Goal: Task Accomplishment & Management: Manage account settings

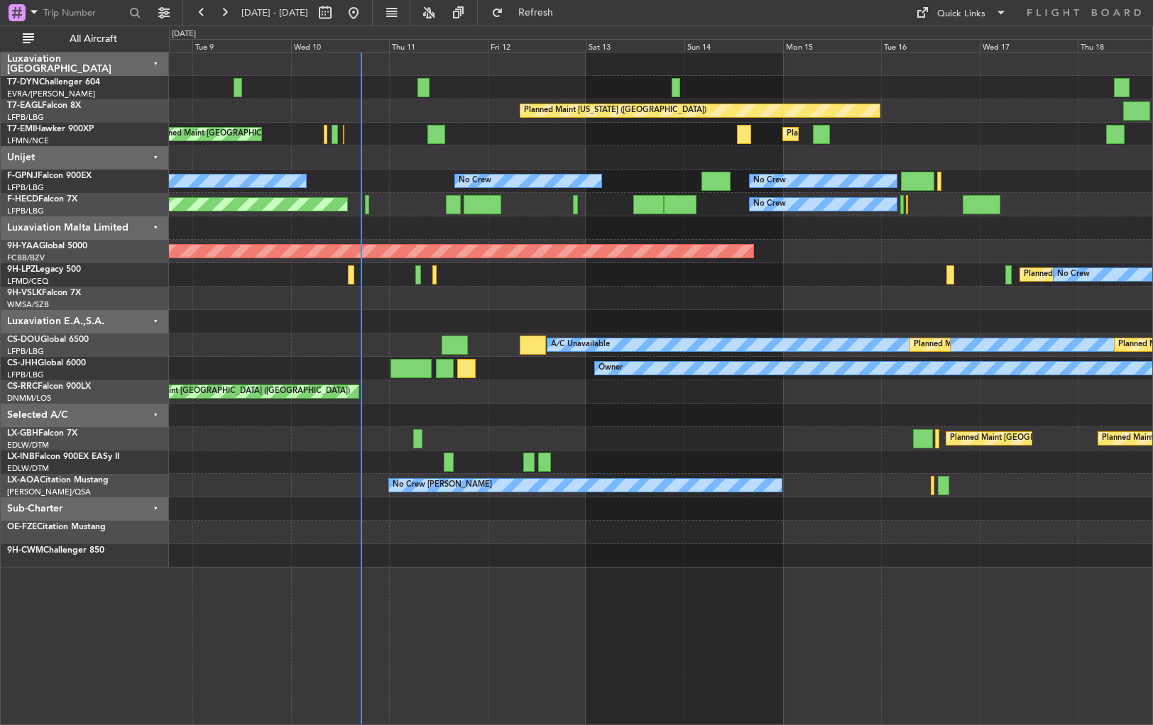
click at [503, 193] on div "Planned Maint [US_STATE] ([GEOGRAPHIC_DATA]) Planned Maint [GEOGRAPHIC_DATA] Pl…" at bounding box center [660, 310] width 983 height 515
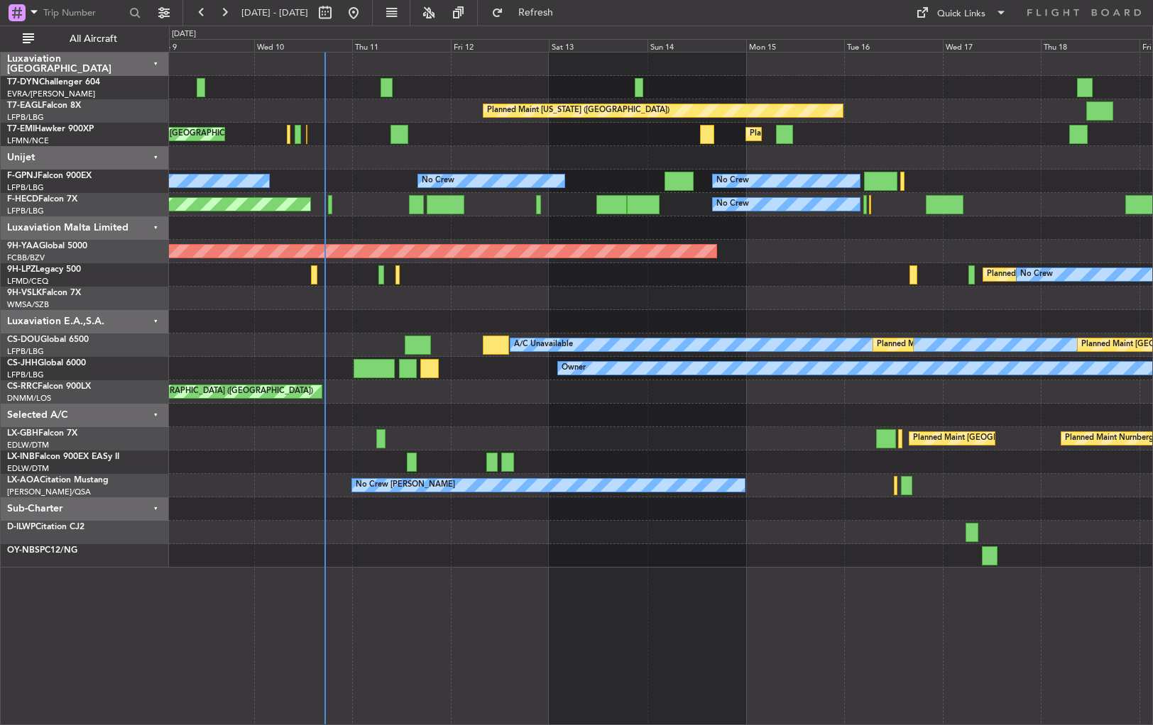
click at [552, 321] on div at bounding box center [660, 321] width 983 height 23
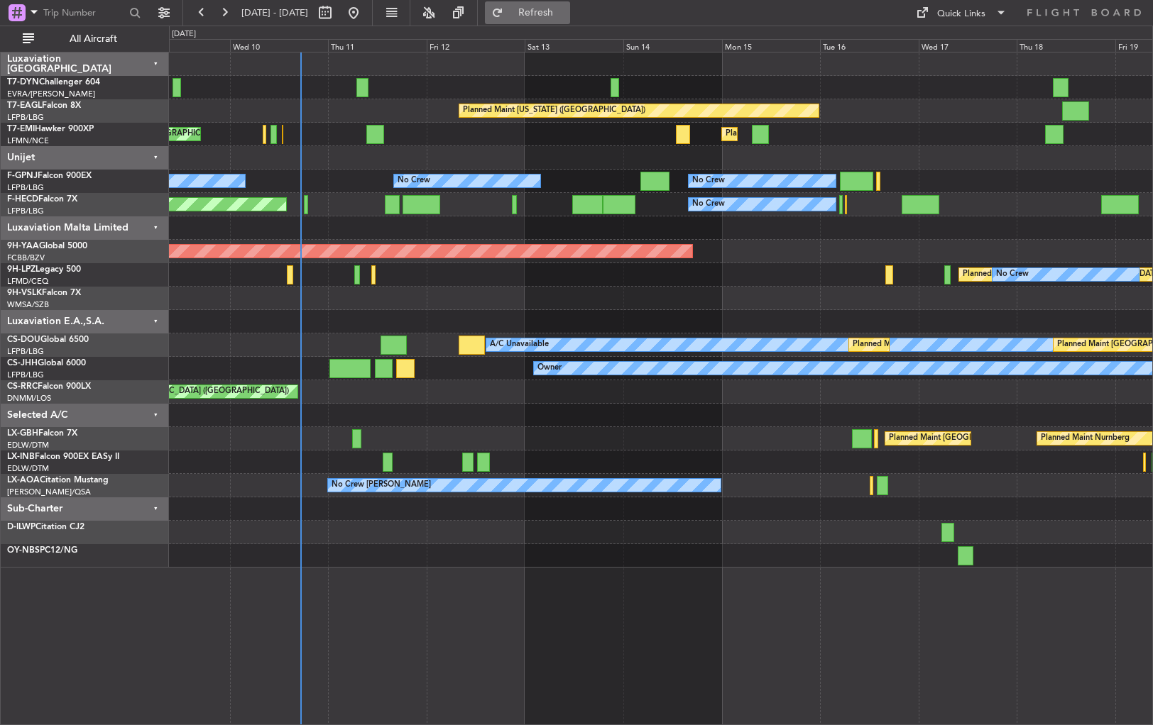
click at [566, 9] on span "Refresh" at bounding box center [536, 13] width 60 height 10
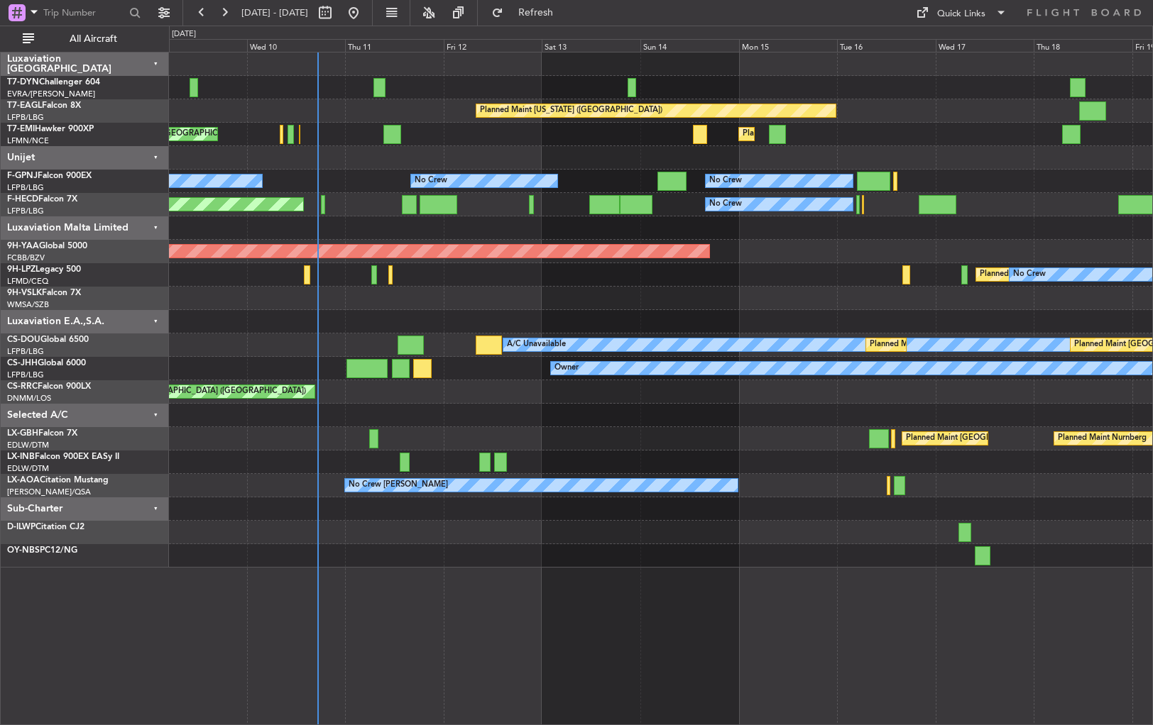
click at [488, 228] on div at bounding box center [660, 228] width 983 height 23
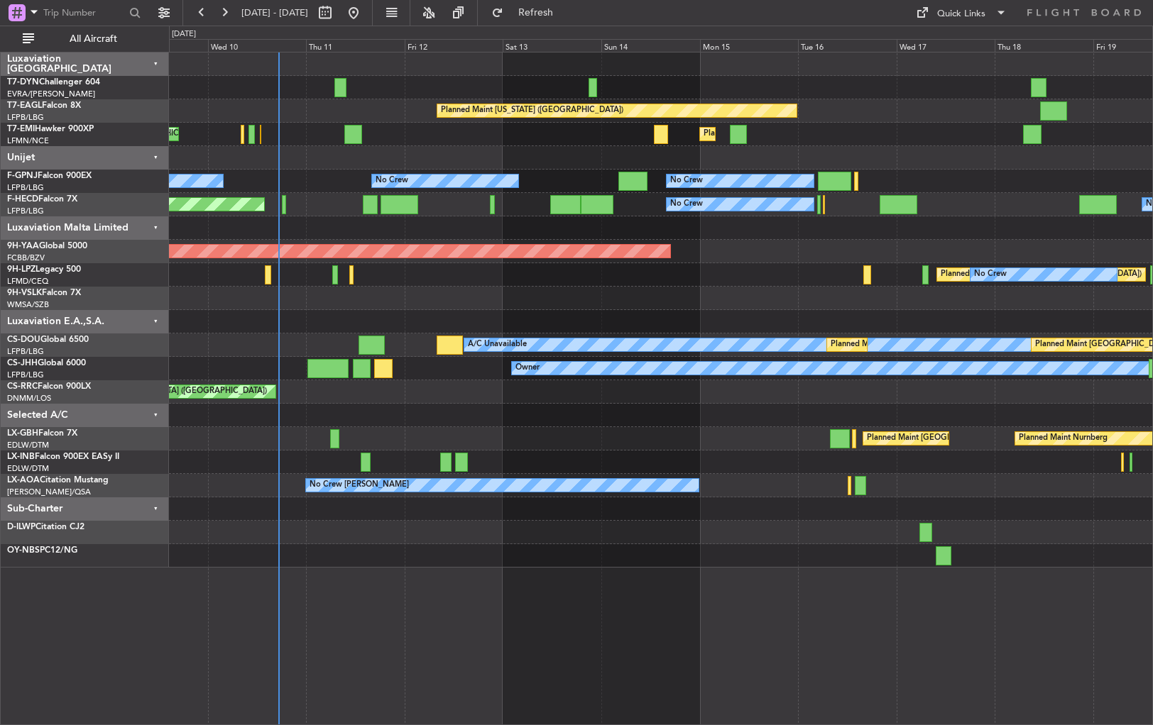
click at [454, 224] on div at bounding box center [660, 228] width 983 height 23
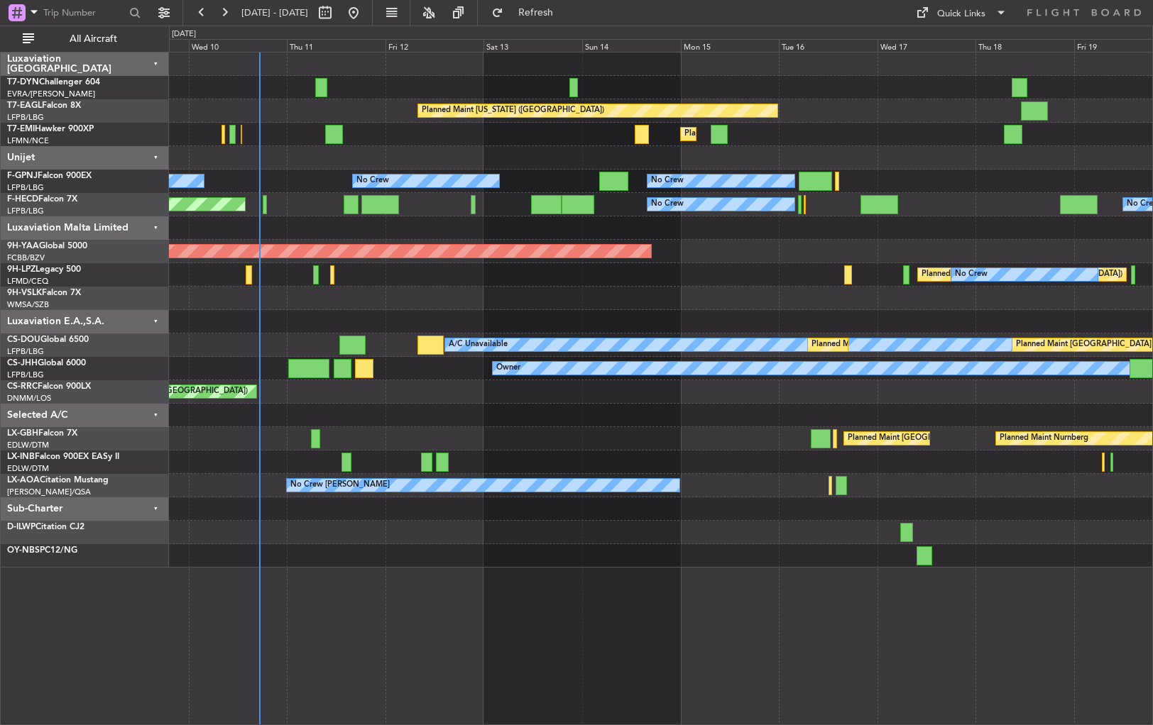
click at [376, 232] on div at bounding box center [660, 228] width 983 height 23
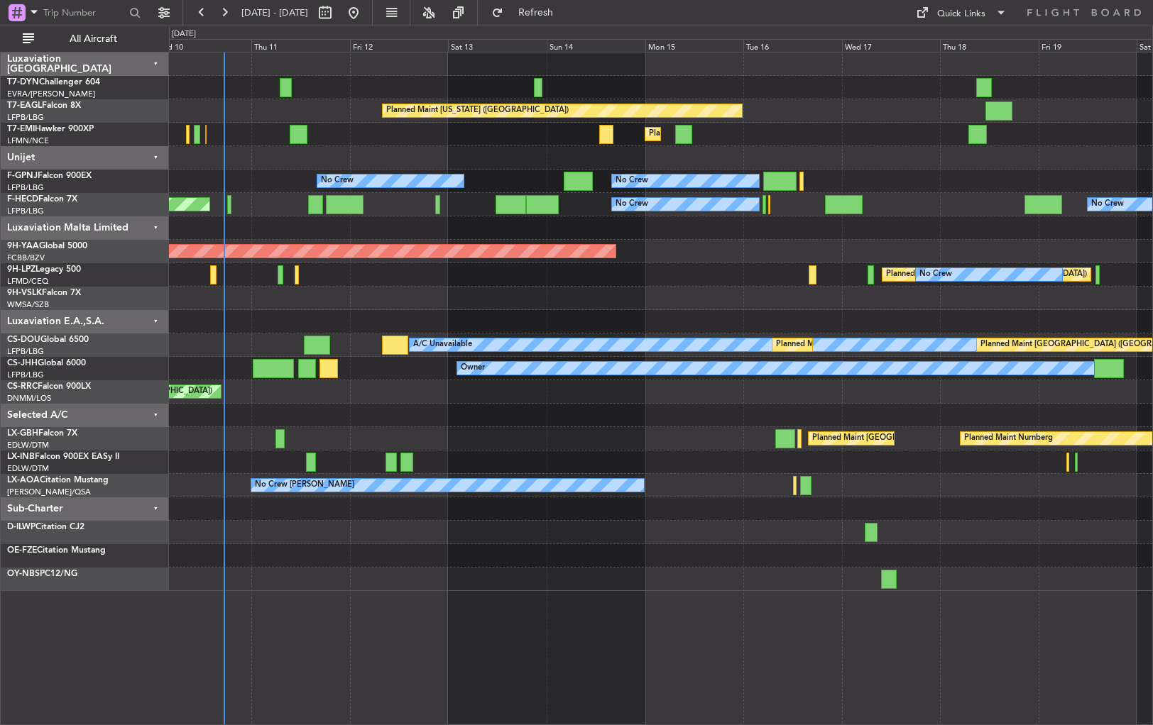
click at [398, 134] on div "Planned Maint Zurich Planned Maint Zurich" at bounding box center [660, 134] width 983 height 23
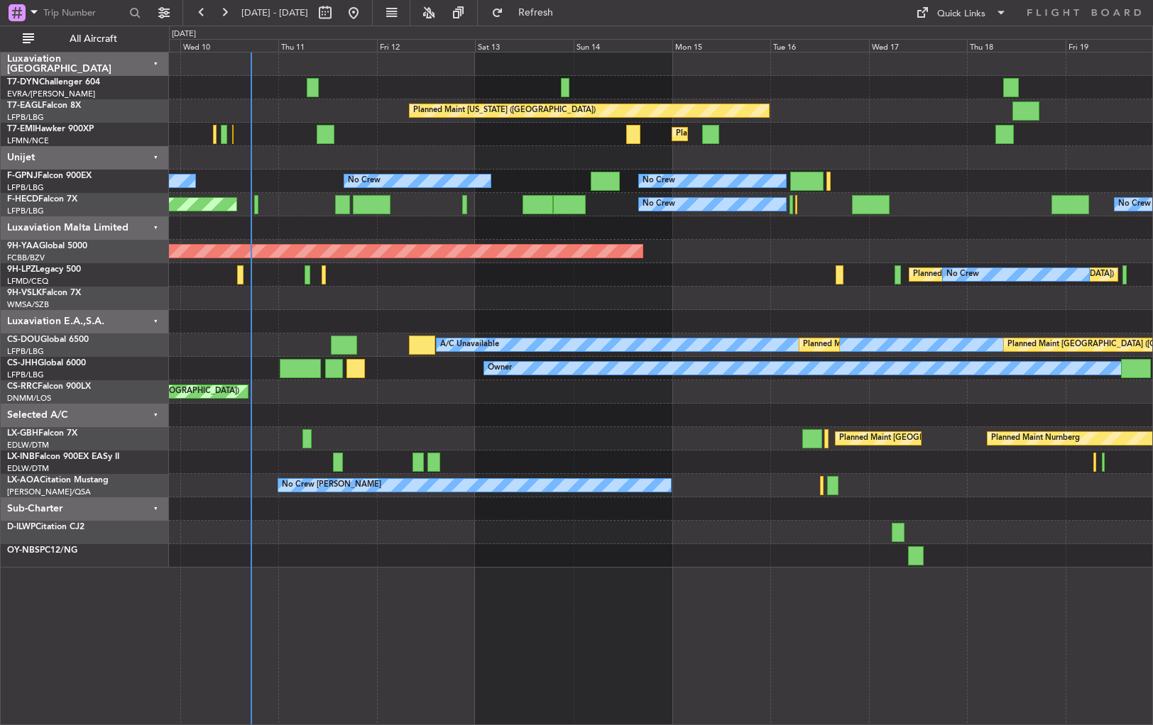
click at [423, 274] on div "Planned [GEOGRAPHIC_DATA] ([GEOGRAPHIC_DATA]) No Crew No Crew" at bounding box center [660, 274] width 983 height 23
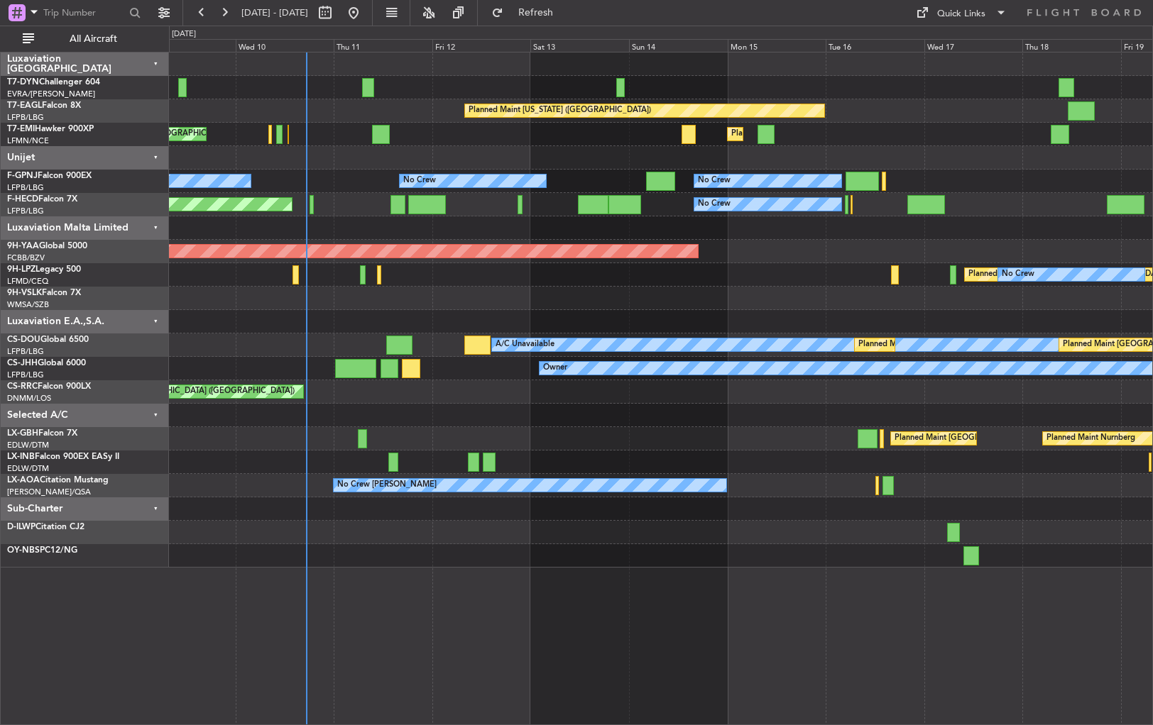
click at [480, 275] on div "Planned [GEOGRAPHIC_DATA] ([GEOGRAPHIC_DATA]) No Crew No Crew" at bounding box center [660, 274] width 983 height 23
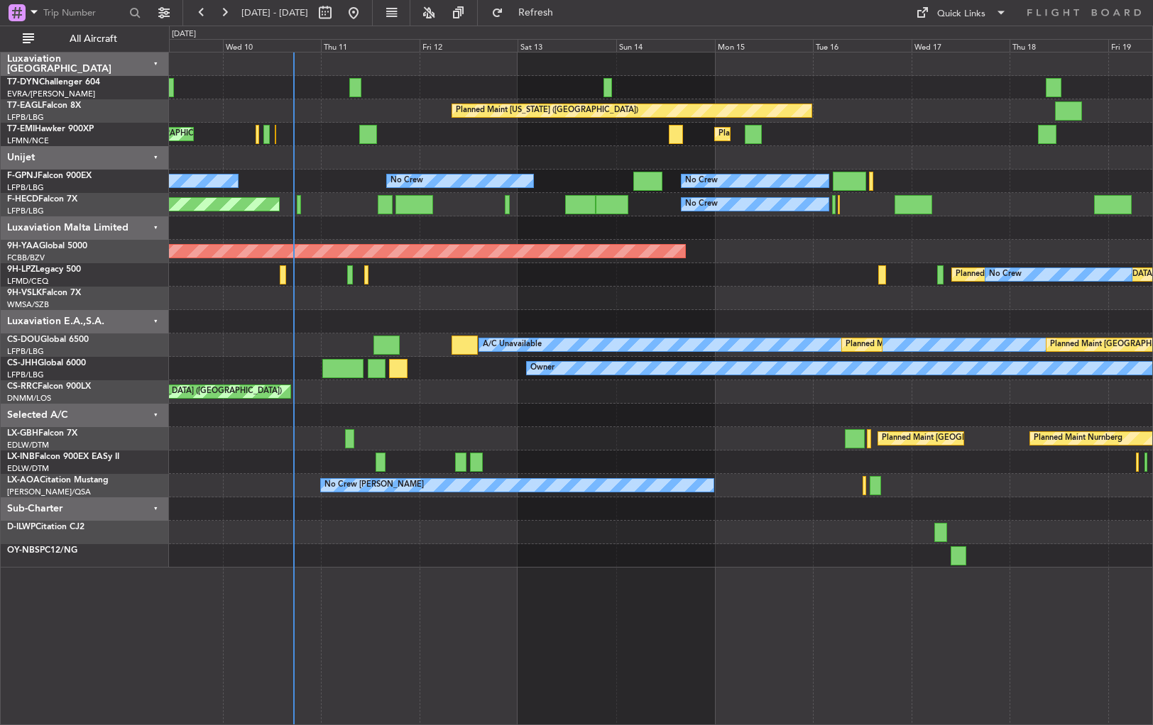
click at [456, 225] on div at bounding box center [660, 228] width 983 height 23
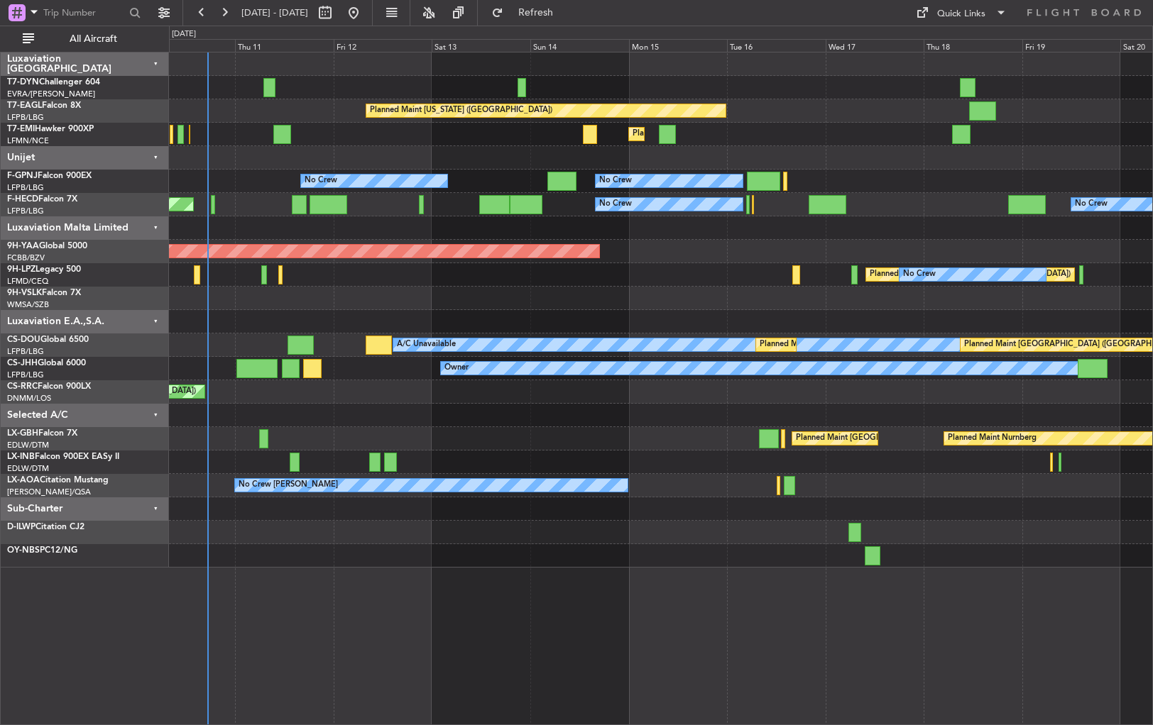
click at [500, 318] on div at bounding box center [660, 321] width 983 height 23
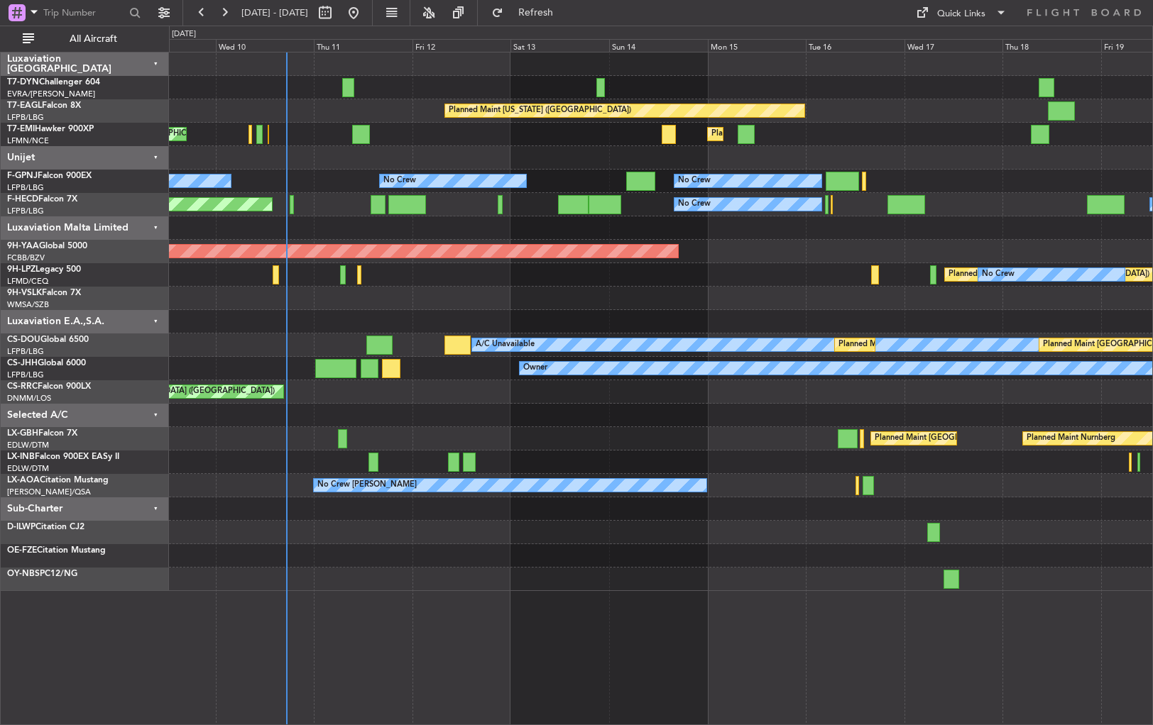
click at [730, 283] on div "Planned Maint New York (Teterboro) Planned Maint Zurich Planned Maint Zurich No…" at bounding box center [660, 322] width 983 height 539
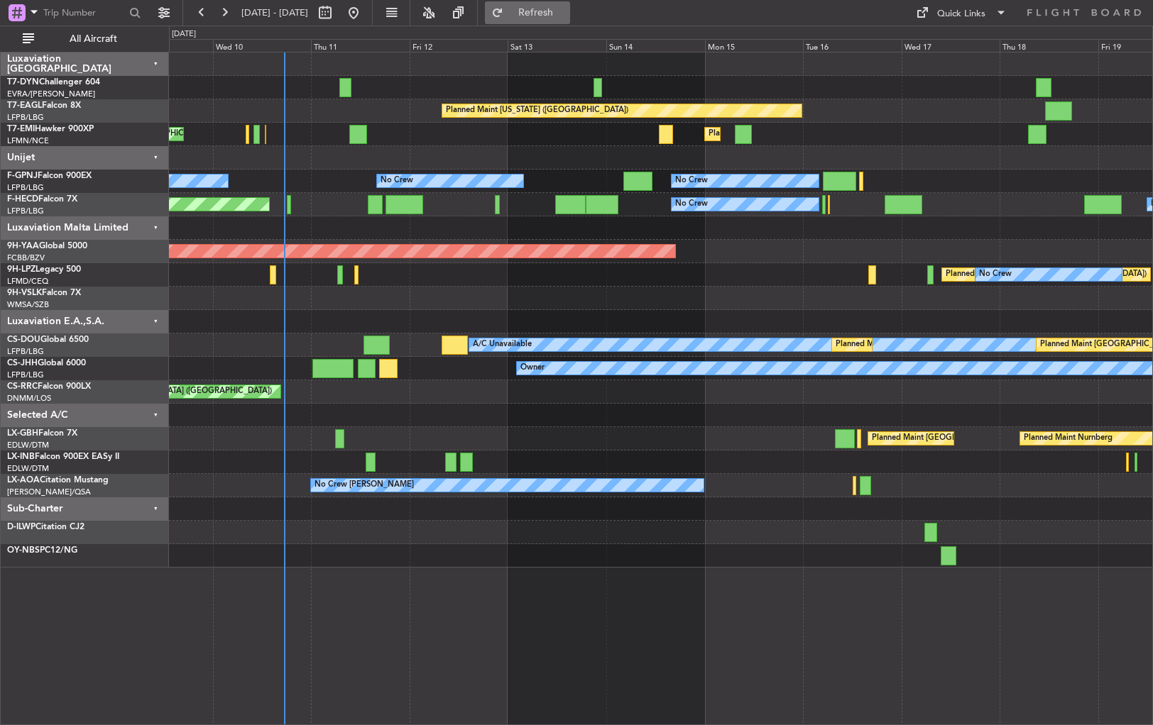
click at [570, 4] on button "Refresh" at bounding box center [527, 12] width 85 height 23
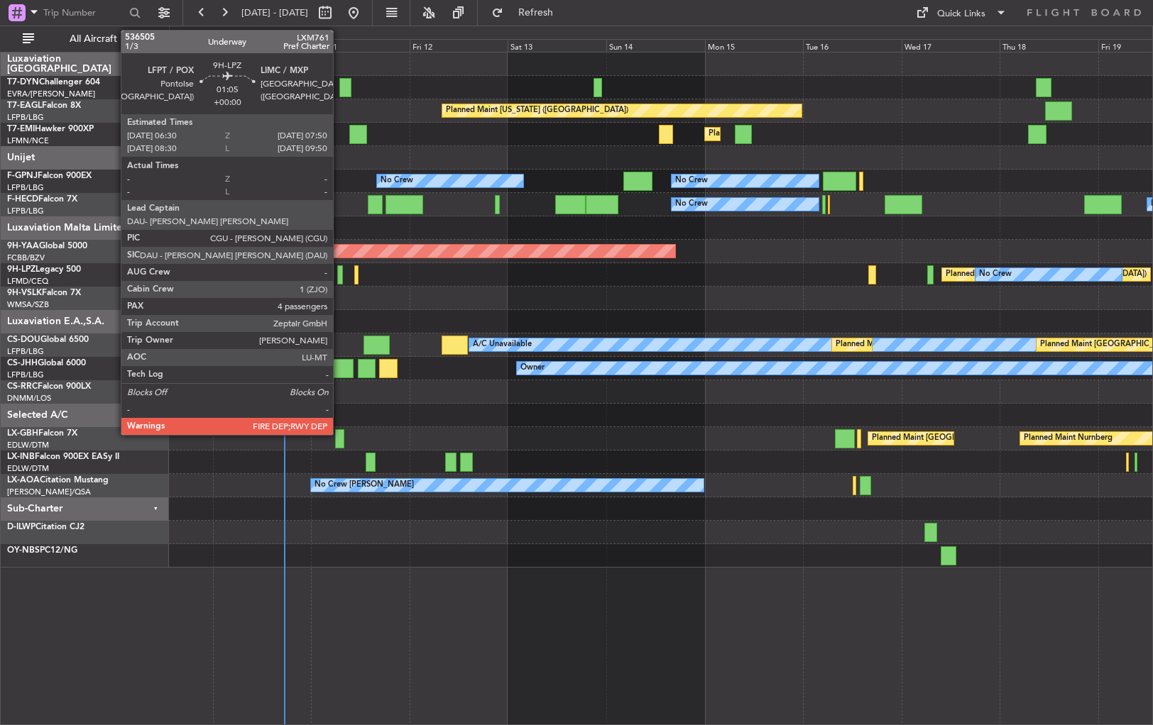
click at [339, 275] on div at bounding box center [340, 274] width 6 height 19
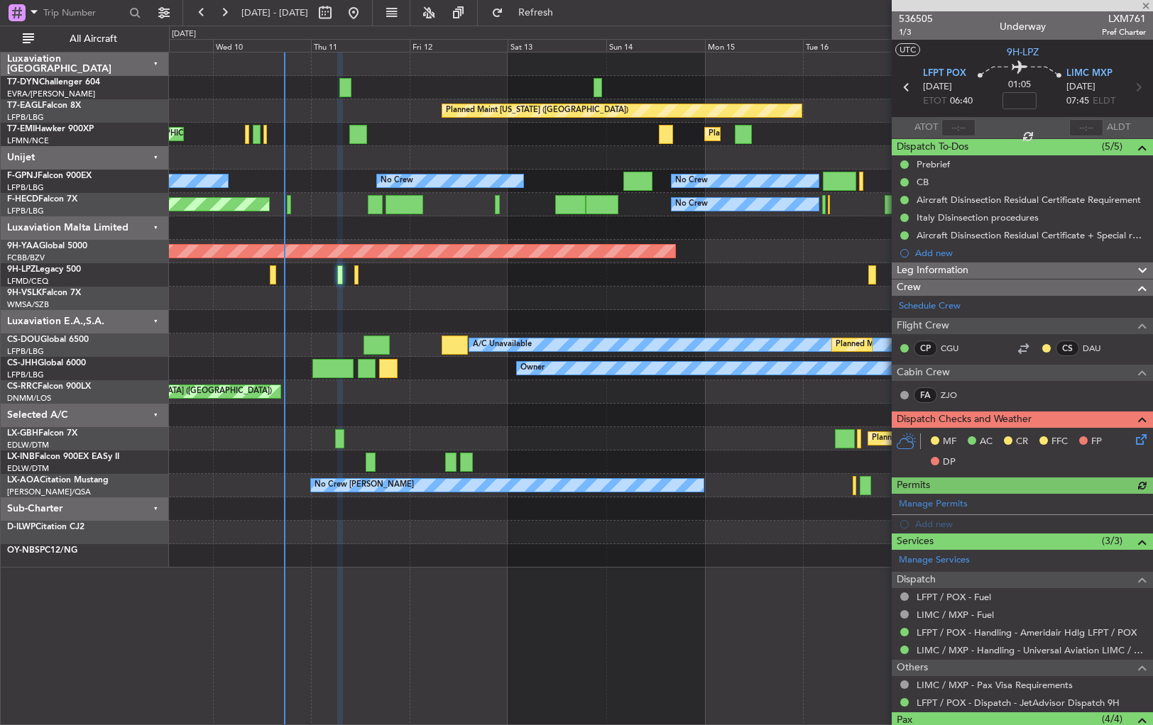
click at [358, 277] on div "Planned [GEOGRAPHIC_DATA] ([GEOGRAPHIC_DATA]) No Crew No Crew" at bounding box center [660, 274] width 983 height 23
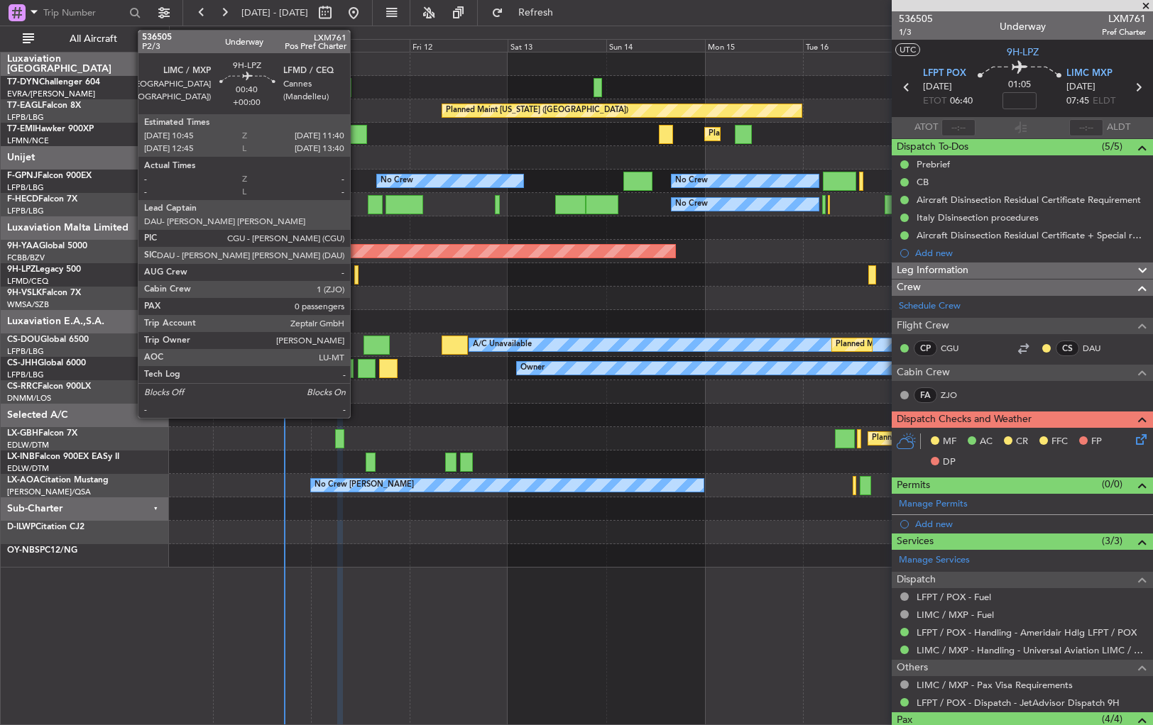
click at [356, 277] on div at bounding box center [356, 274] width 4 height 19
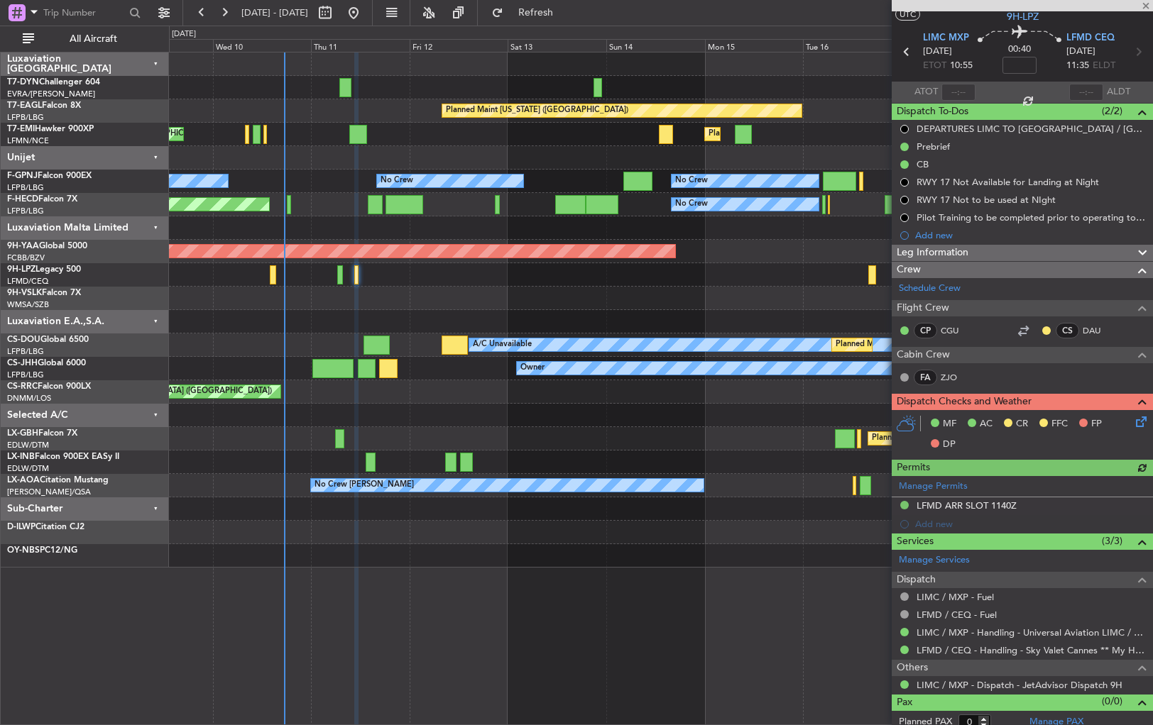
scroll to position [43, 0]
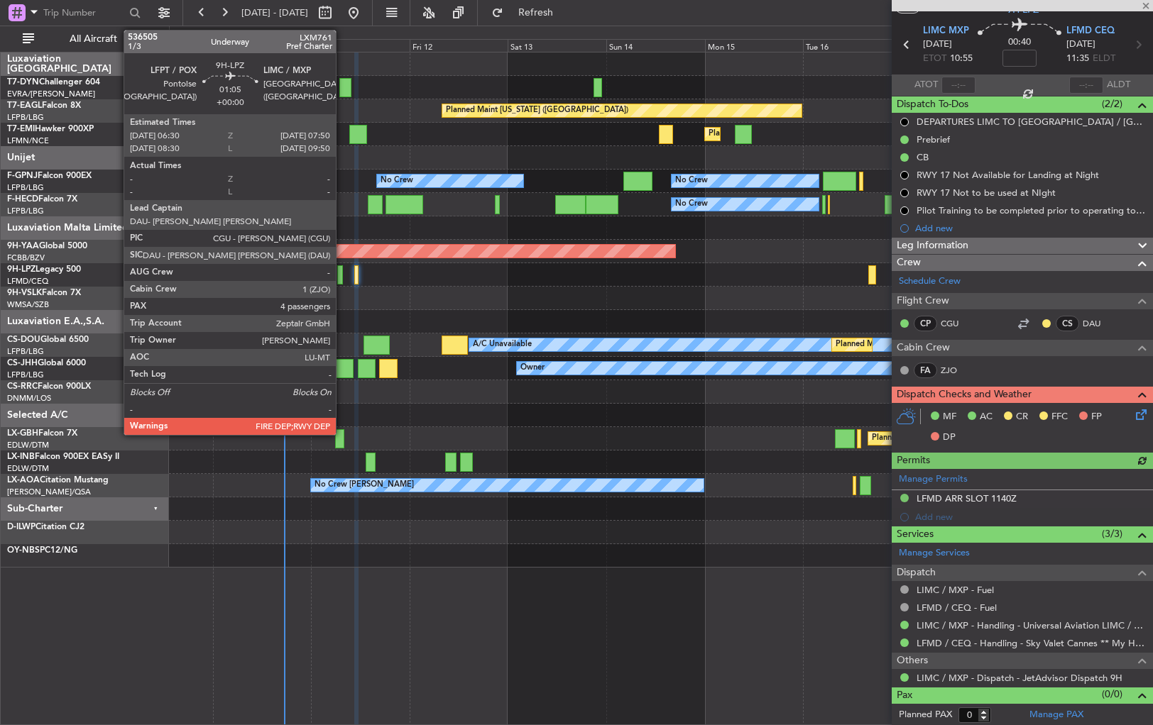
click at [342, 270] on div at bounding box center [340, 274] width 6 height 19
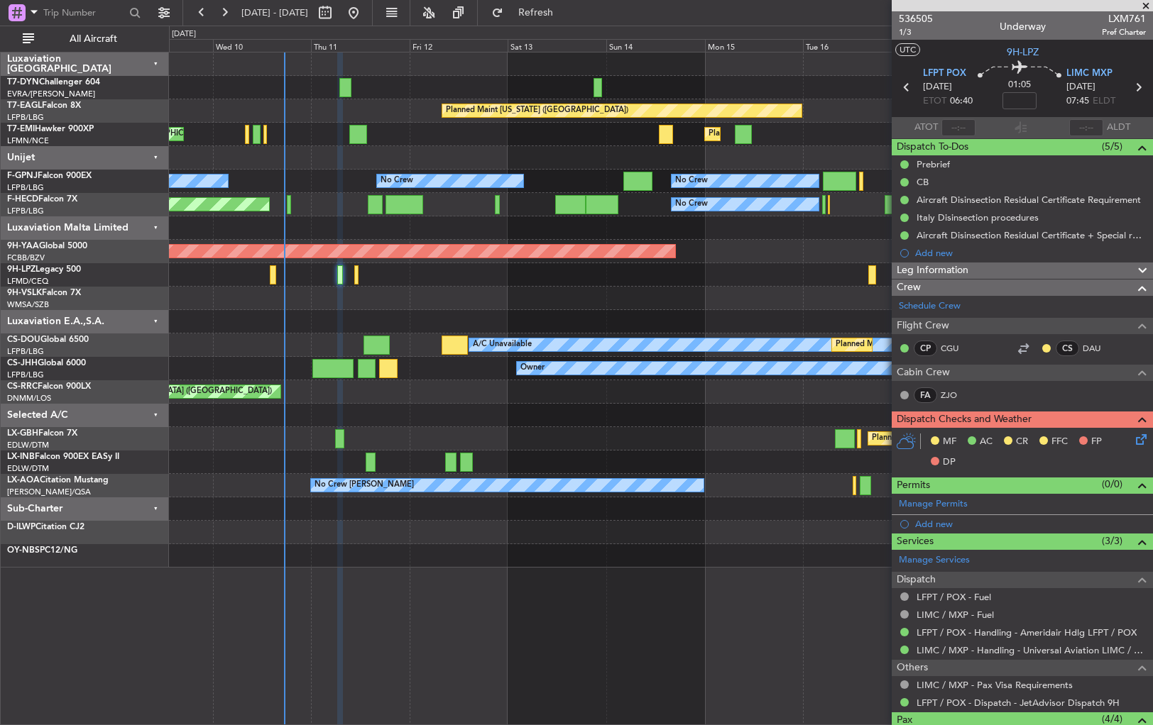
click at [1133, 443] on icon at bounding box center [1138, 437] width 11 height 11
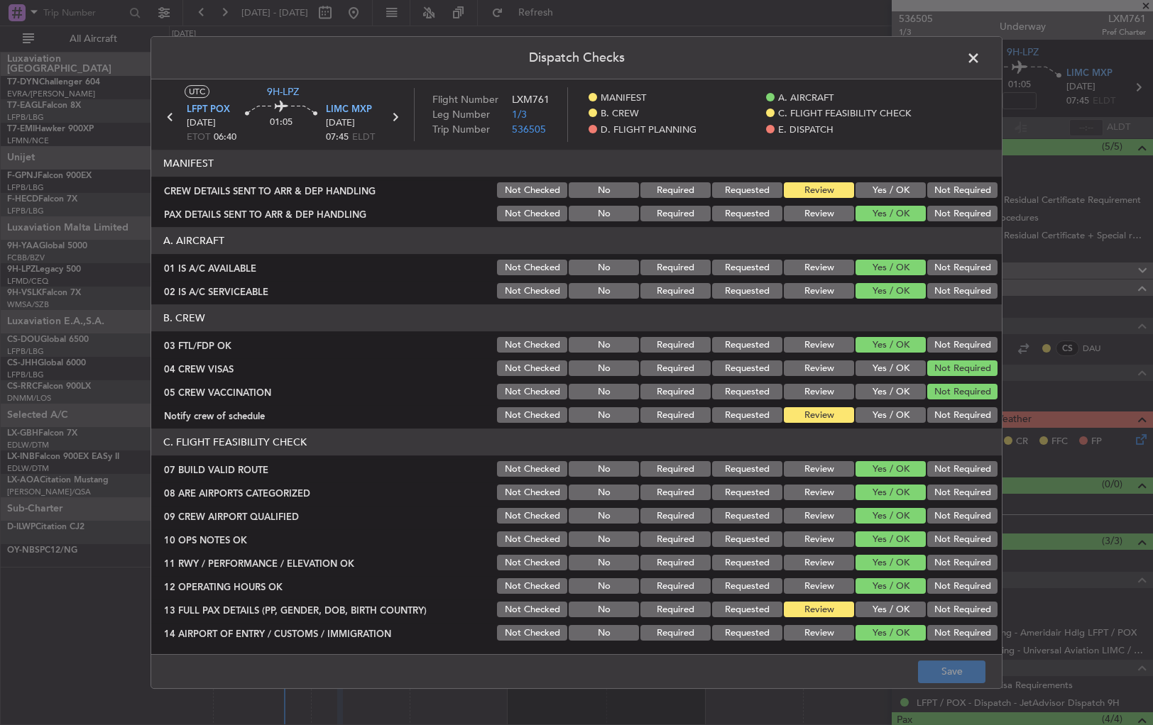
click at [897, 185] on button "Yes / OK" at bounding box center [890, 190] width 70 height 16
click at [947, 676] on button "Save" at bounding box center [951, 672] width 67 height 23
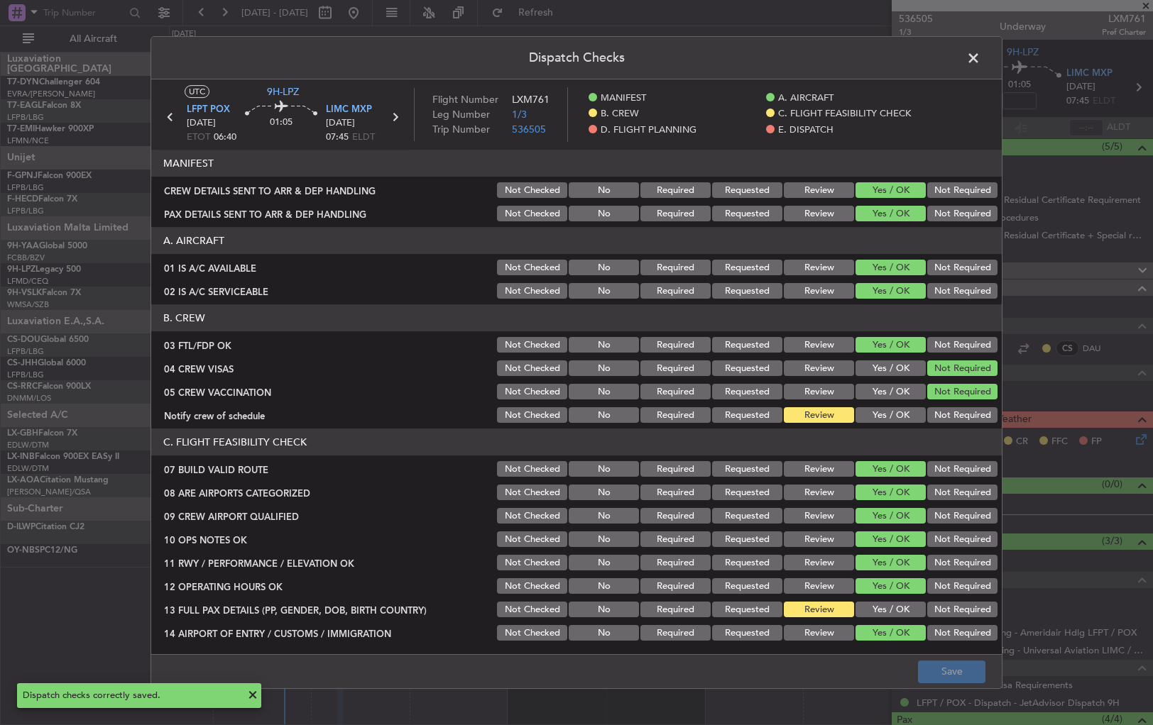
click at [980, 57] on span at bounding box center [980, 62] width 0 height 28
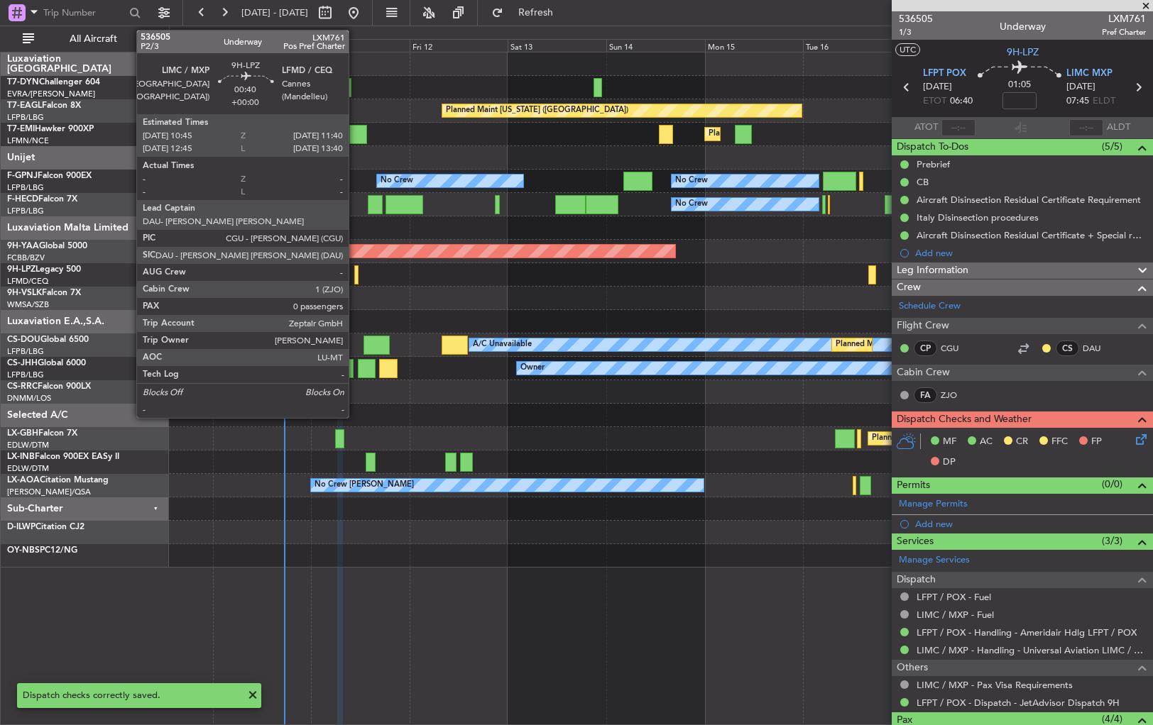
click at [355, 275] on div at bounding box center [356, 274] width 4 height 19
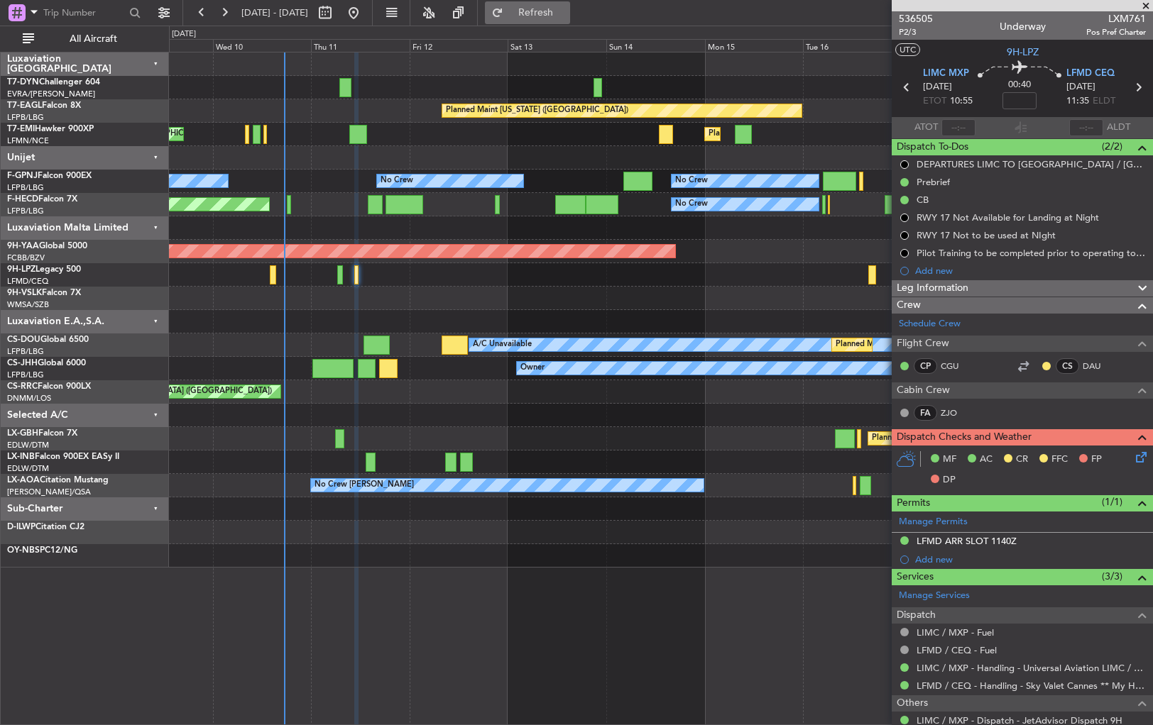
click at [566, 8] on span "Refresh" at bounding box center [536, 13] width 60 height 10
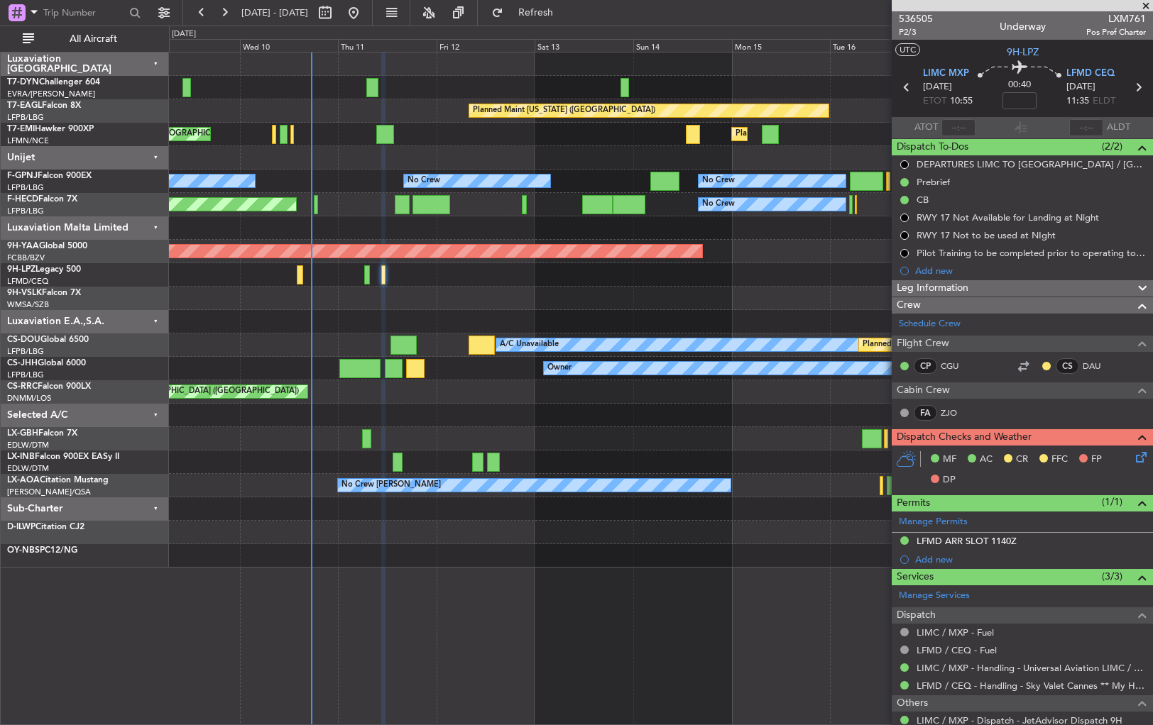
click at [469, 274] on div "Planned [GEOGRAPHIC_DATA] ([GEOGRAPHIC_DATA]) No Crew No Crew" at bounding box center [660, 274] width 983 height 23
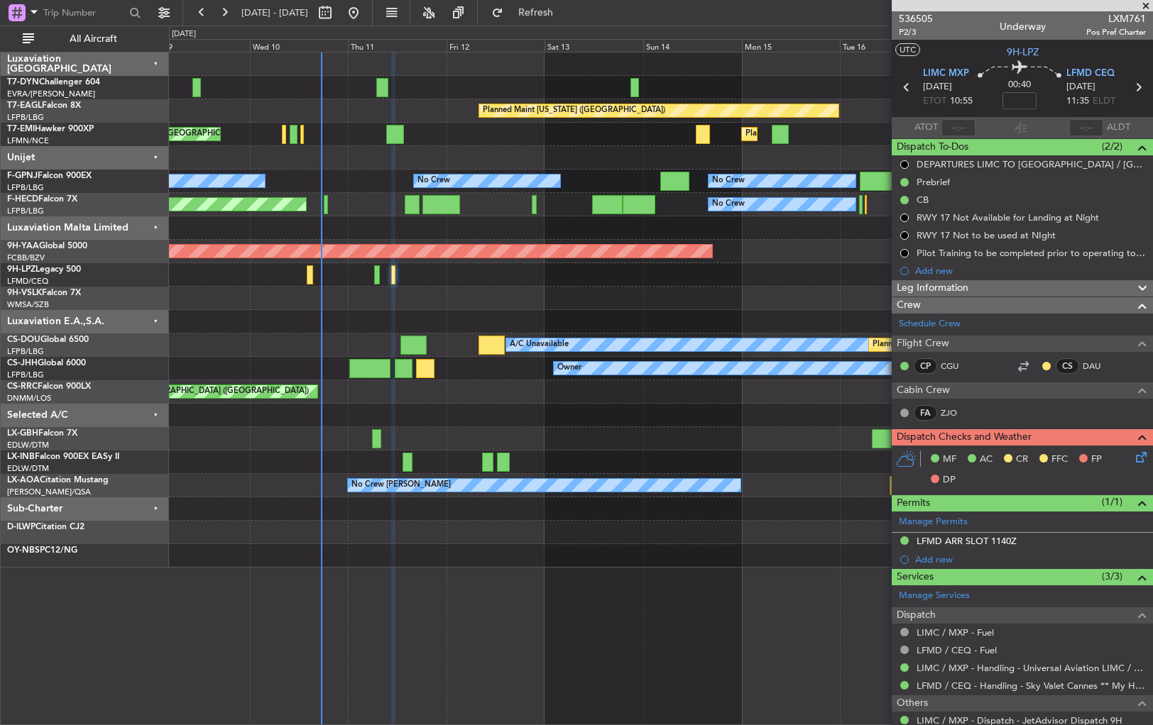
click at [483, 268] on div "Planned [GEOGRAPHIC_DATA] ([GEOGRAPHIC_DATA]) No Crew No Crew" at bounding box center [660, 274] width 983 height 23
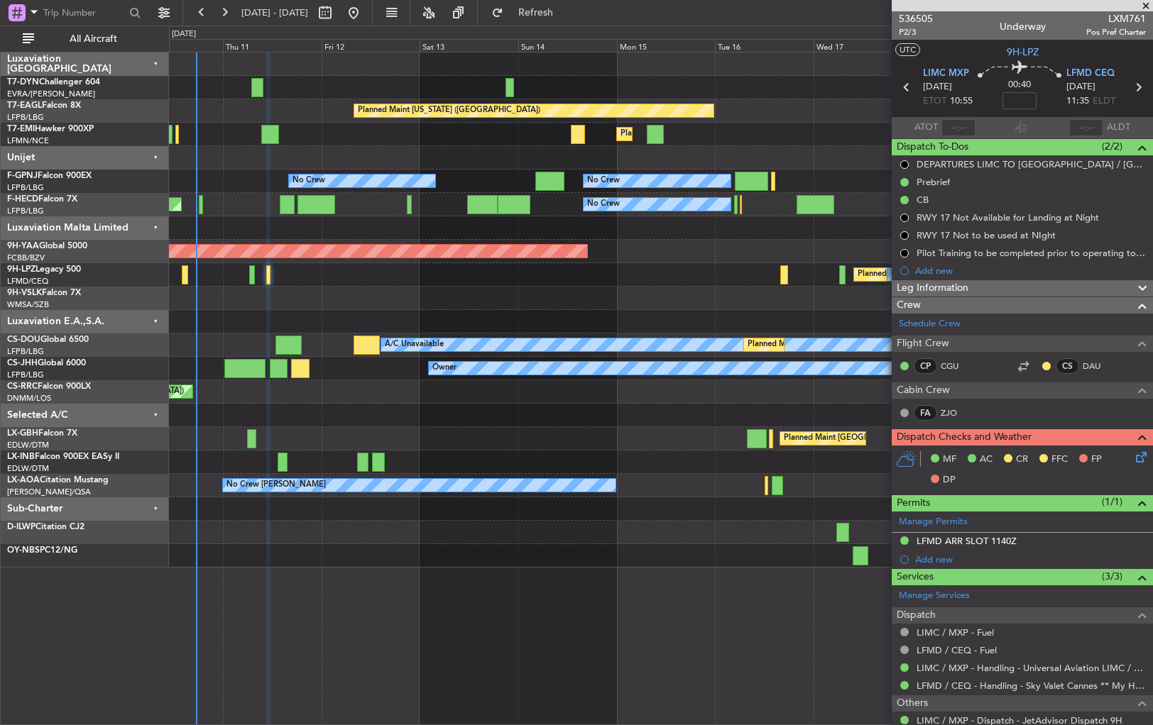
click at [574, 326] on div at bounding box center [660, 321] width 983 height 23
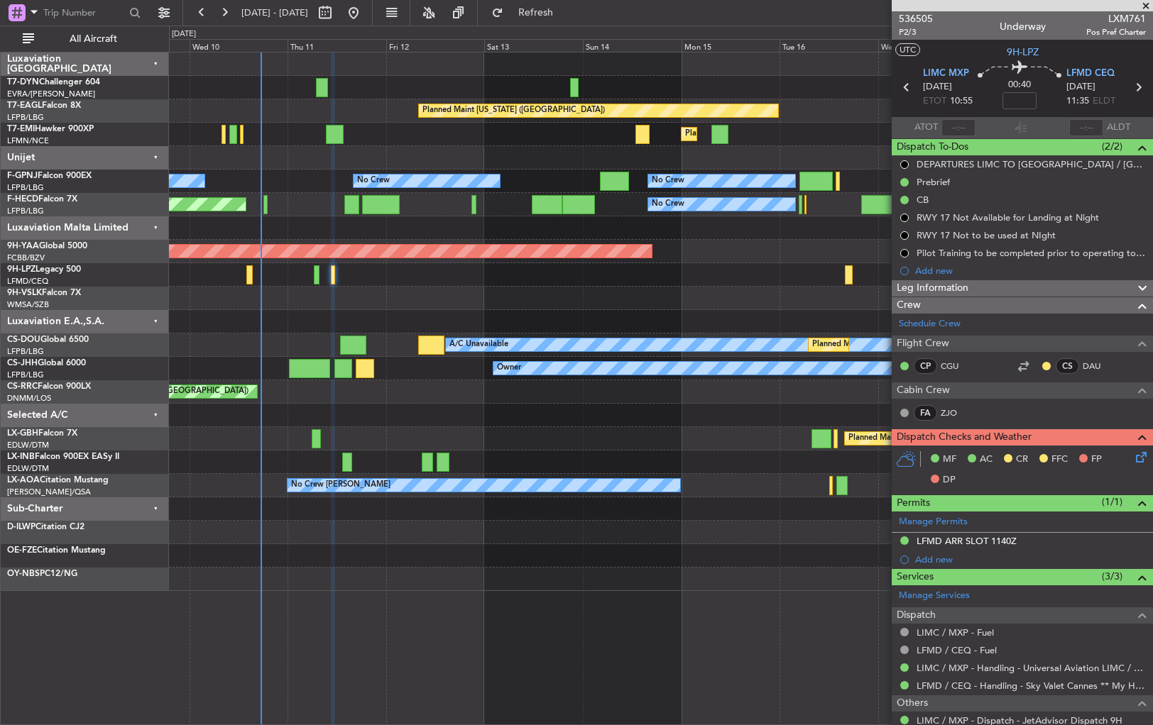
click at [609, 312] on div "Planned Maint New York (Teterboro) Planned Maint Zurich Planned Maint Zurich No…" at bounding box center [660, 322] width 983 height 539
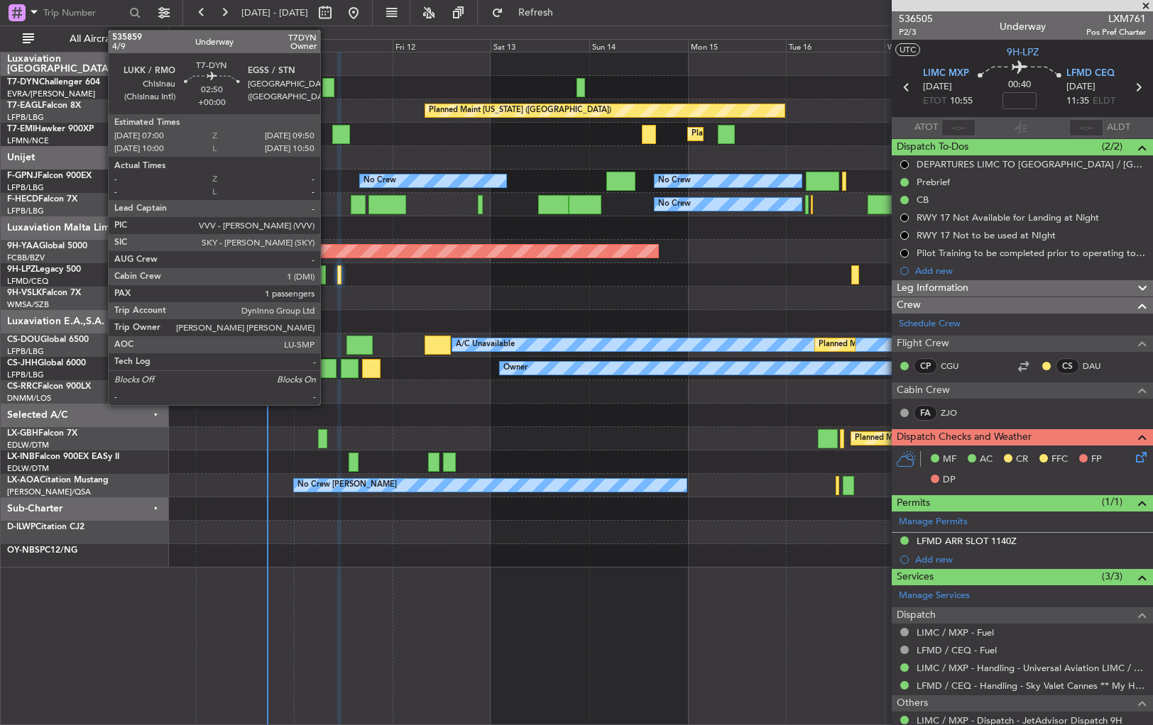
click at [327, 81] on div at bounding box center [328, 87] width 12 height 19
type input "1"
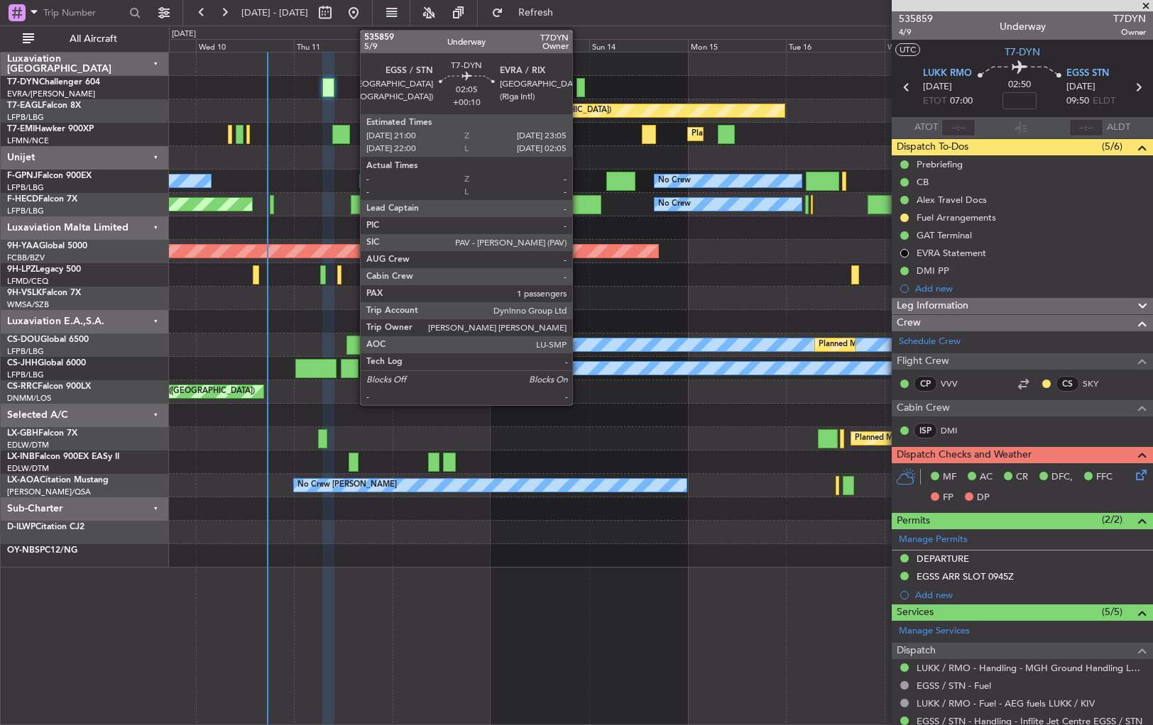
click at [579, 87] on div at bounding box center [580, 87] width 9 height 19
type input "+00:10"
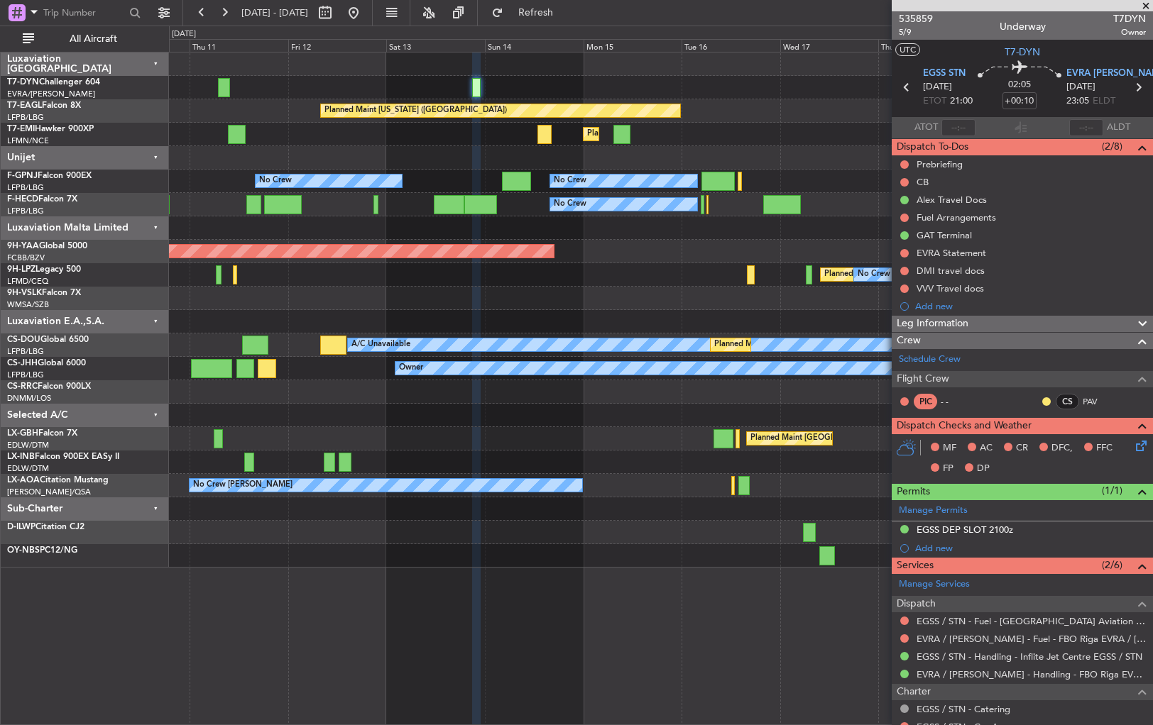
click at [449, 94] on div at bounding box center [660, 87] width 983 height 23
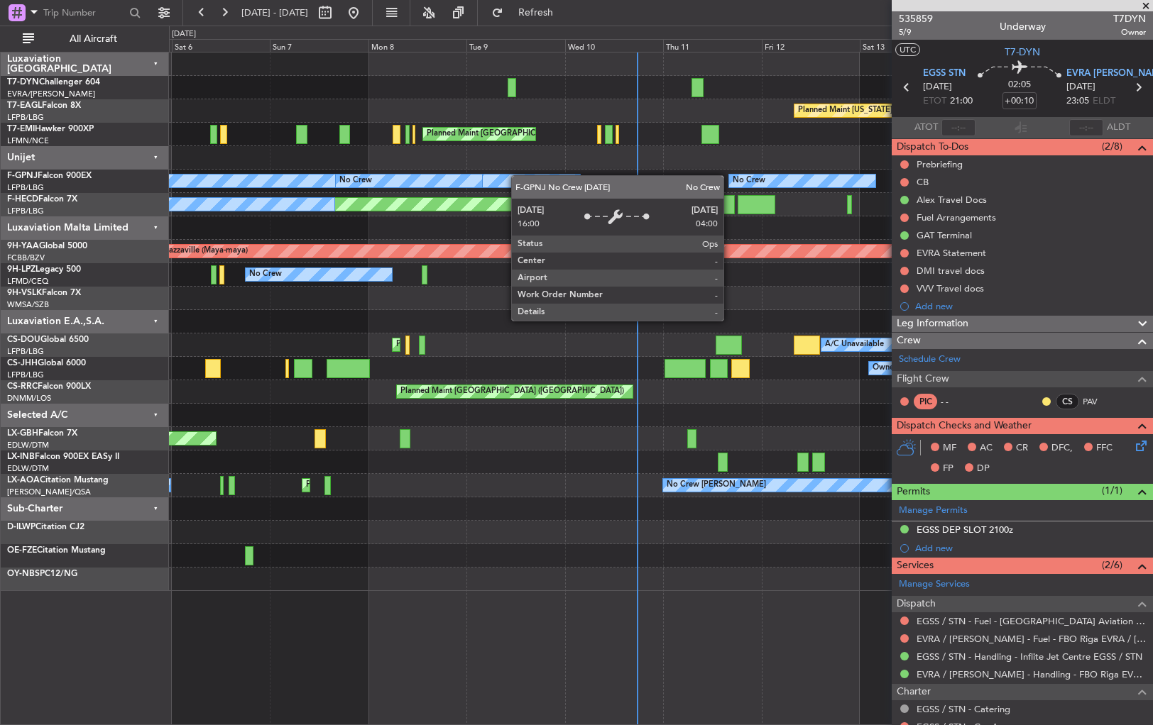
click at [788, 182] on div "Planned Maint New York (Teterboro) Planned Maint Zurich Planned Maint Zurich Pl…" at bounding box center [660, 322] width 983 height 539
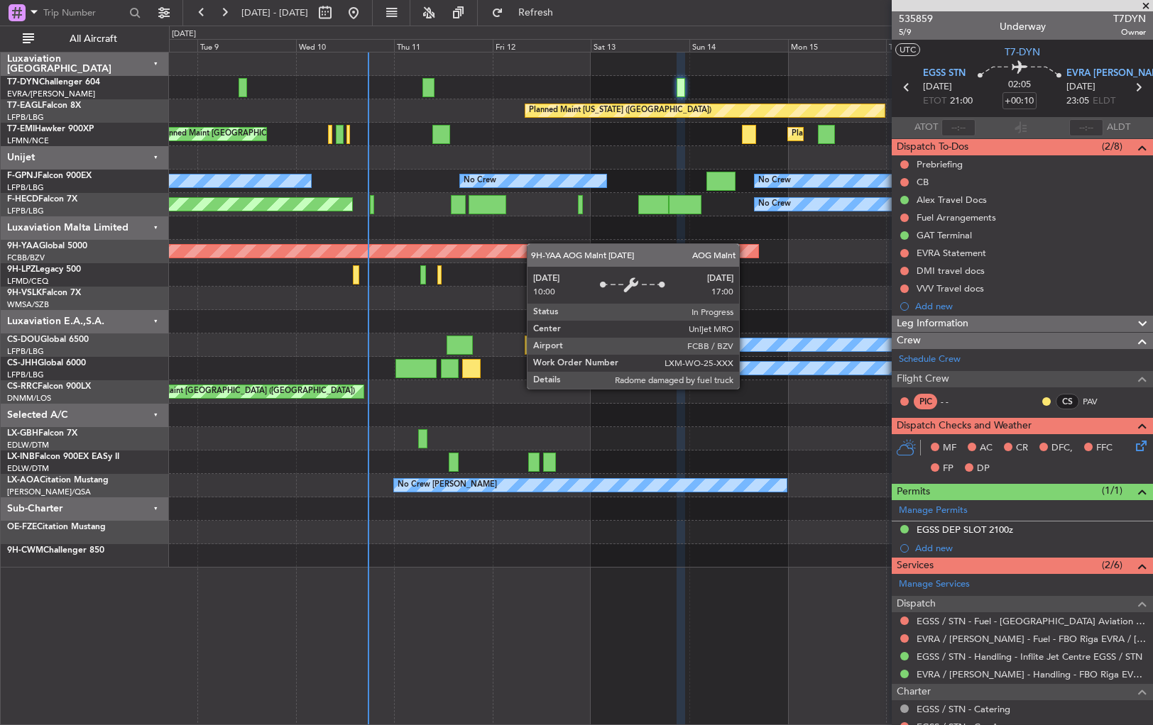
click at [515, 246] on div "Planned Maint New York (Teterboro) Planned Maint Zurich Planned Maint Zurich No…" at bounding box center [660, 310] width 983 height 515
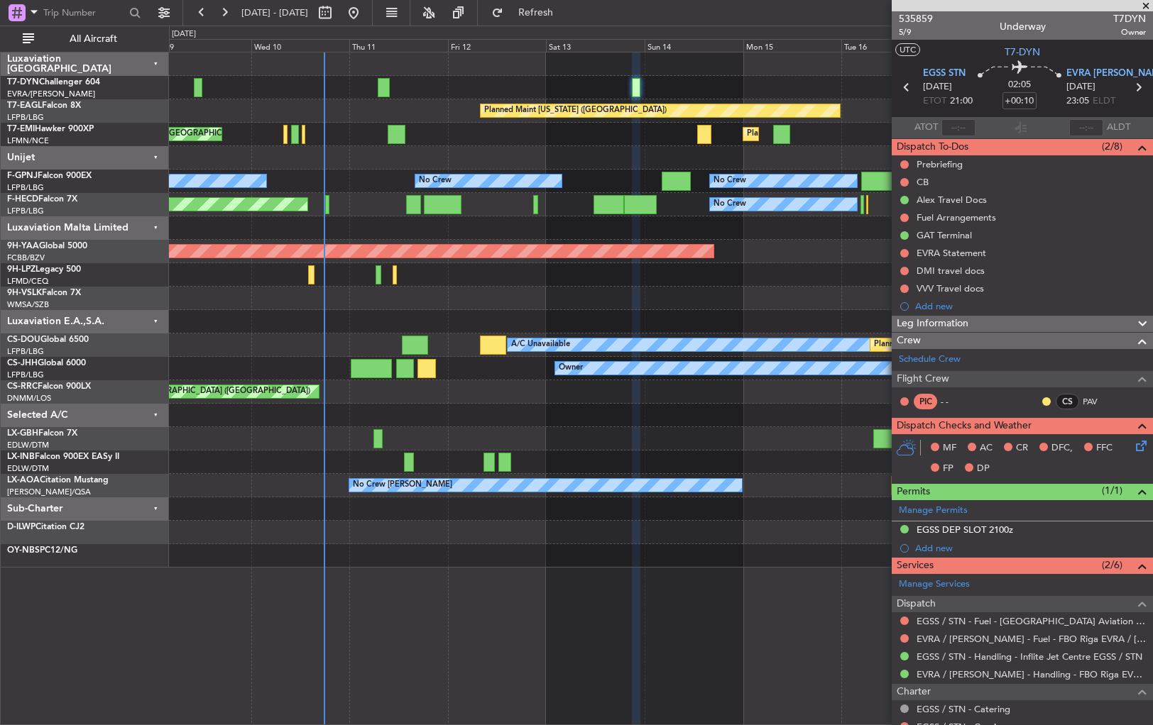
click at [584, 86] on div at bounding box center [660, 87] width 983 height 23
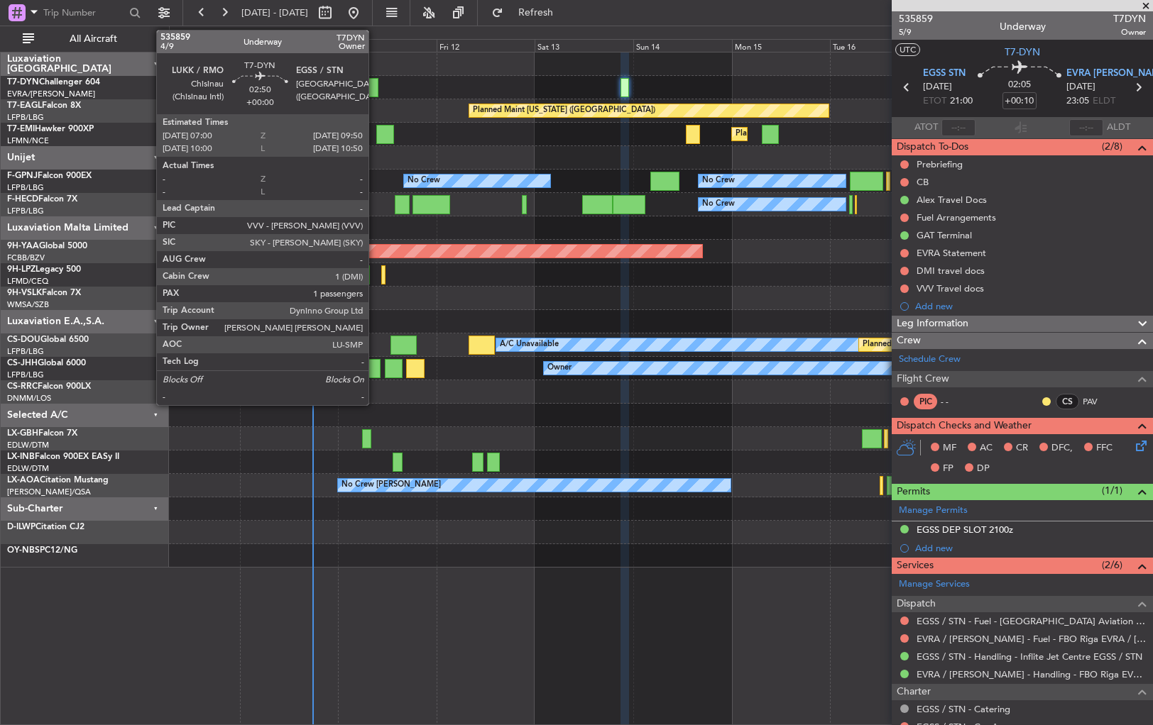
click at [375, 90] on div at bounding box center [372, 87] width 12 height 19
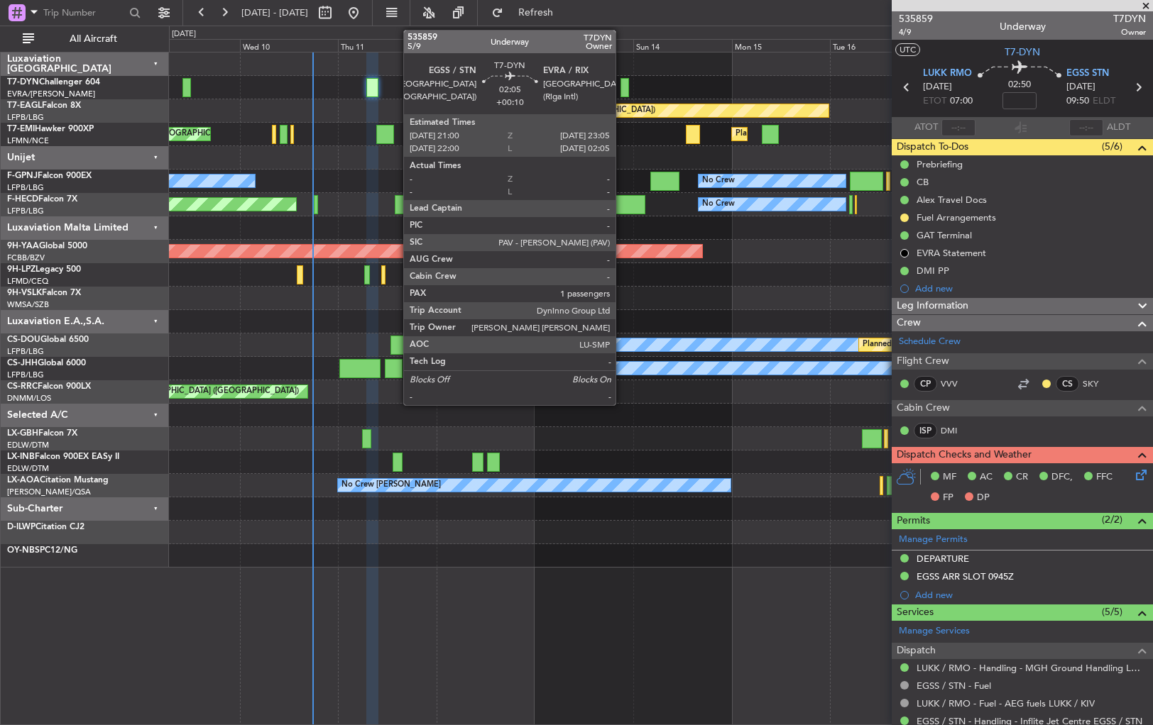
click at [622, 87] on div at bounding box center [624, 87] width 9 height 19
type input "+00:10"
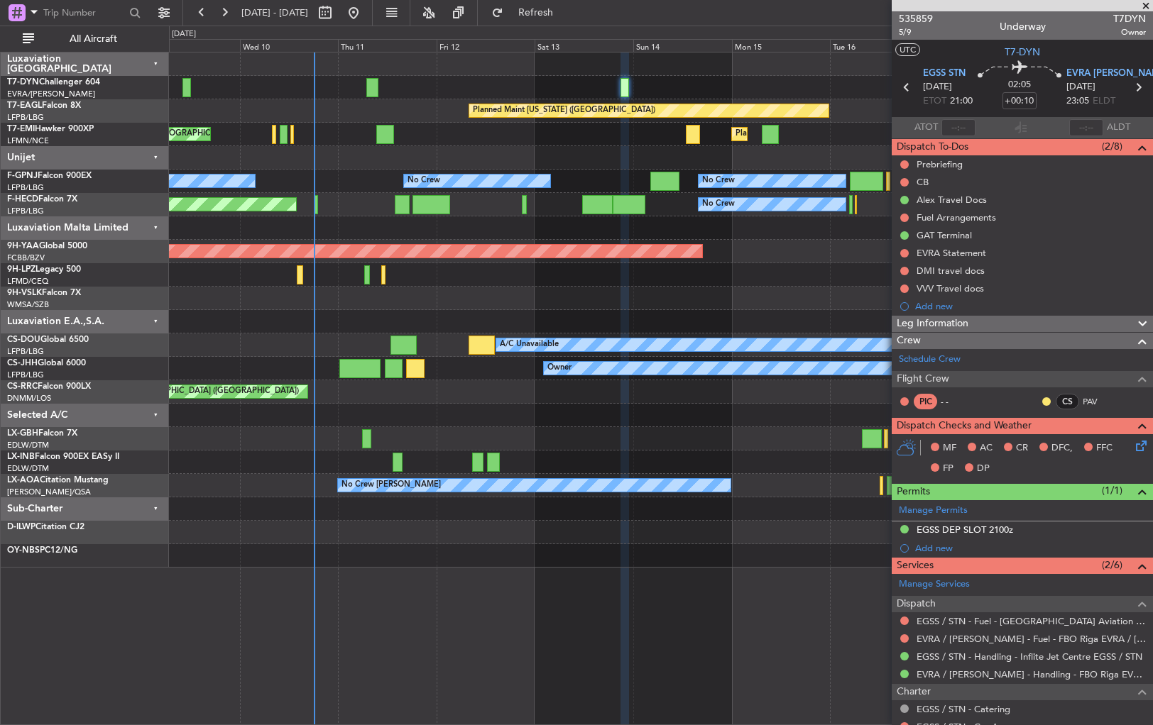
scroll to position [115, 0]
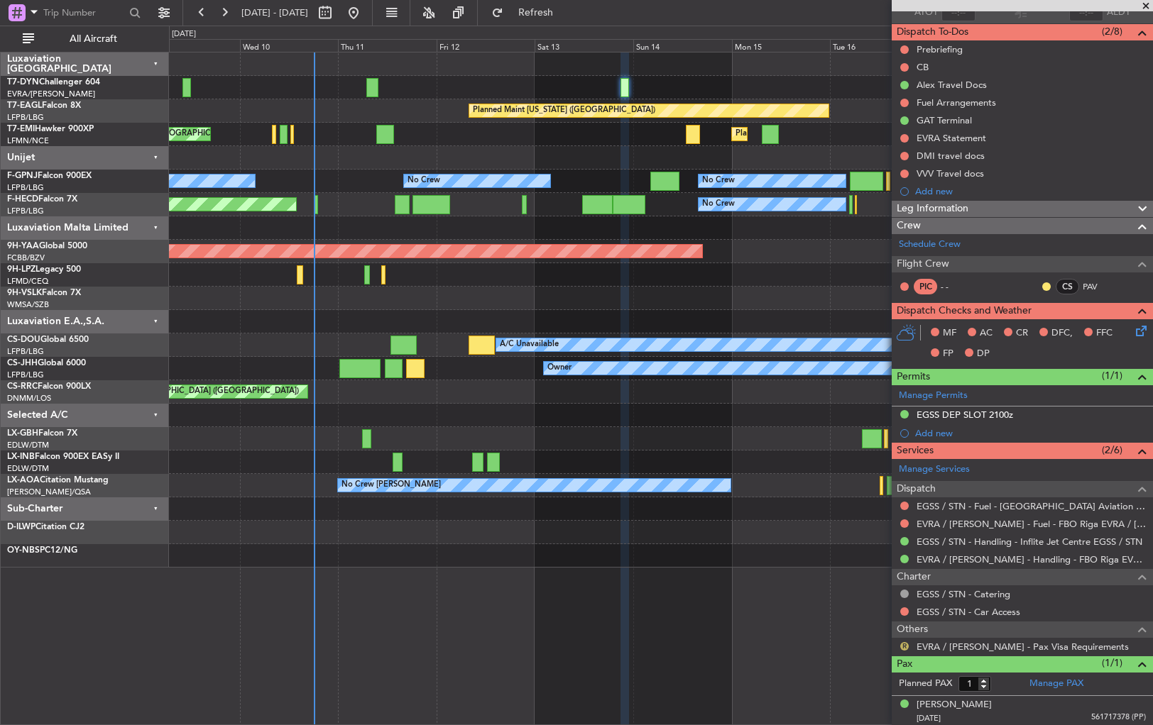
click at [902, 642] on button "R" at bounding box center [904, 646] width 9 height 9
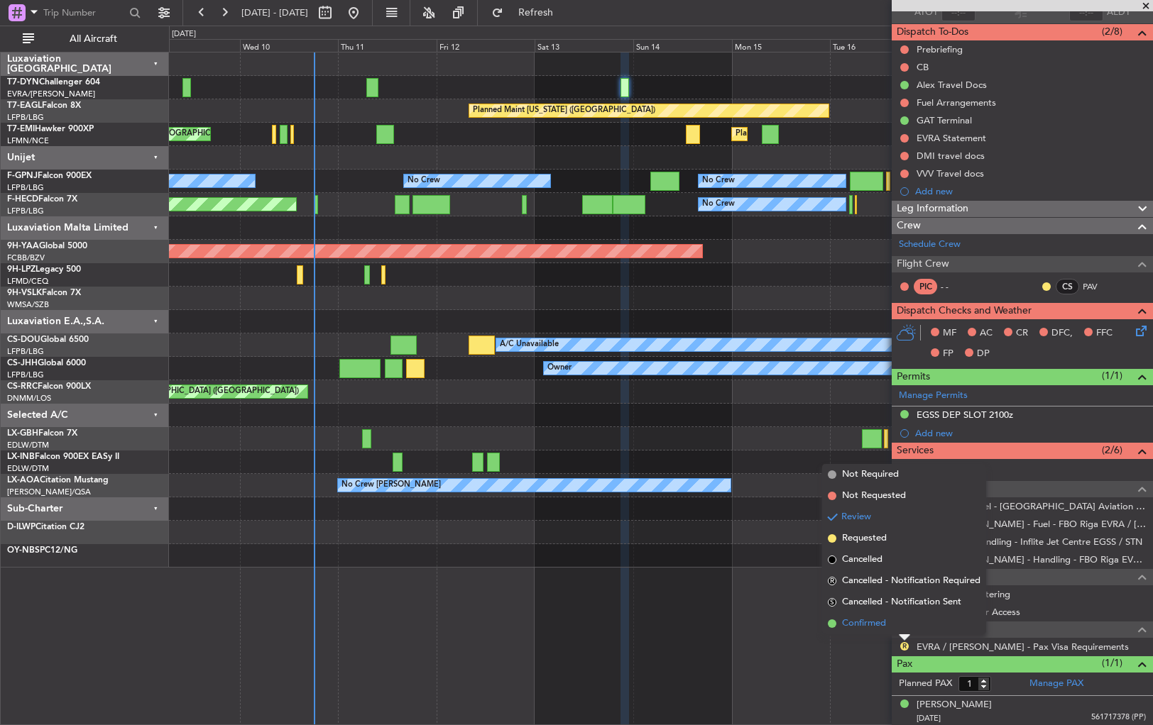
click at [835, 625] on span at bounding box center [832, 624] width 9 height 9
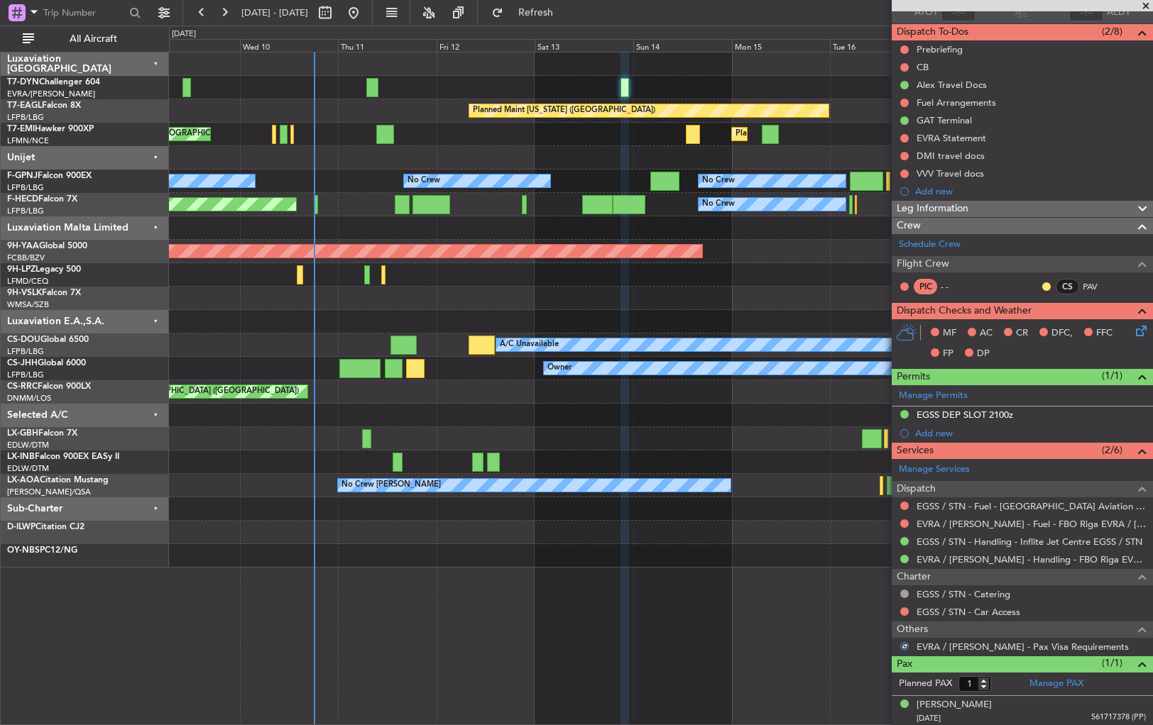
scroll to position [0, 0]
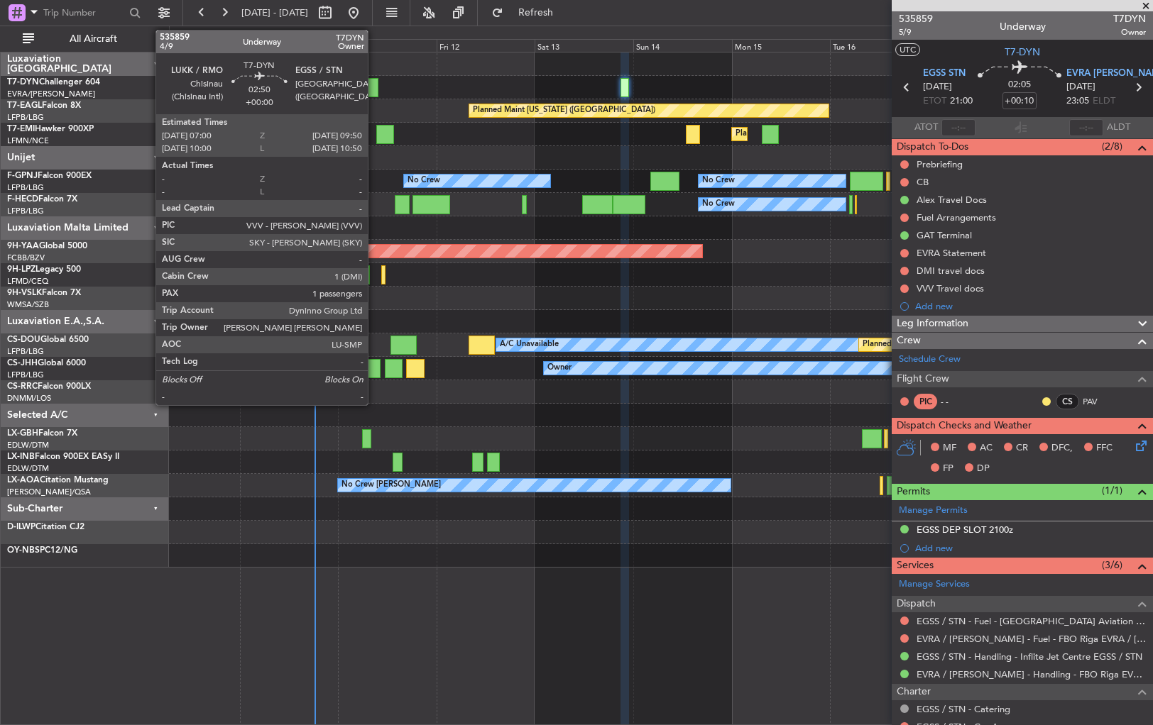
click at [374, 83] on div at bounding box center [372, 87] width 12 height 19
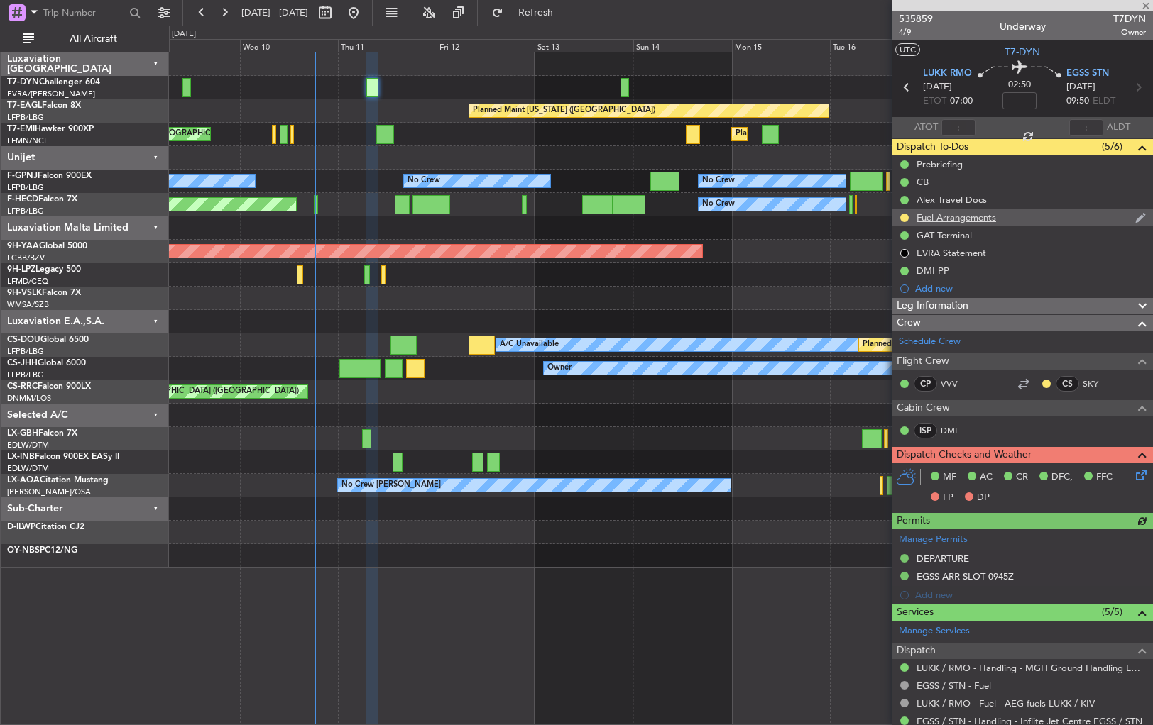
click at [903, 221] on div at bounding box center [904, 217] width 11 height 11
click at [903, 216] on button at bounding box center [904, 218] width 9 height 9
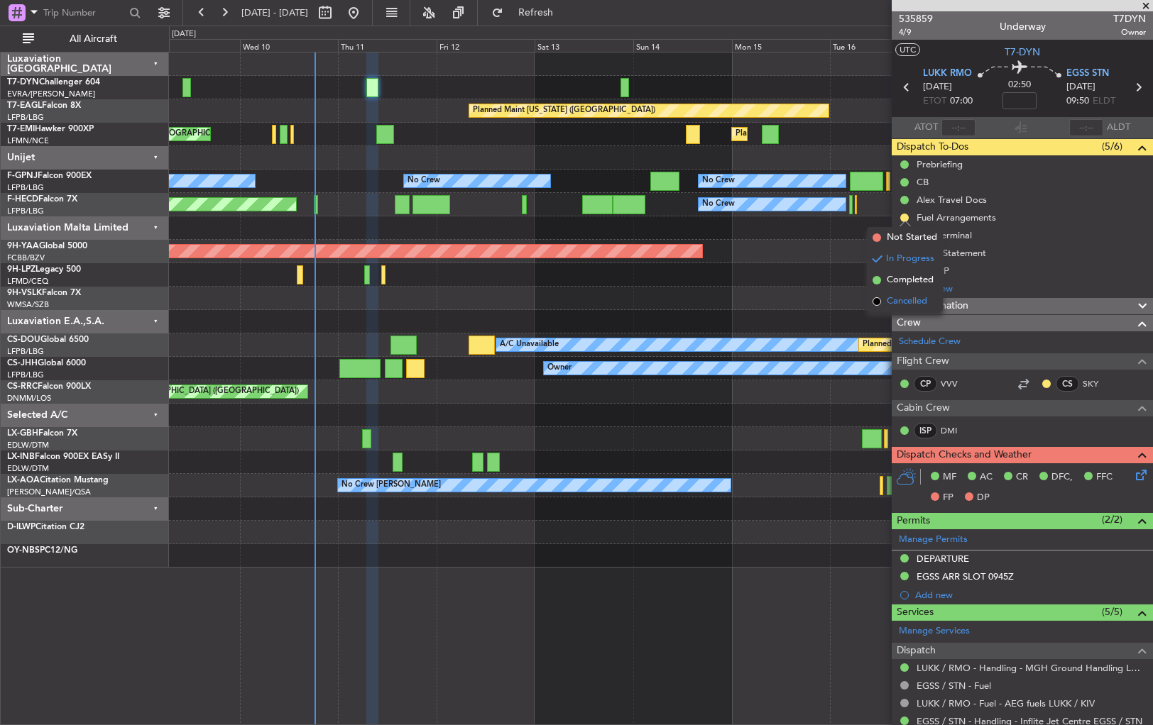
click at [876, 299] on span at bounding box center [876, 301] width 9 height 9
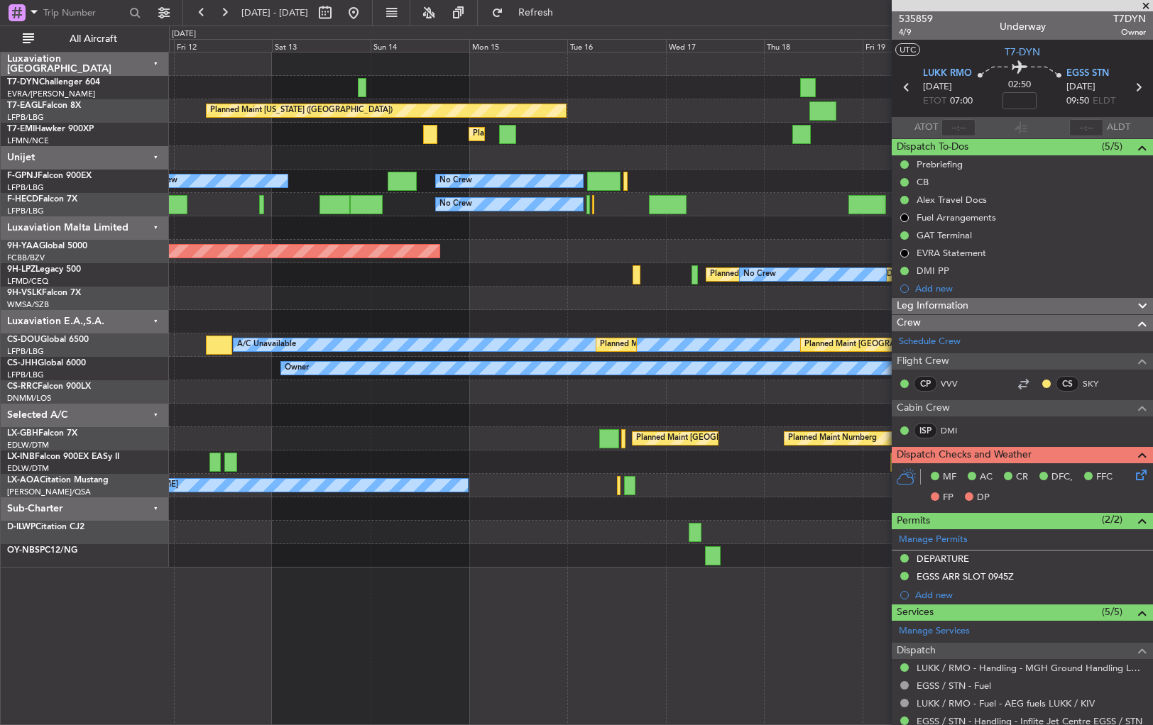
click at [395, 307] on div at bounding box center [660, 298] width 983 height 23
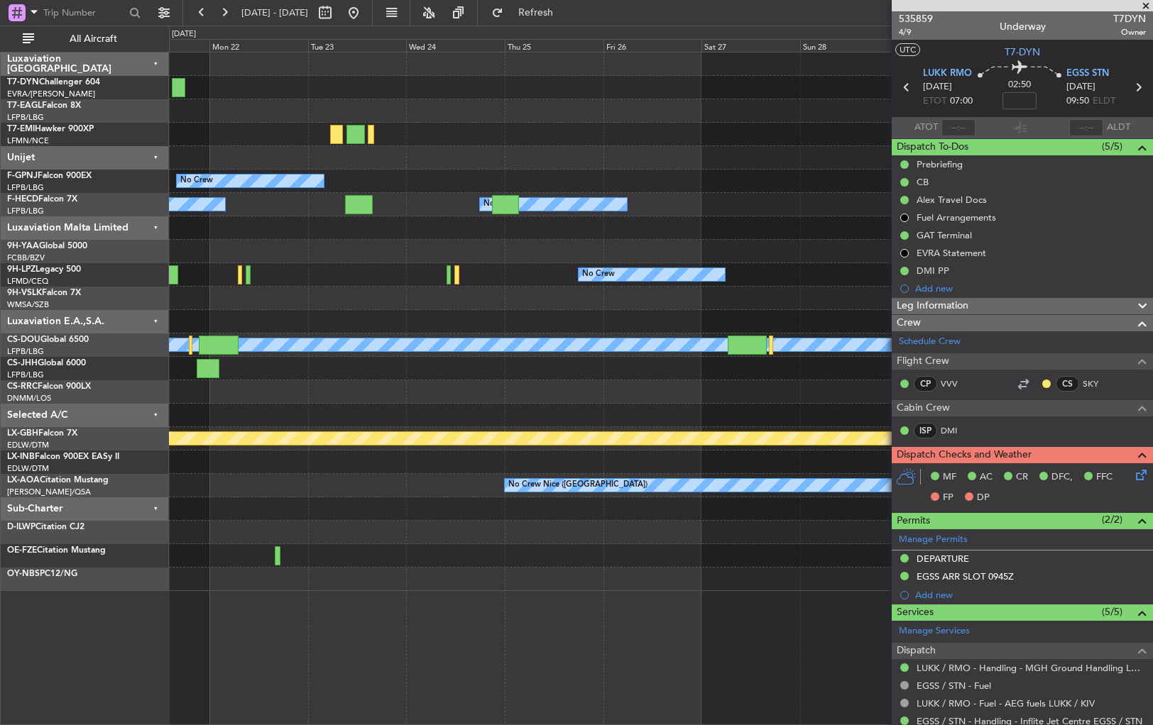
click at [224, 267] on div "No Crew No Crew No Crew No Crew Planned Maint St Gallen (Altenrhein) No Crew A/…" at bounding box center [660, 322] width 983 height 539
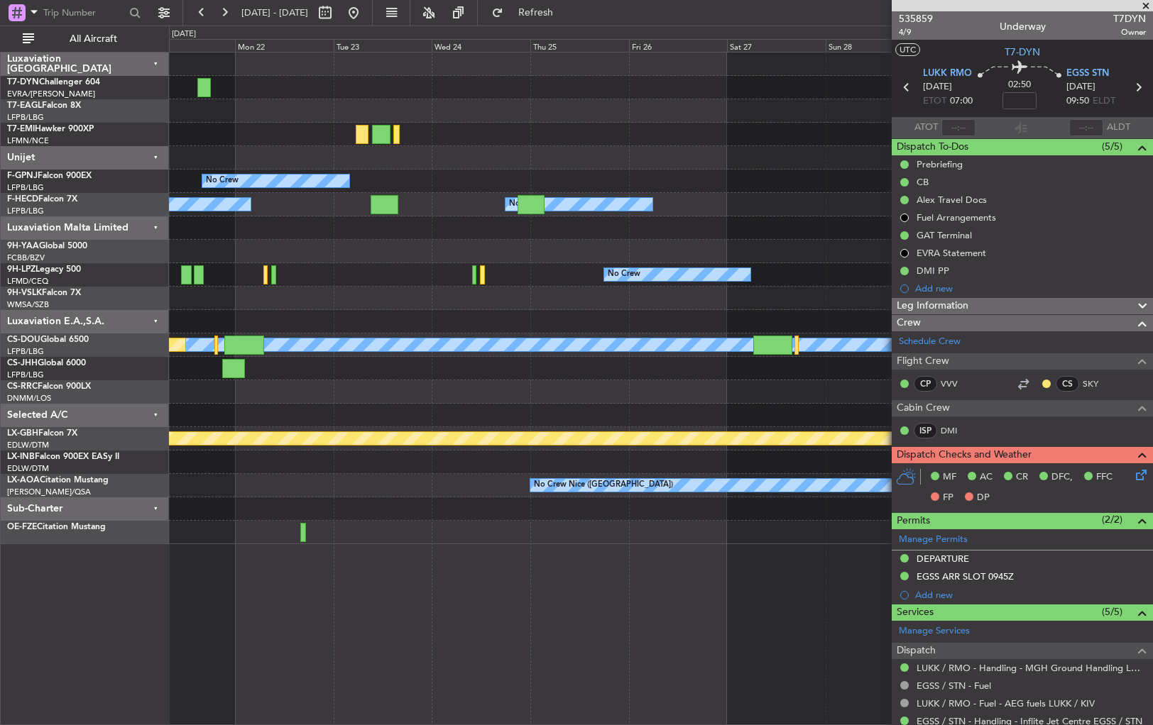
click at [380, 241] on div at bounding box center [660, 251] width 983 height 23
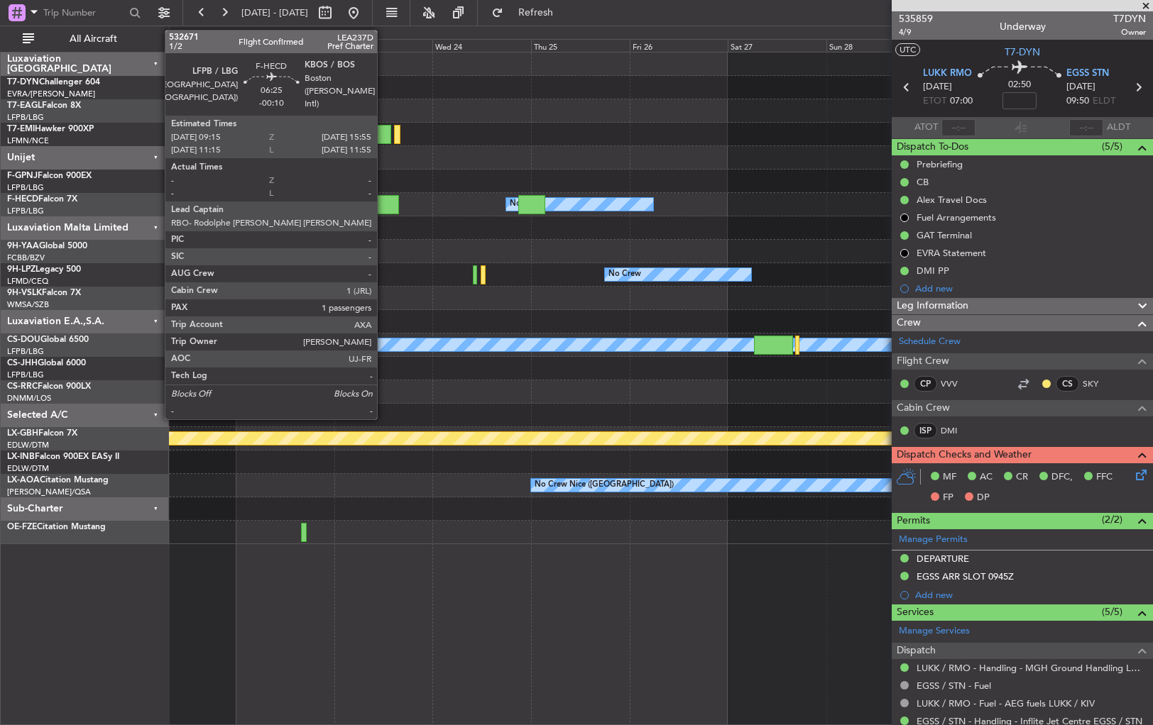
click at [383, 207] on div at bounding box center [385, 204] width 28 height 19
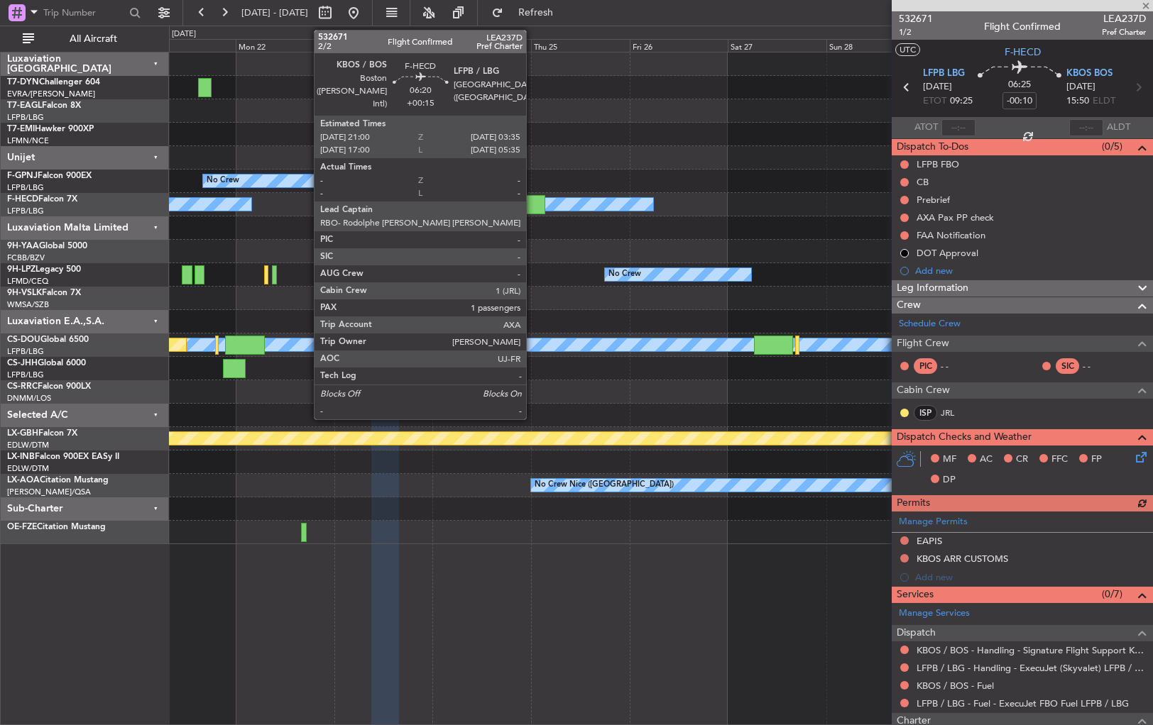
click at [532, 199] on div at bounding box center [532, 204] width 28 height 19
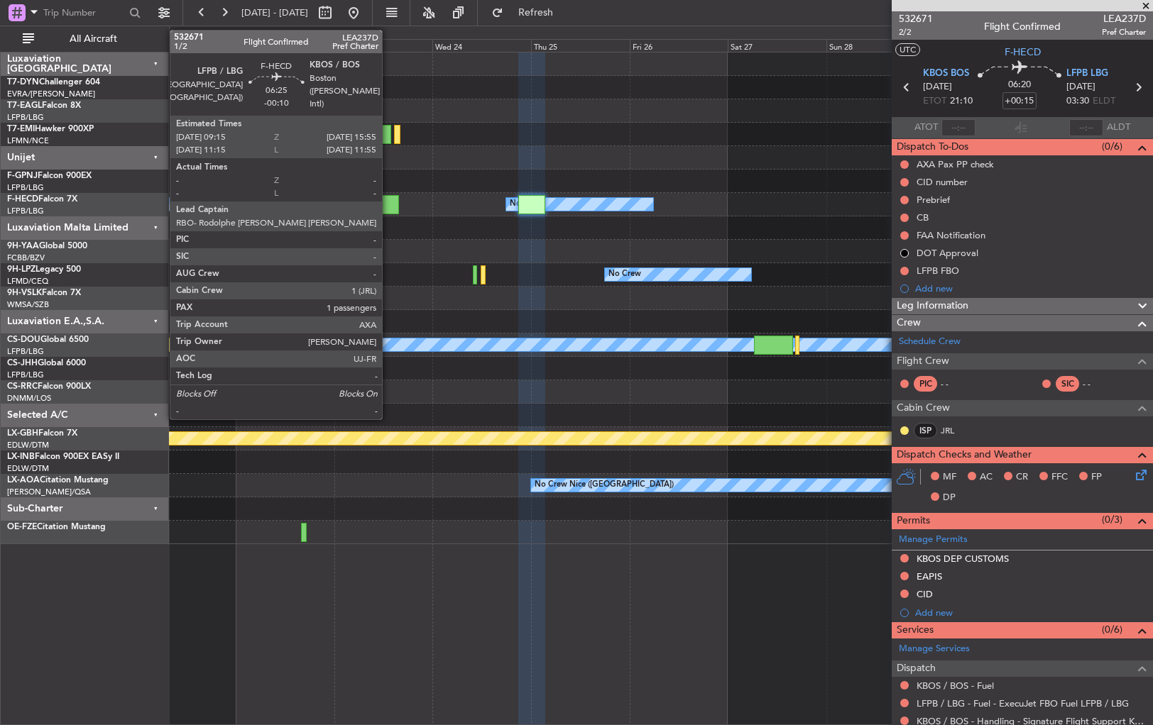
click at [388, 197] on div at bounding box center [385, 204] width 28 height 19
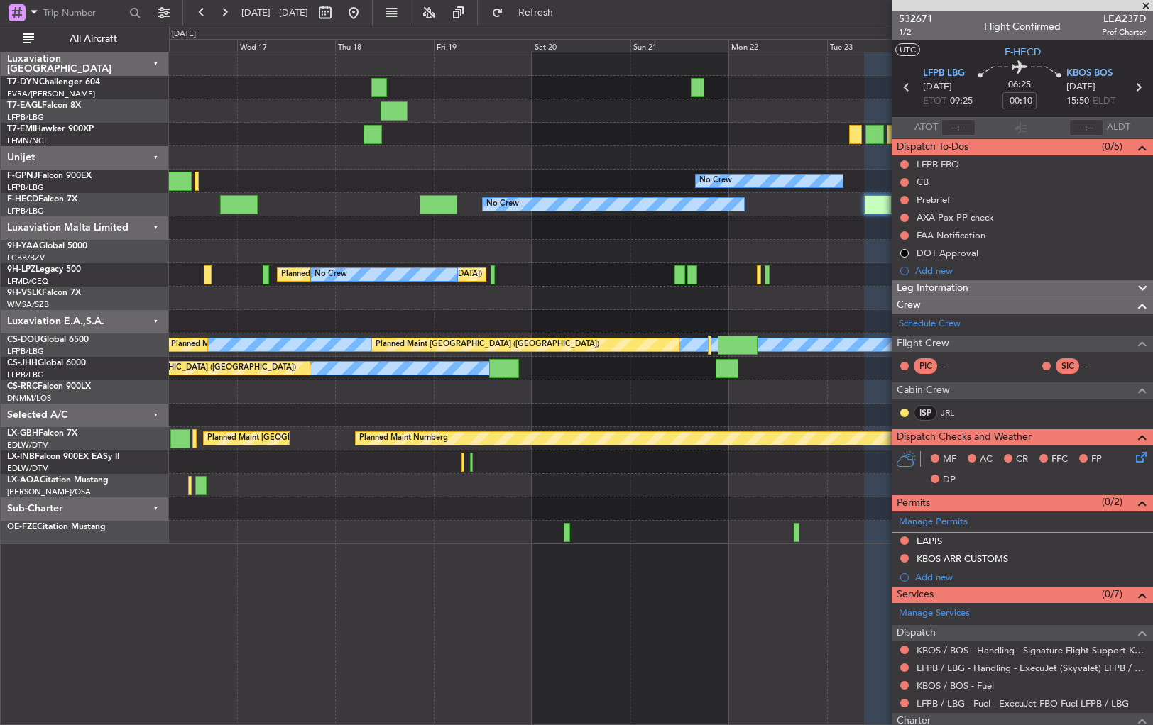
click at [825, 305] on div "Planned Maint New York (Teterboro) Planned Maint Zurich No Crew No Crew No Crew…" at bounding box center [660, 299] width 983 height 492
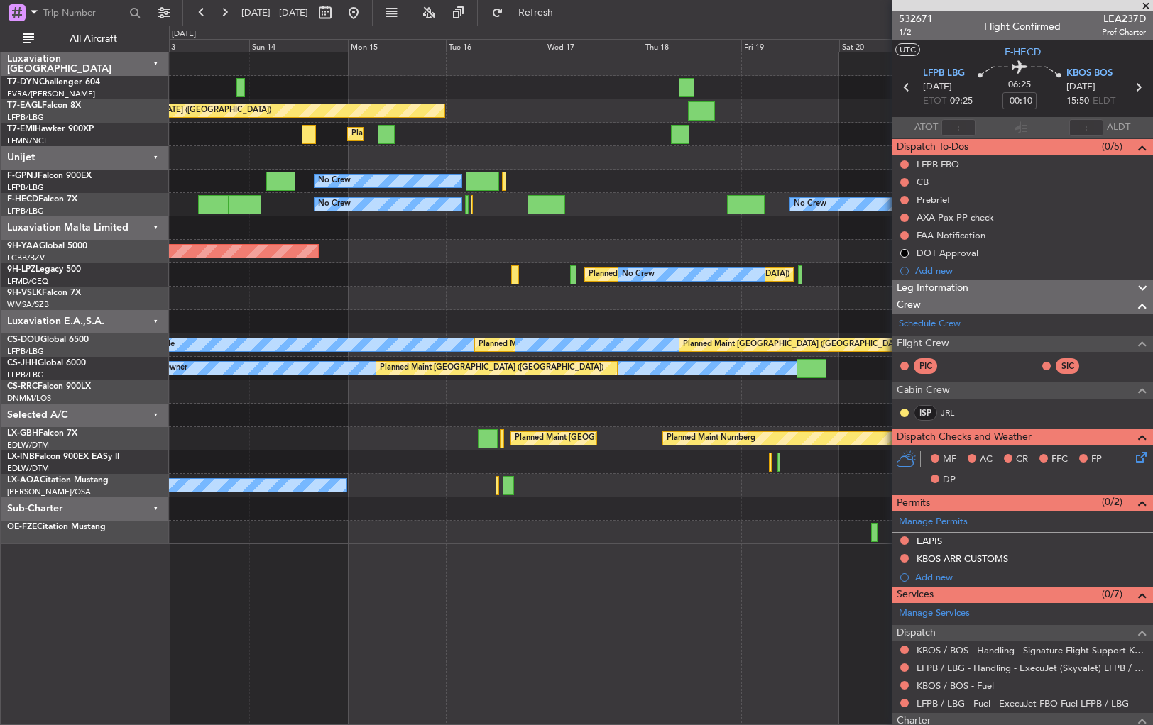
click at [735, 254] on div "Planned Maint New York (Teterboro) Planned Maint Zurich No Crew No Crew No Crew…" at bounding box center [660, 299] width 983 height 492
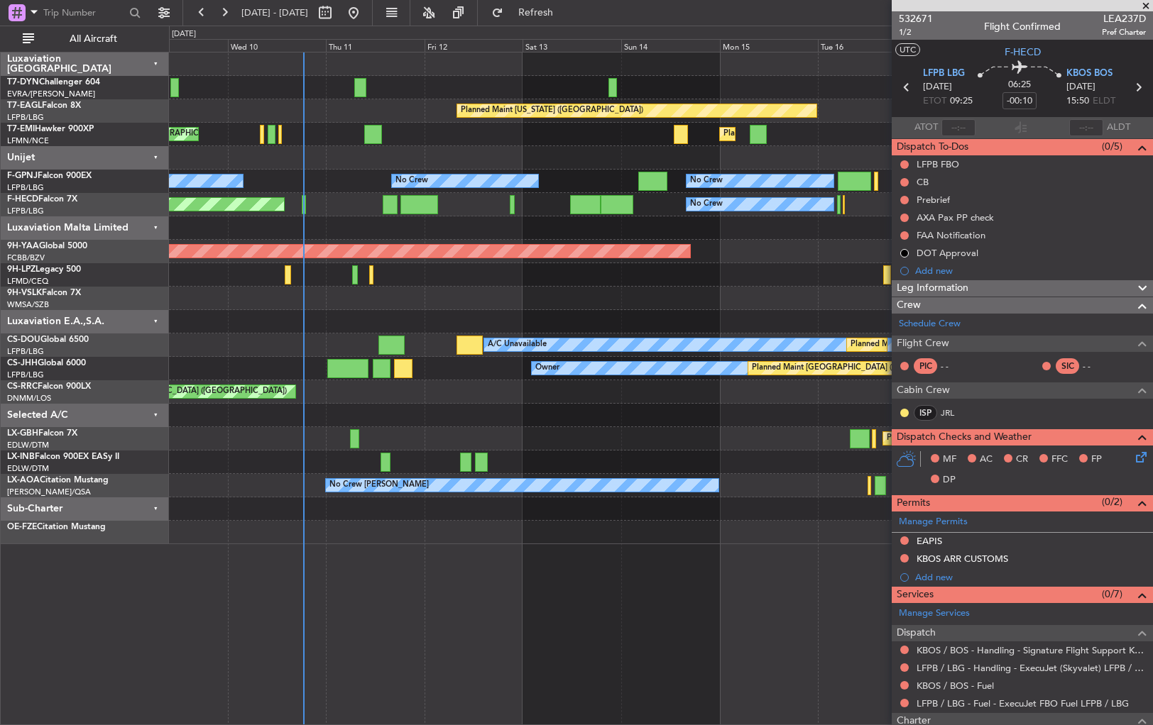
click at [734, 314] on div "Planned Maint New York (Teterboro) Planned Maint Zurich Planned Maint Zurich No…" at bounding box center [660, 299] width 983 height 492
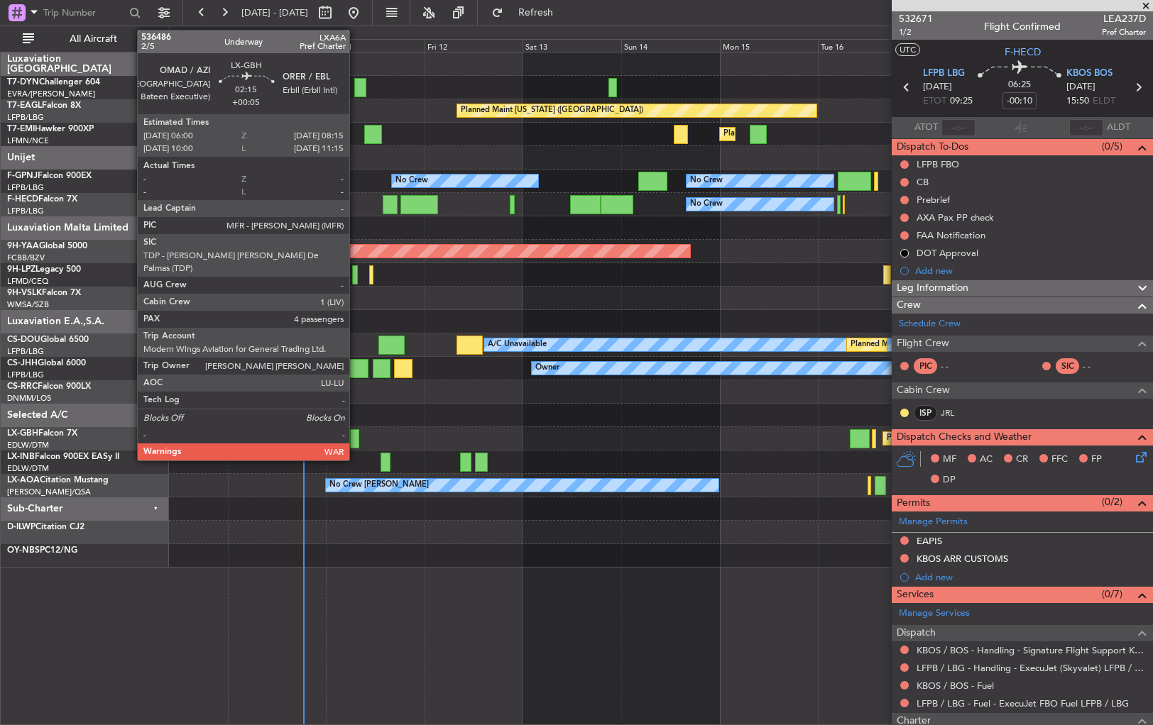
click at [356, 434] on div at bounding box center [354, 438] width 9 height 19
type input "+00:05"
type input "4"
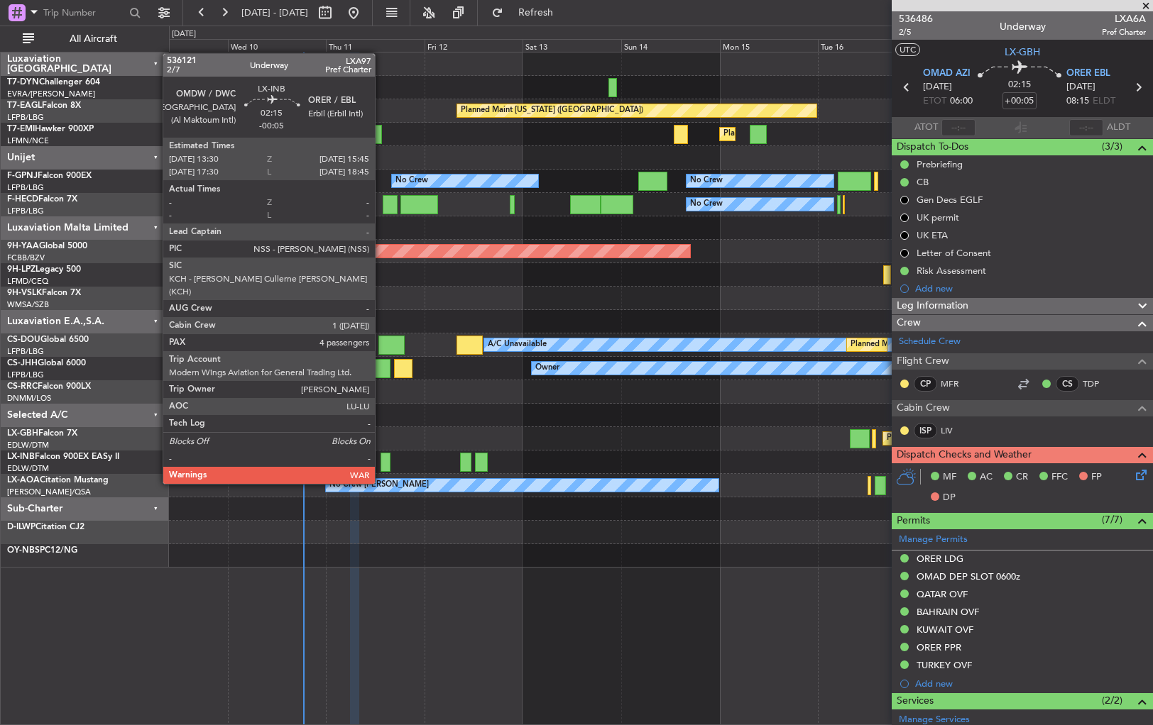
click at [381, 457] on div at bounding box center [384, 462] width 9 height 19
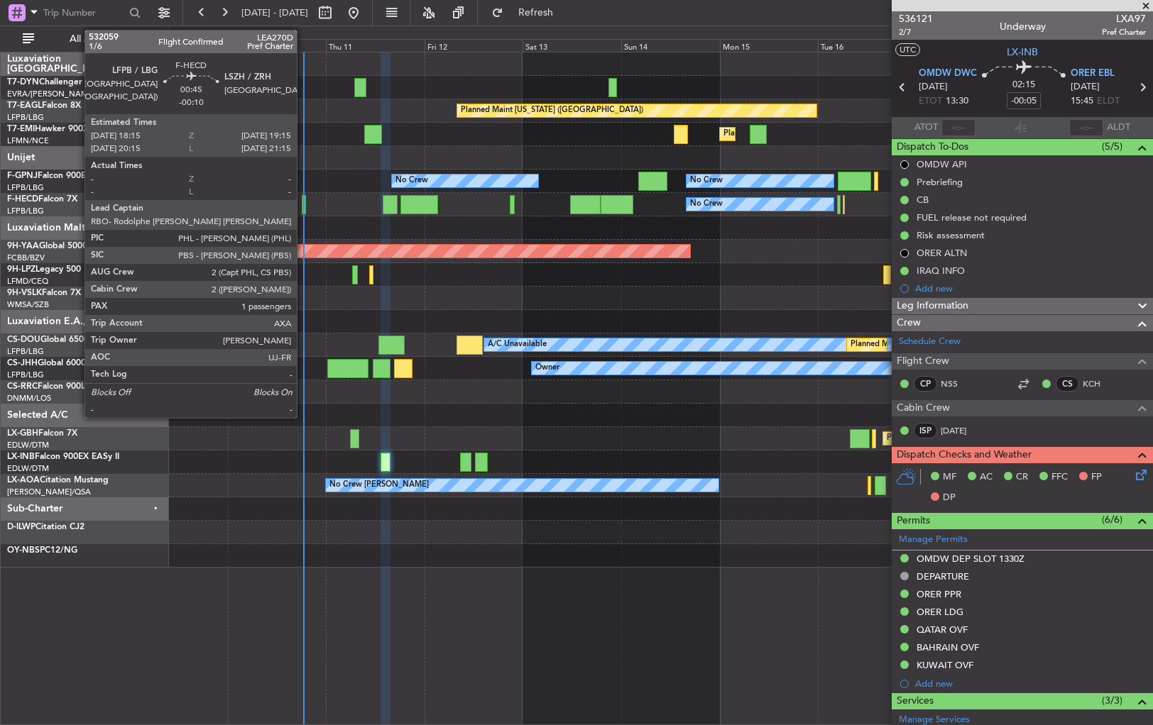
click at [303, 204] on div at bounding box center [304, 204] width 4 height 19
type input "-00:10"
type input "1"
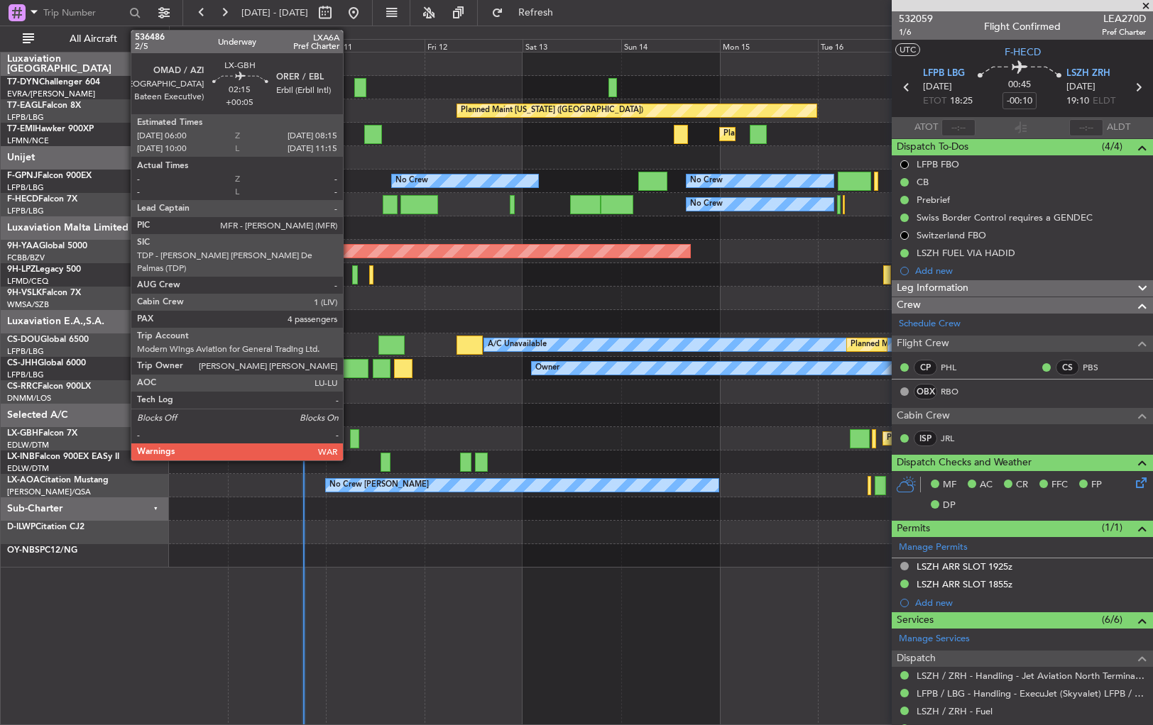
click at [350, 434] on div at bounding box center [354, 438] width 9 height 19
type input "+00:05"
type input "4"
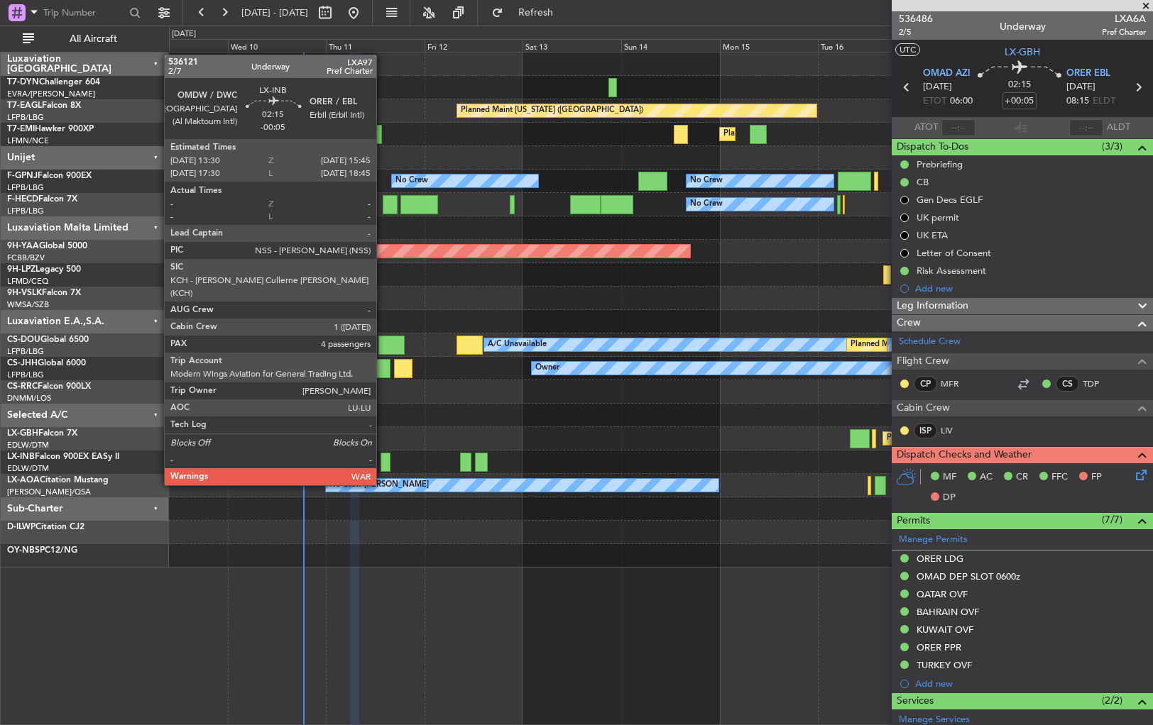
click at [383, 459] on div at bounding box center [384, 462] width 9 height 19
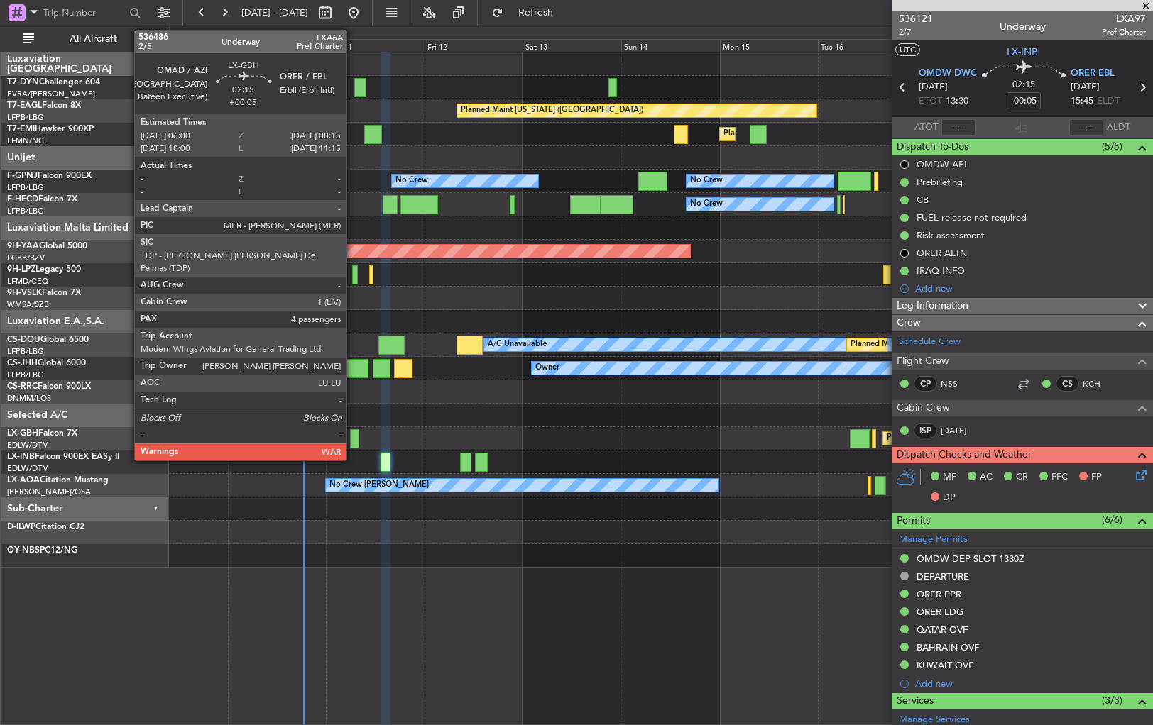
click at [353, 437] on div at bounding box center [354, 438] width 9 height 19
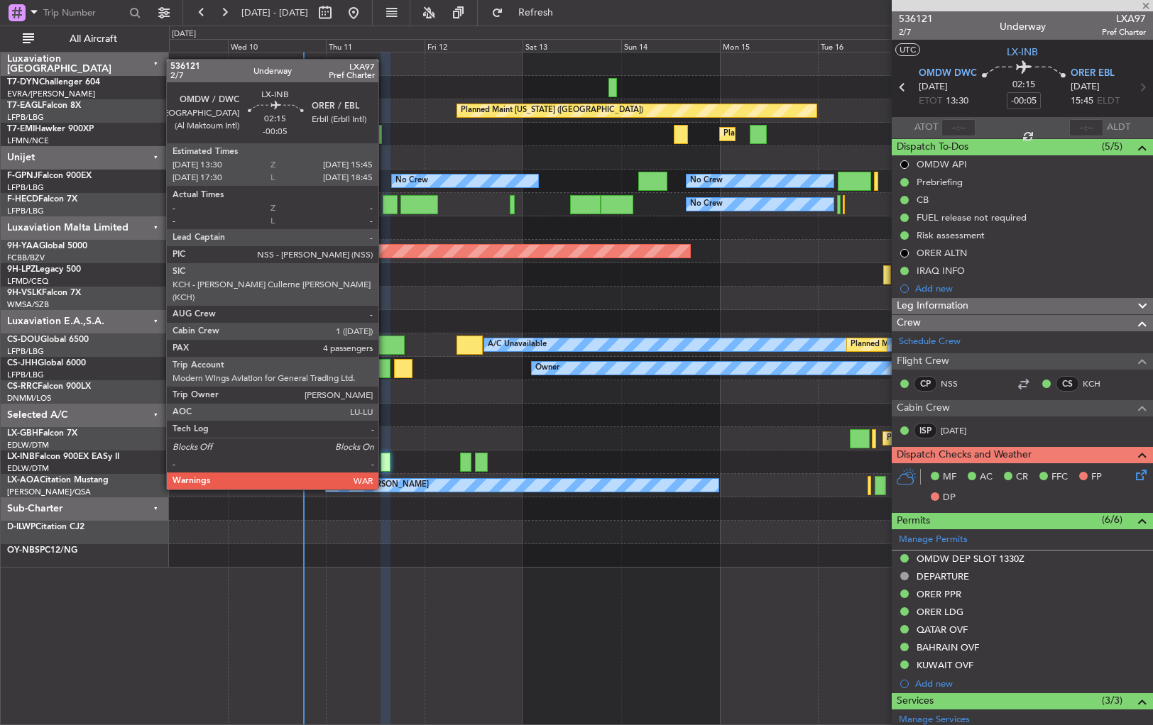
click at [385, 463] on div at bounding box center [384, 462] width 9 height 19
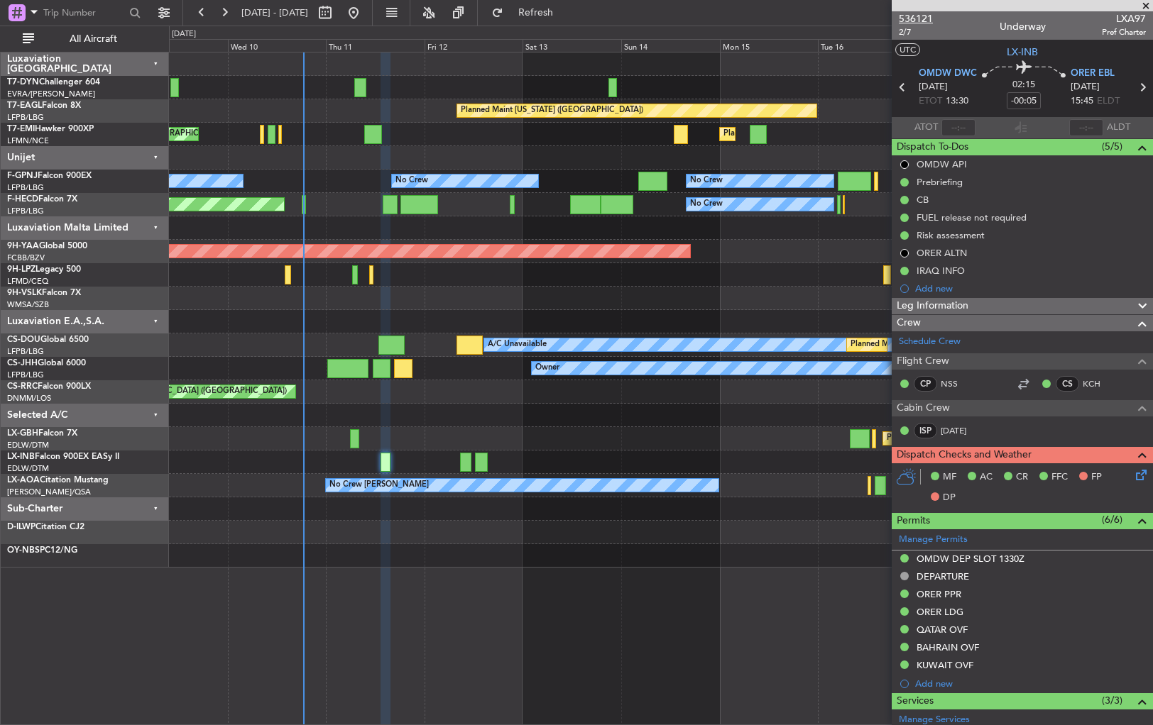
click at [909, 16] on span "536121" at bounding box center [916, 18] width 34 height 15
click at [917, 14] on span "536121" at bounding box center [916, 18] width 34 height 15
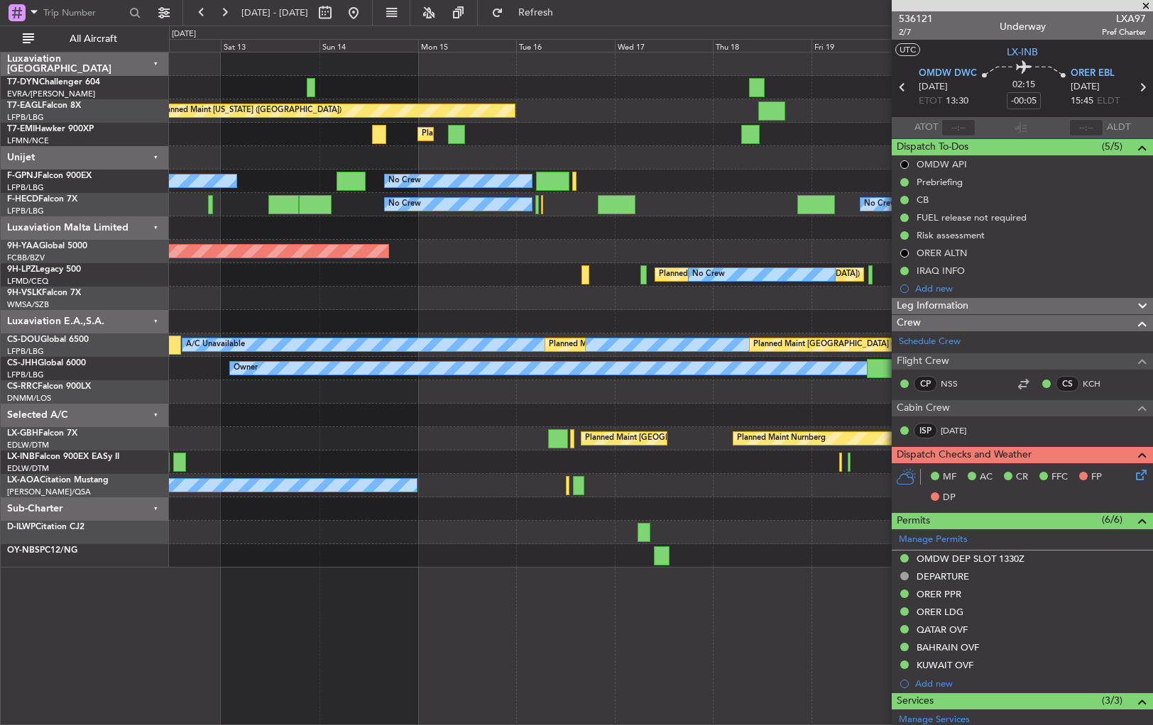
click at [316, 238] on div "Planned Maint New York (Teterboro) Planned Maint Zurich No Crew No Crew No Crew…" at bounding box center [660, 310] width 983 height 515
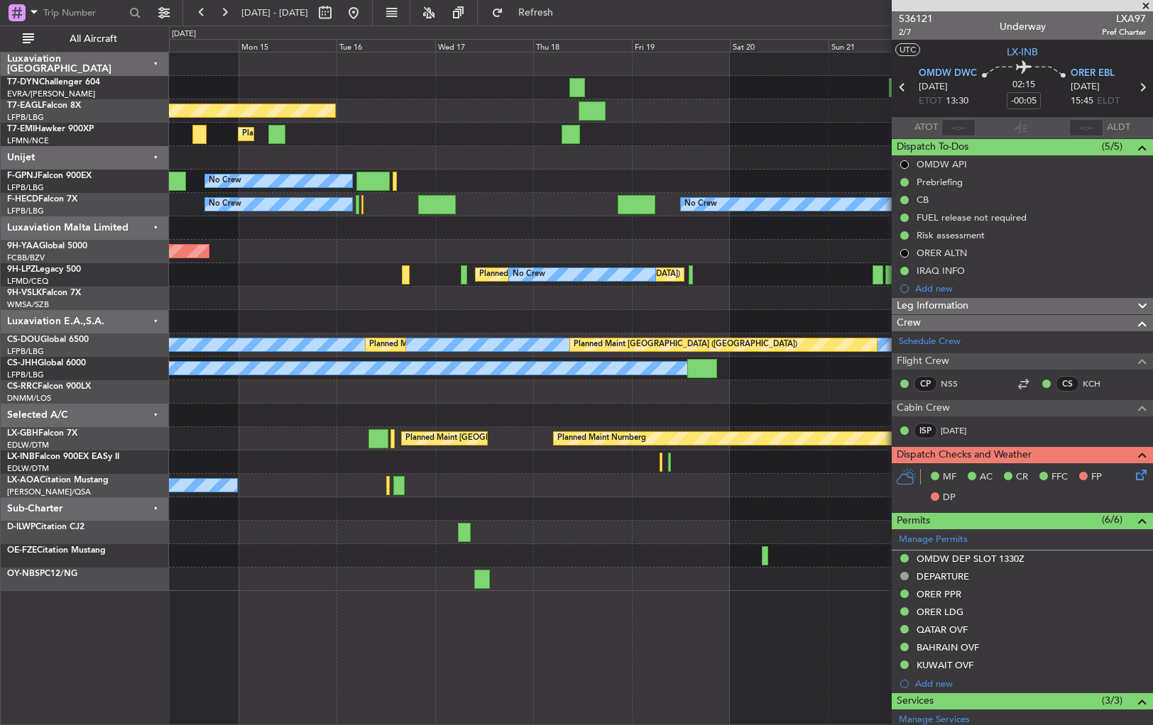
click at [557, 307] on div "Planned Maint New York (Teterboro) Planned Maint Zurich No Crew No Crew No Crew…" at bounding box center [660, 322] width 983 height 539
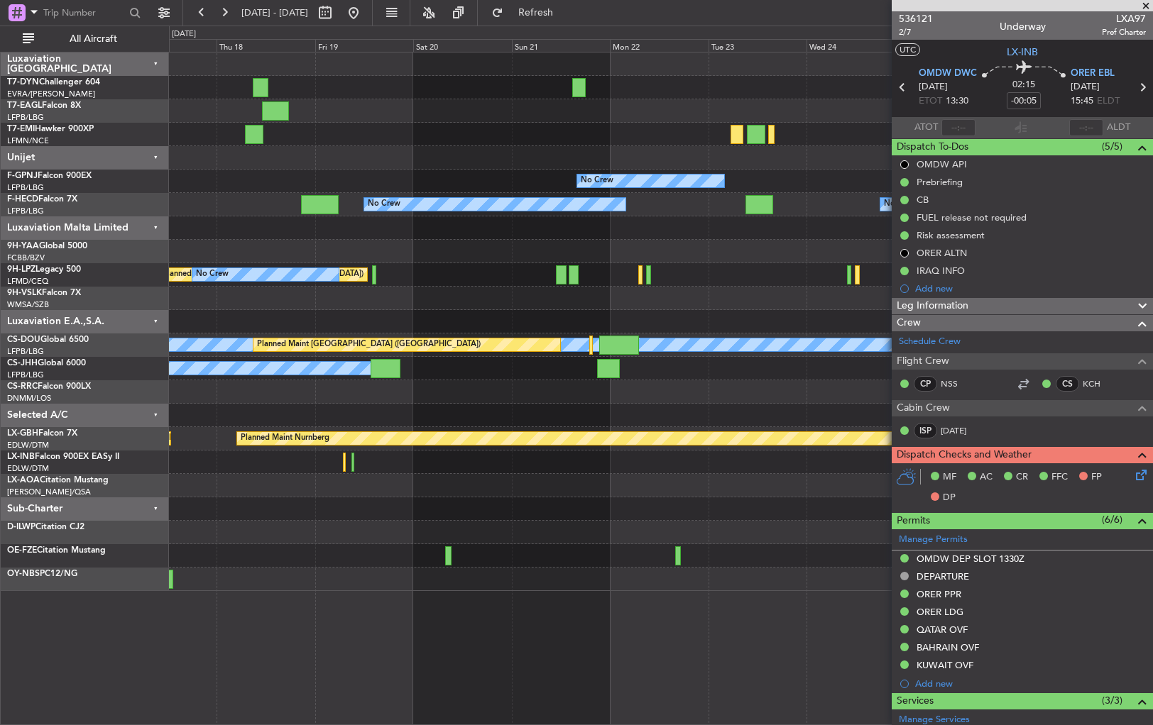
click at [464, 312] on div "Planned Maint New York (Teterboro) Planned Maint Zurich No Crew No Crew No Crew…" at bounding box center [660, 322] width 983 height 539
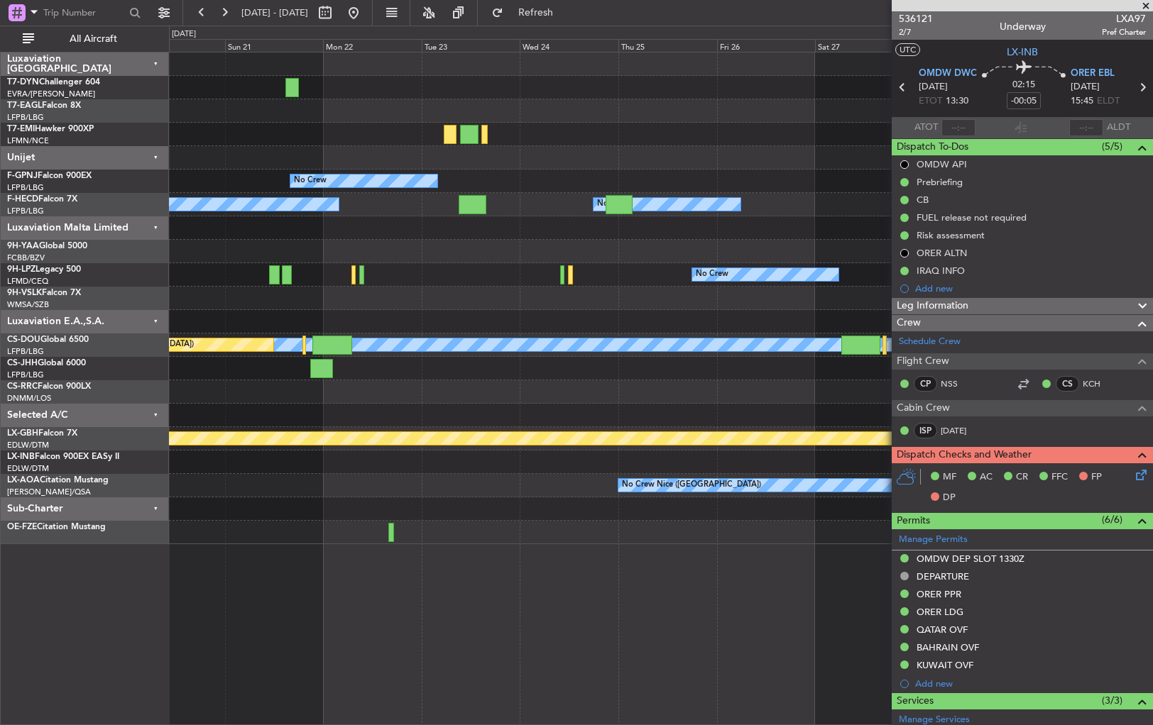
click at [463, 296] on div "No Crew No Crew No Crew No Crew No Crew Planned Maint St Gallen (Altenrhein) No…" at bounding box center [660, 299] width 983 height 492
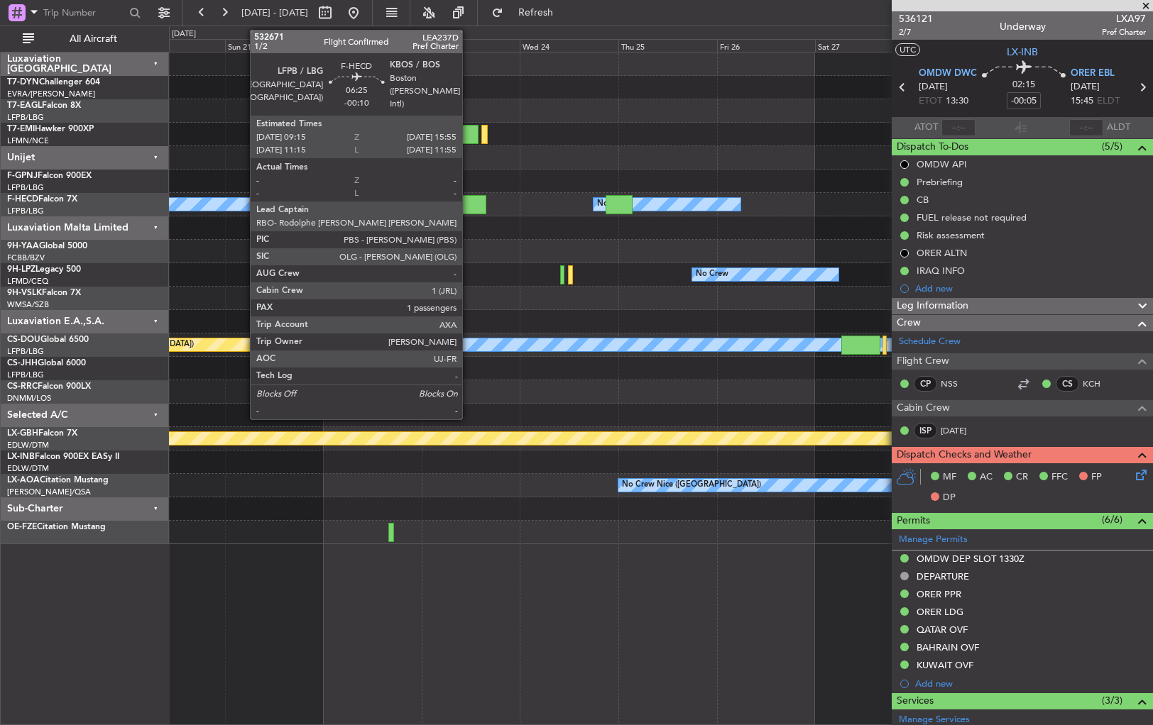
click at [469, 204] on div at bounding box center [473, 204] width 28 height 19
type input "-00:10"
type input "1"
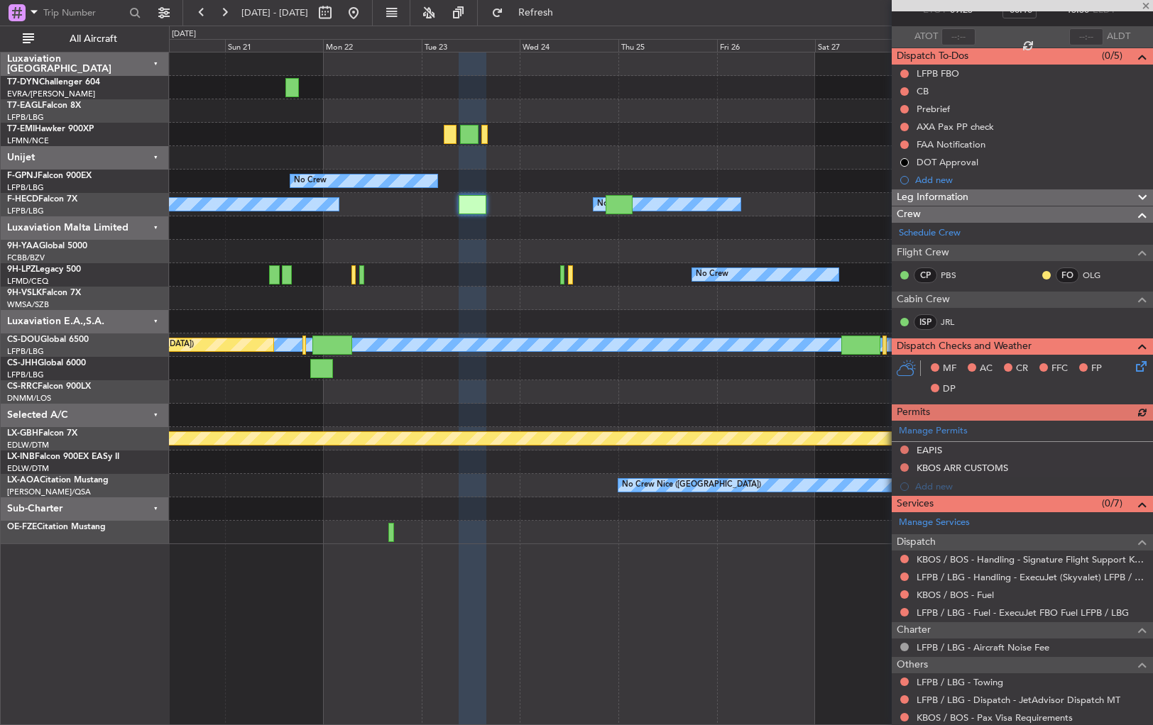
scroll to position [162, 0]
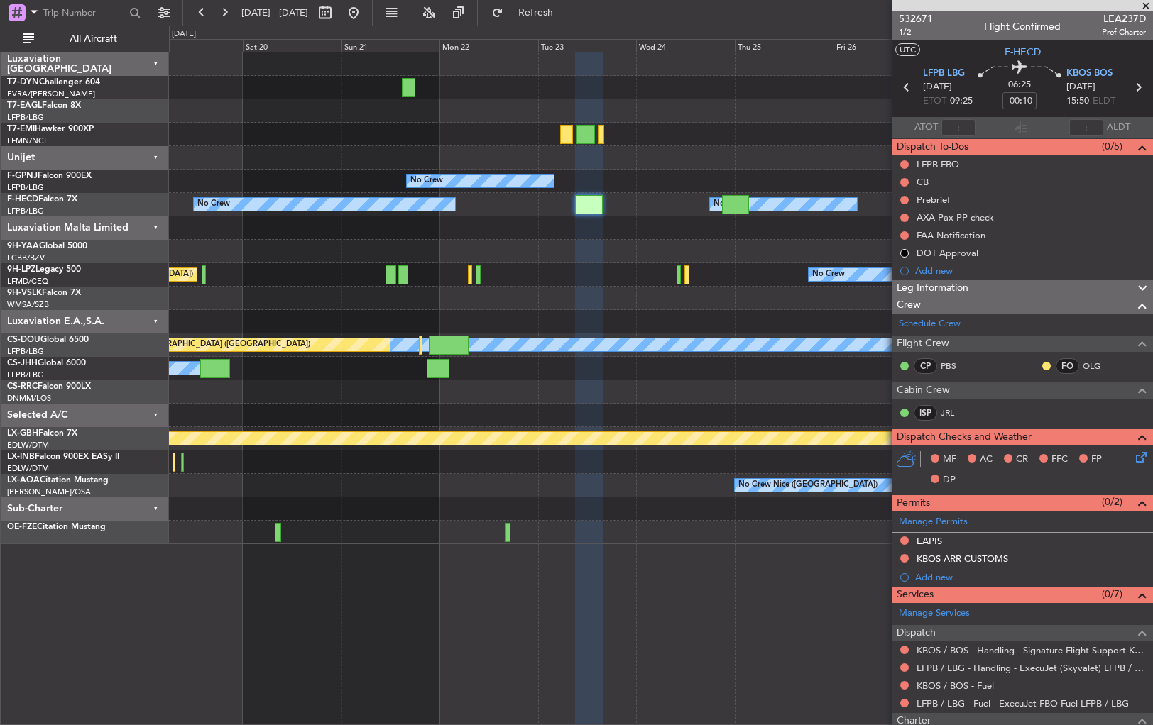
click at [564, 253] on div at bounding box center [660, 251] width 983 height 23
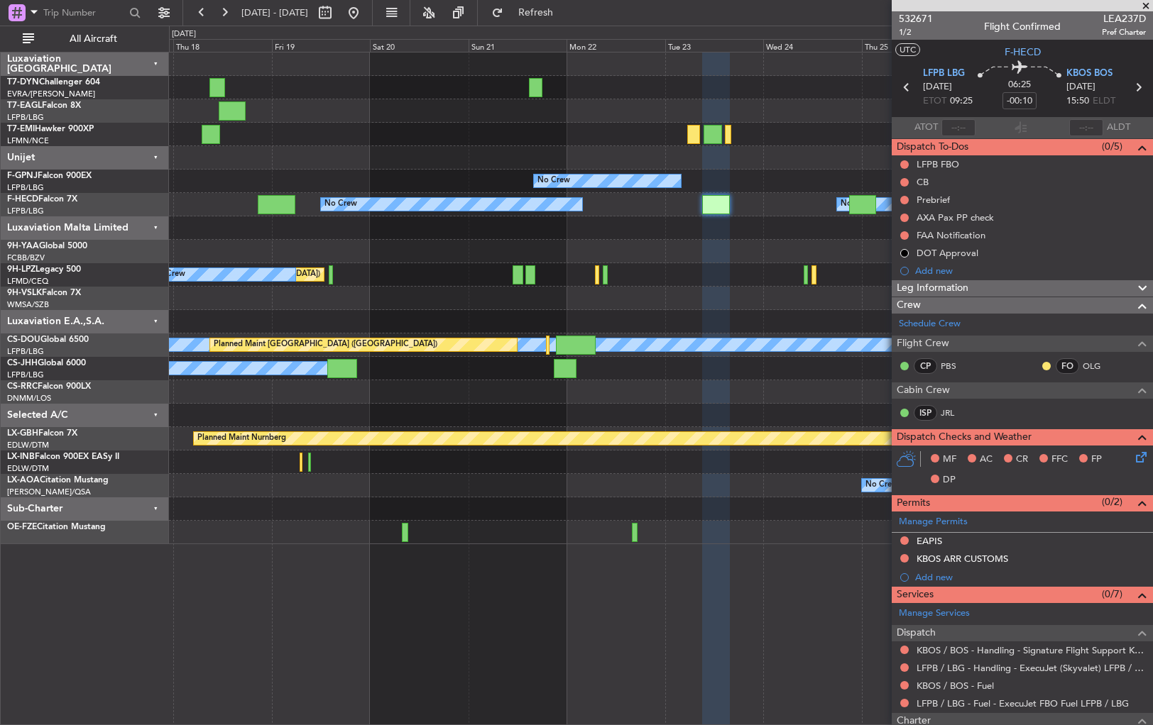
click at [400, 309] on div "Planned Maint [US_STATE] ([GEOGRAPHIC_DATA]) No Crew No Crew No Crew No Crew No…" at bounding box center [660, 299] width 983 height 492
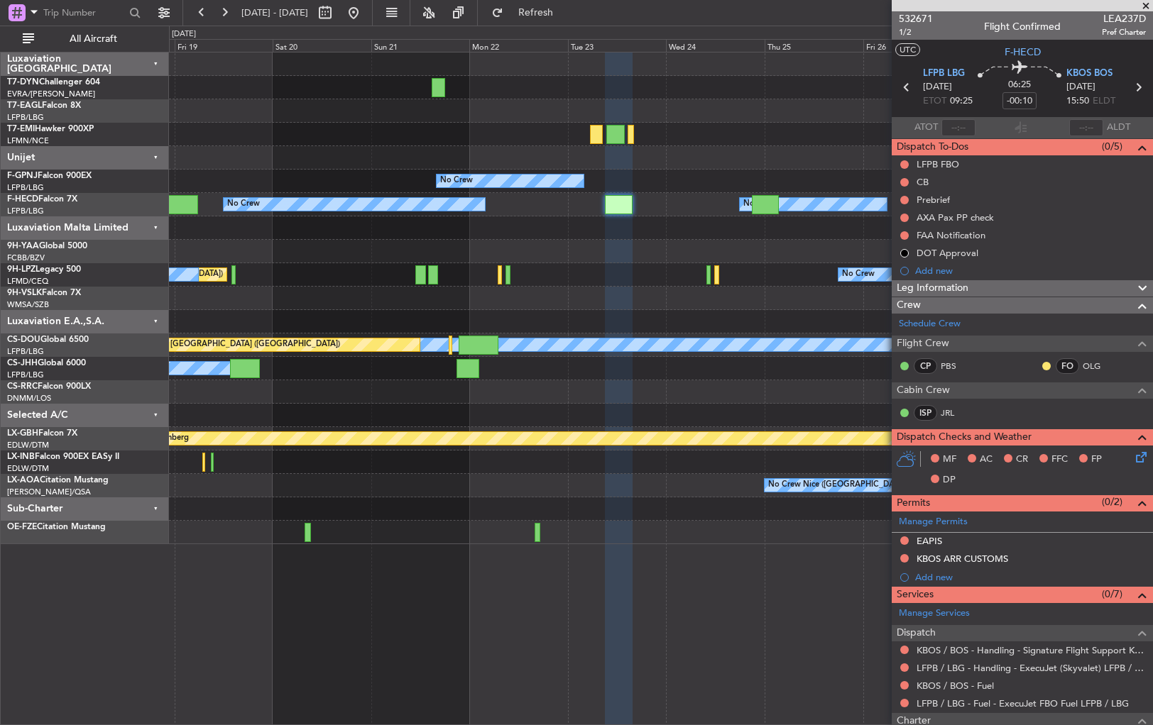
click at [585, 251] on div at bounding box center [660, 251] width 983 height 23
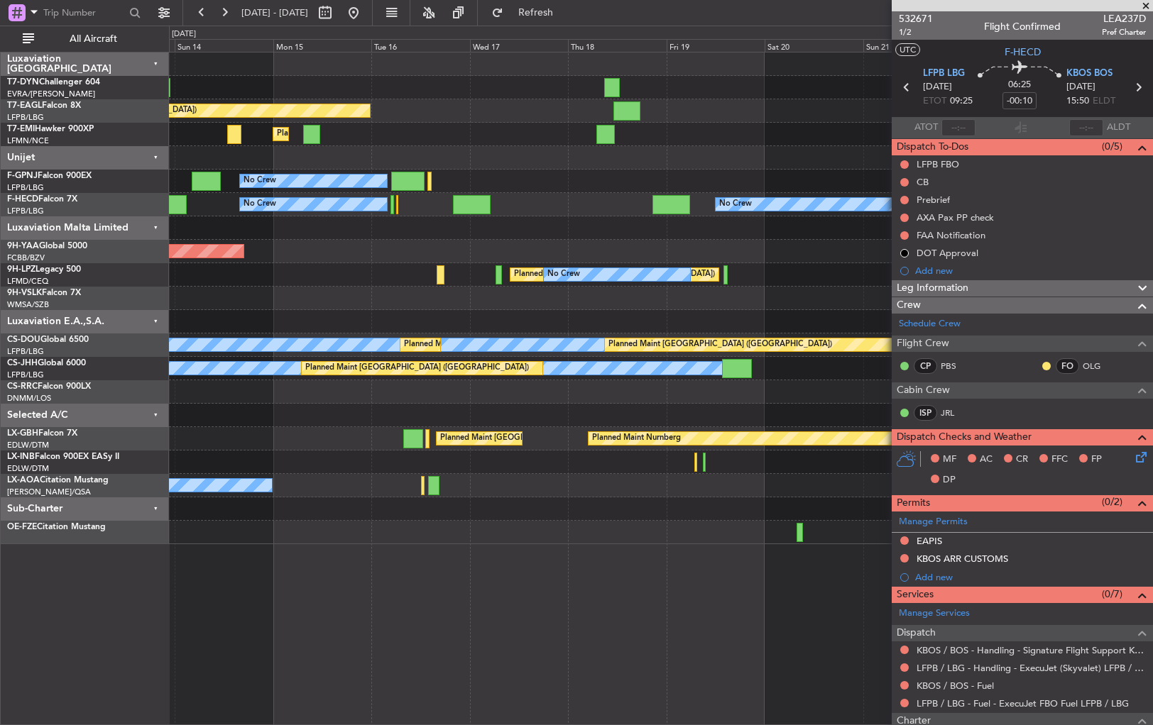
click at [884, 425] on div "Planned Maint [US_STATE] ([GEOGRAPHIC_DATA]) Planned Maint [GEOGRAPHIC_DATA] No…" at bounding box center [660, 299] width 983 height 492
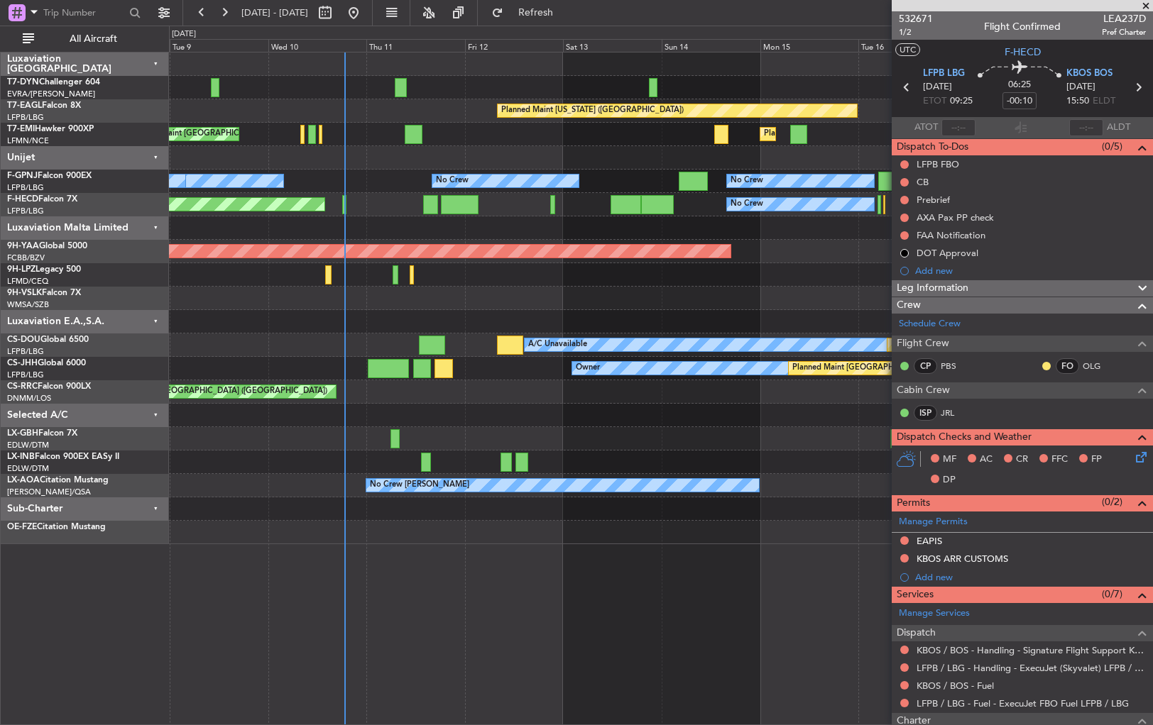
click at [801, 497] on div "Planned Maint [US_STATE] ([GEOGRAPHIC_DATA]) Planned Maint [GEOGRAPHIC_DATA] Pl…" at bounding box center [660, 299] width 983 height 492
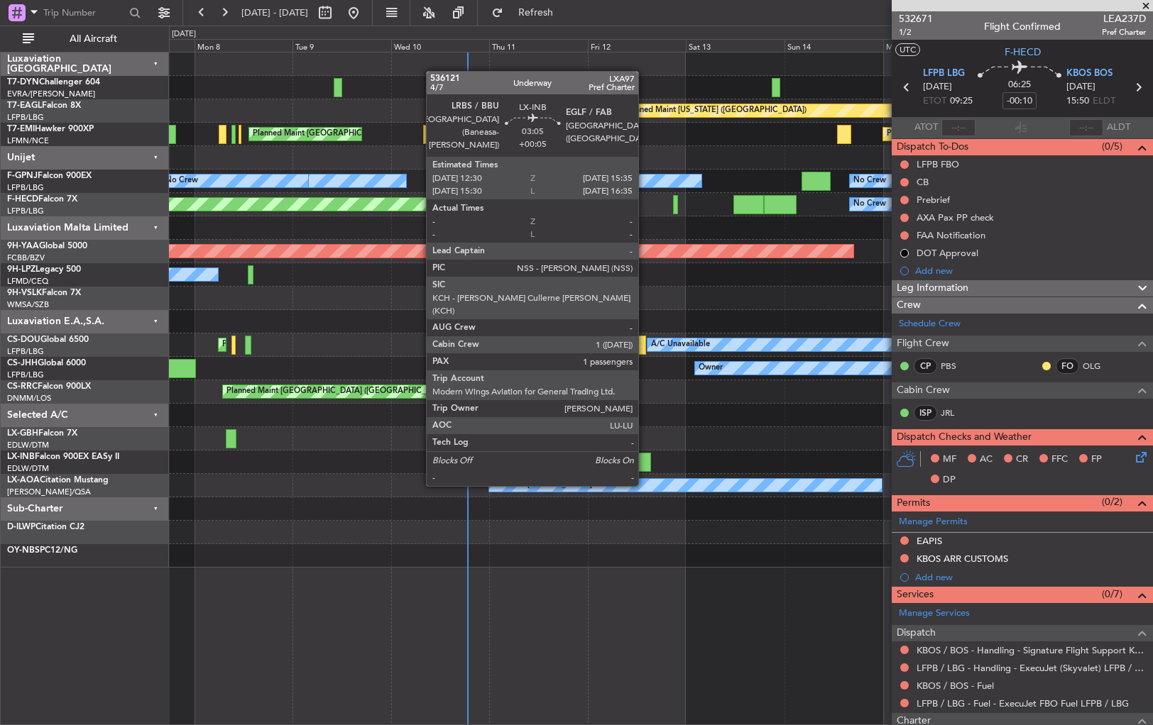
click at [645, 459] on div at bounding box center [644, 462] width 13 height 19
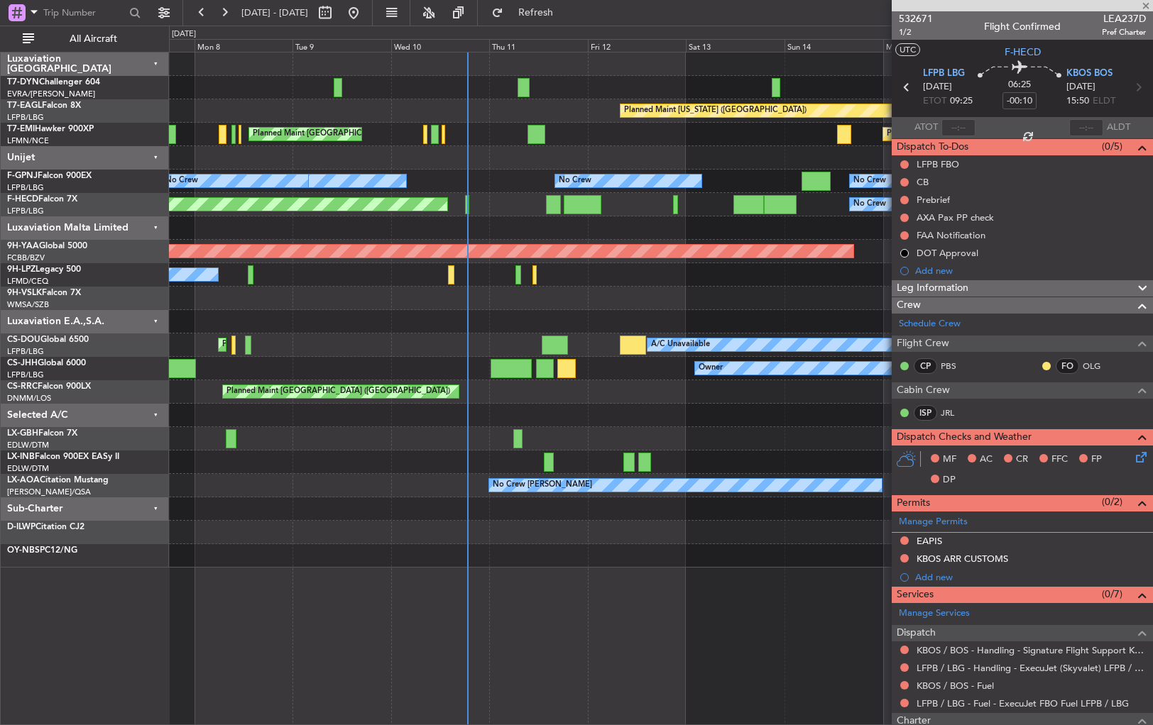
type input "+00:05"
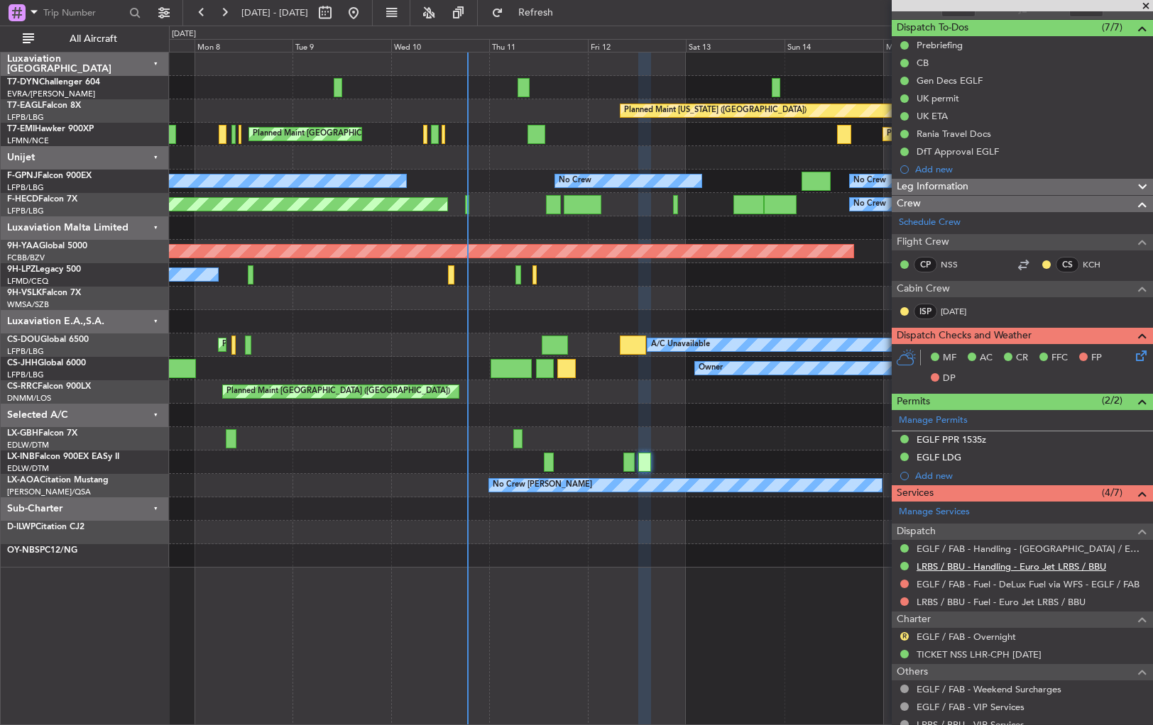
scroll to position [215, 0]
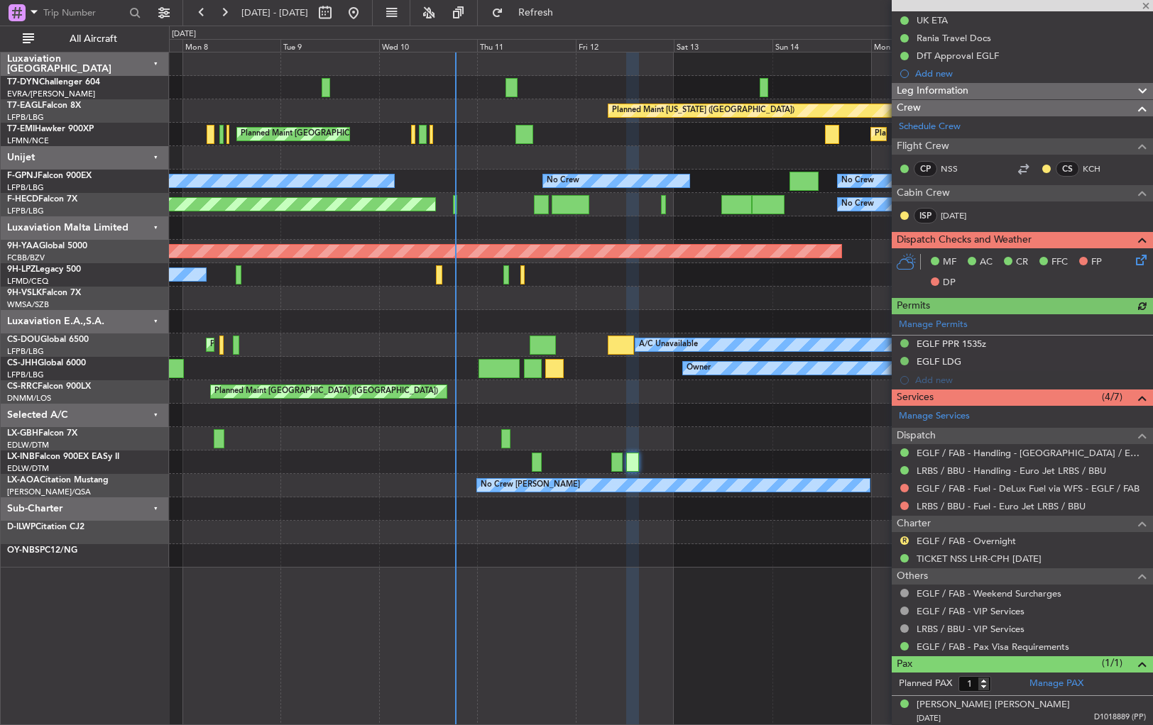
click at [483, 429] on div "Planned Maint [GEOGRAPHIC_DATA] ([GEOGRAPHIC_DATA]) Planned Maint Nurnberg Plan…" at bounding box center [660, 438] width 983 height 23
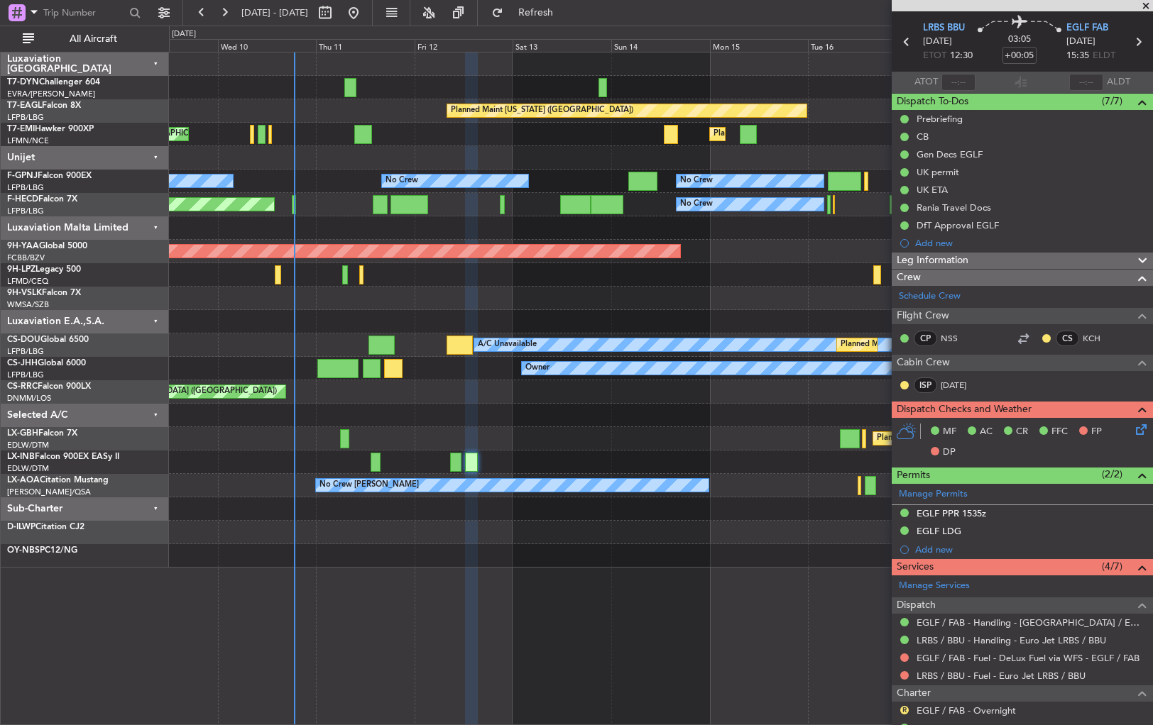
scroll to position [45, 0]
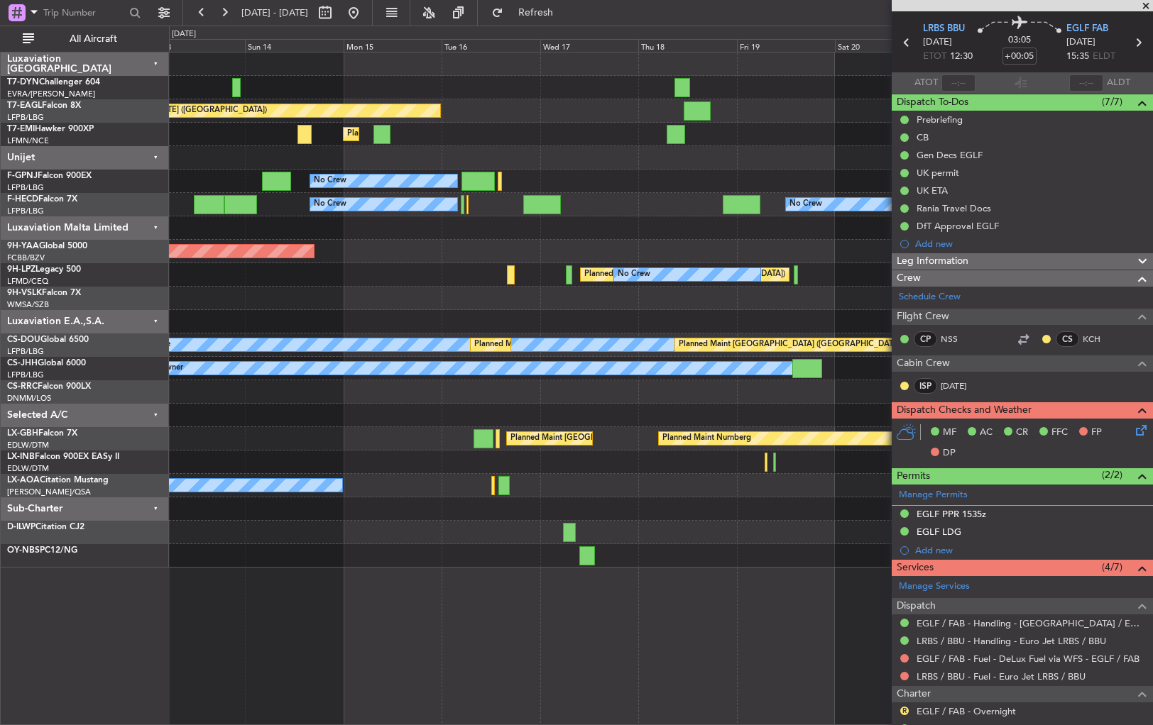
click at [436, 554] on div "Planned Maint [US_STATE] ([GEOGRAPHIC_DATA]) Planned Maint [GEOGRAPHIC_DATA] No…" at bounding box center [660, 310] width 983 height 515
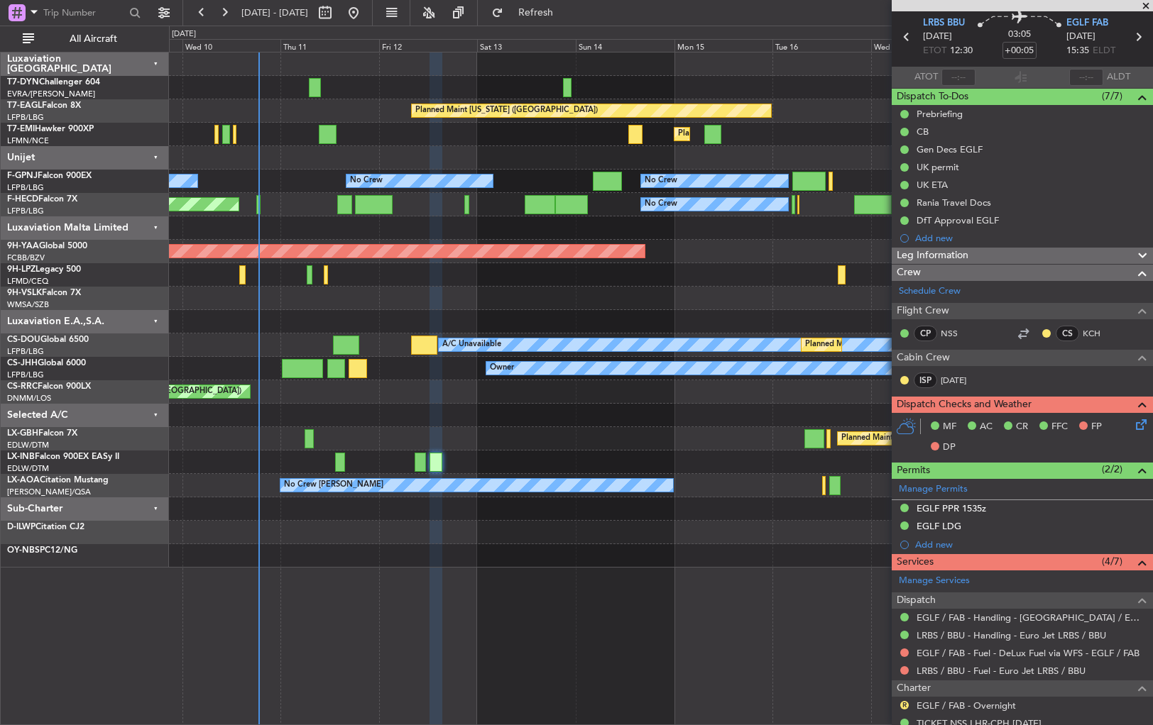
scroll to position [114, 0]
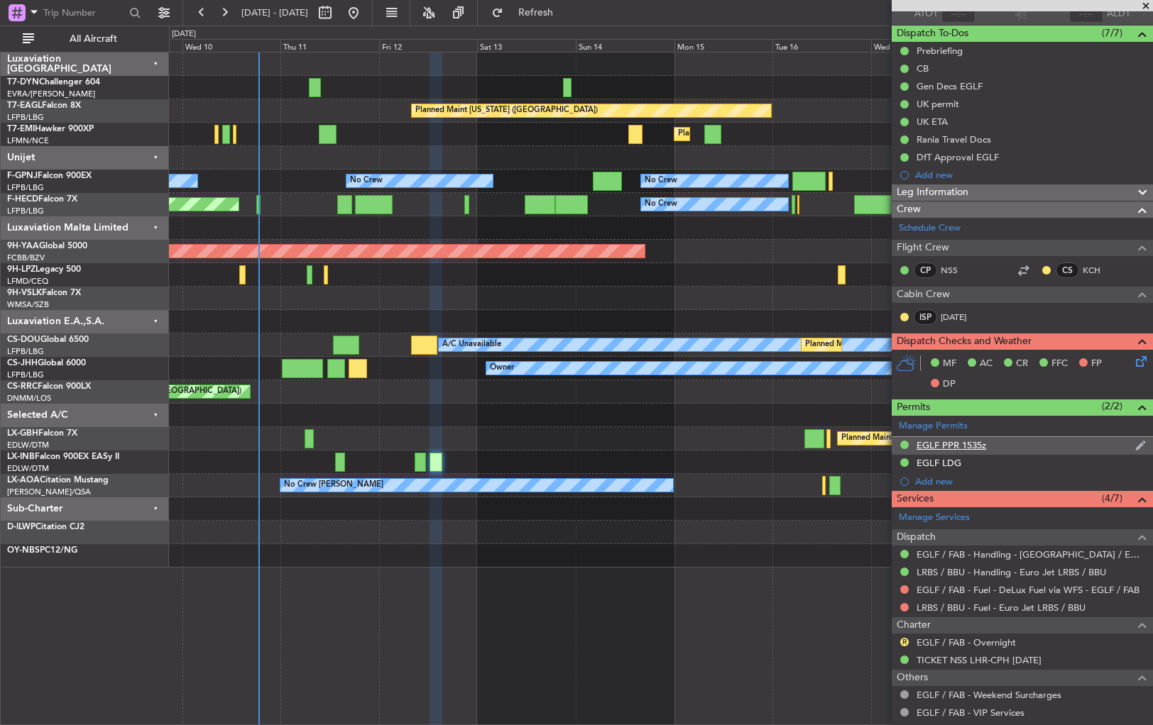
click at [1005, 443] on div "EGLF PPR 1535z" at bounding box center [1022, 446] width 261 height 18
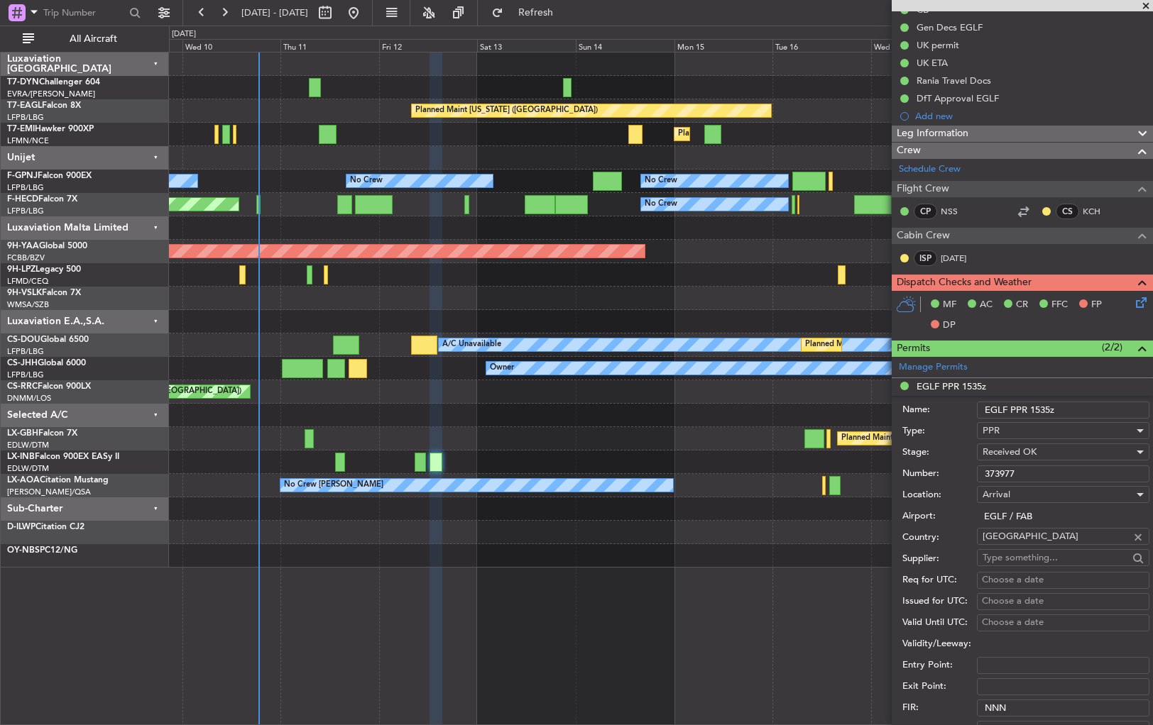
scroll to position [227, 0]
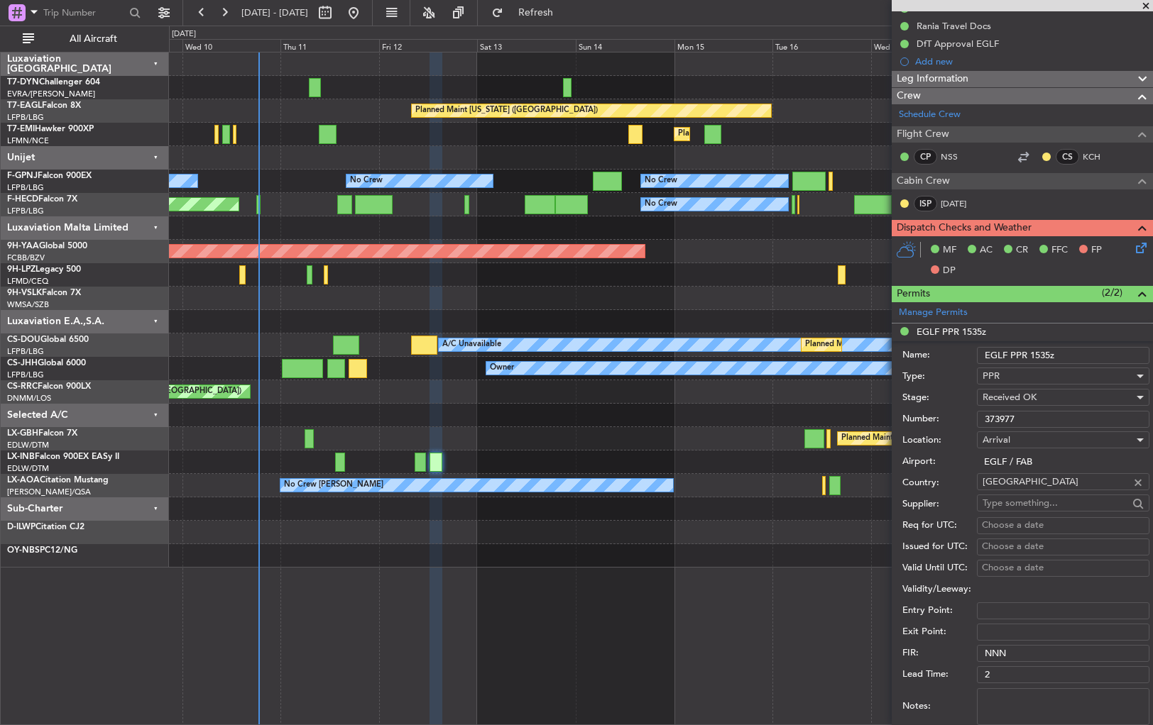
click at [1002, 415] on input "373977" at bounding box center [1063, 419] width 172 height 17
click at [689, 280] on div "Planned [GEOGRAPHIC_DATA] ([GEOGRAPHIC_DATA]) No Crew No Crew" at bounding box center [660, 274] width 983 height 23
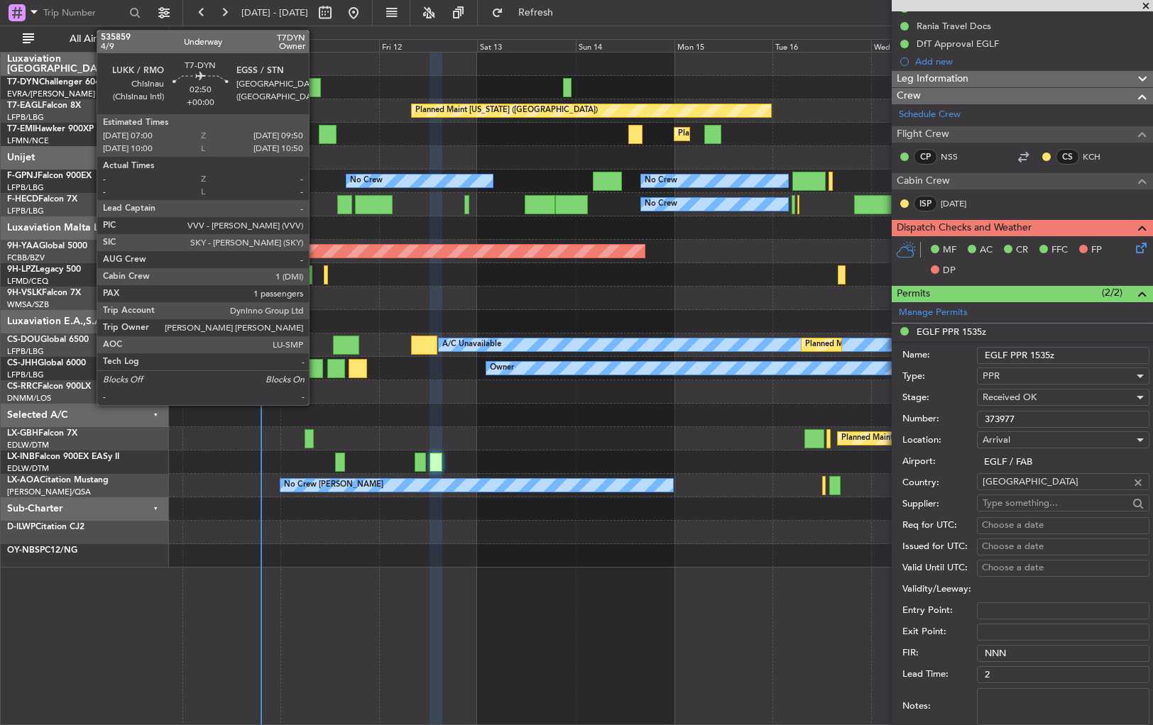
click at [315, 82] on div at bounding box center [315, 87] width 12 height 19
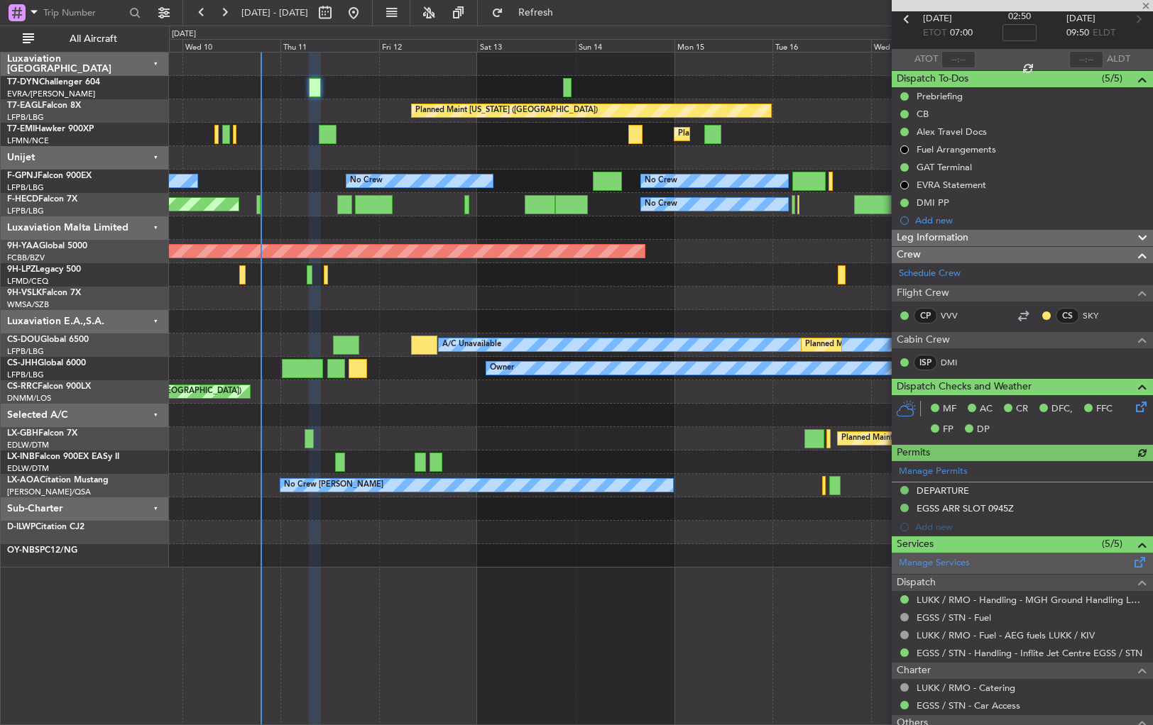
scroll to position [0, 0]
